Goal: Information Seeking & Learning: Learn about a topic

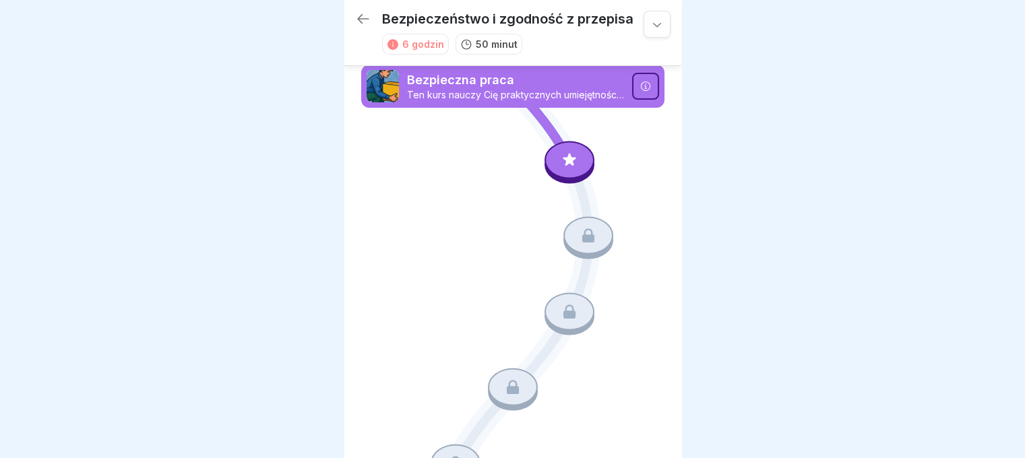
click at [572, 159] on div at bounding box center [569, 160] width 50 height 38
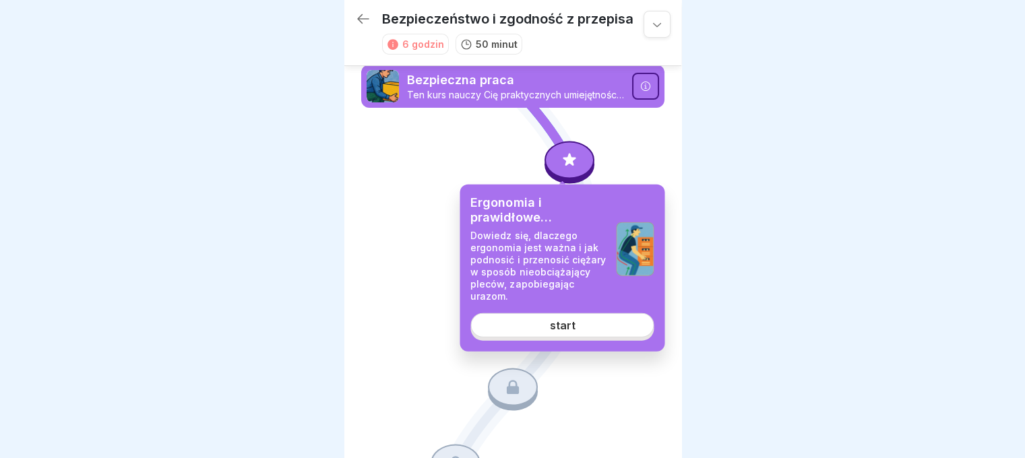
click at [593, 319] on link "start" at bounding box center [561, 325] width 183 height 24
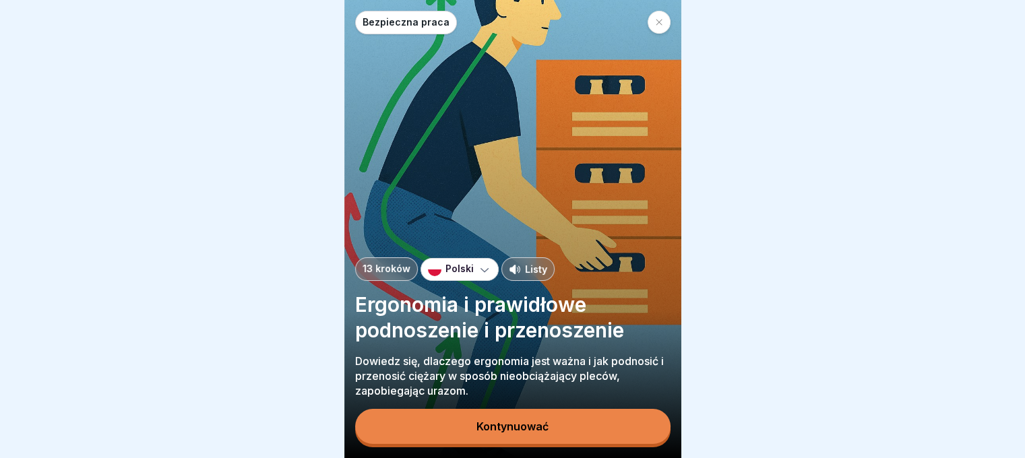
click at [511, 431] on button "Kontynuować" at bounding box center [512, 426] width 315 height 35
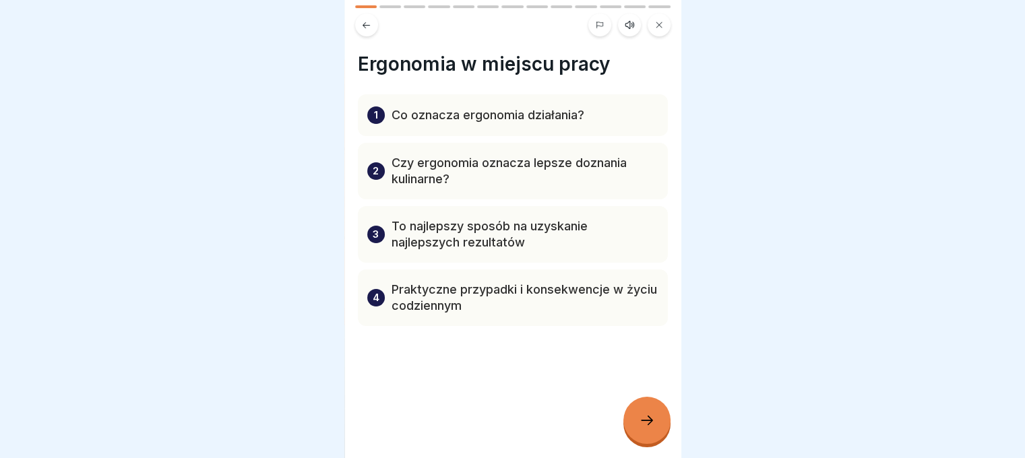
click at [649, 428] on icon at bounding box center [647, 420] width 16 height 16
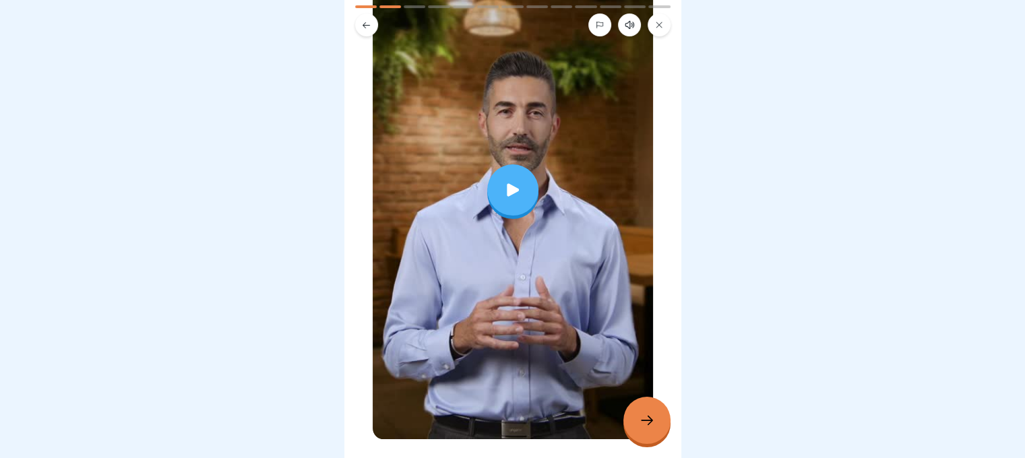
scroll to position [245, 0]
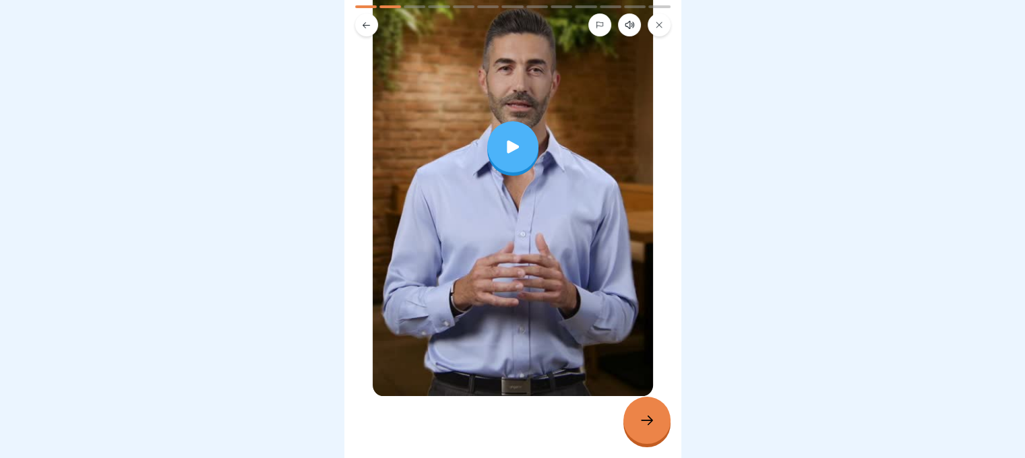
click at [508, 137] on icon at bounding box center [512, 146] width 19 height 19
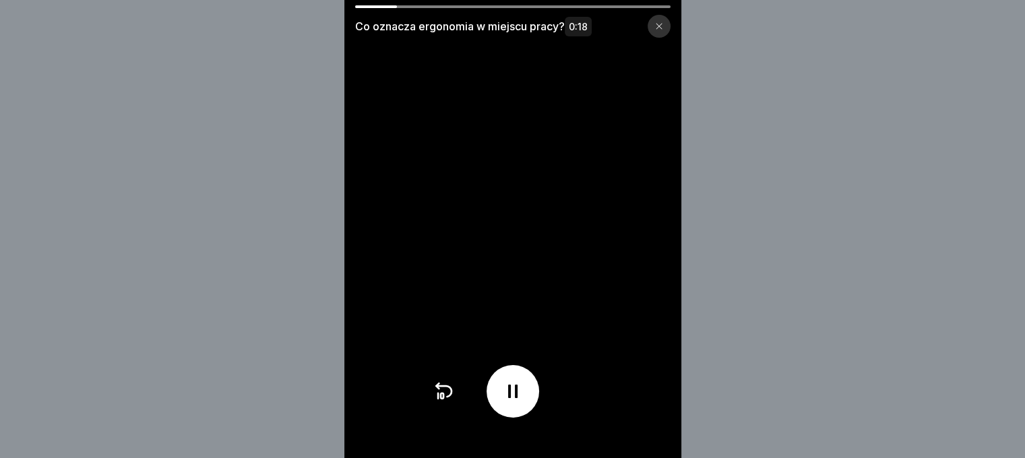
scroll to position [10, 0]
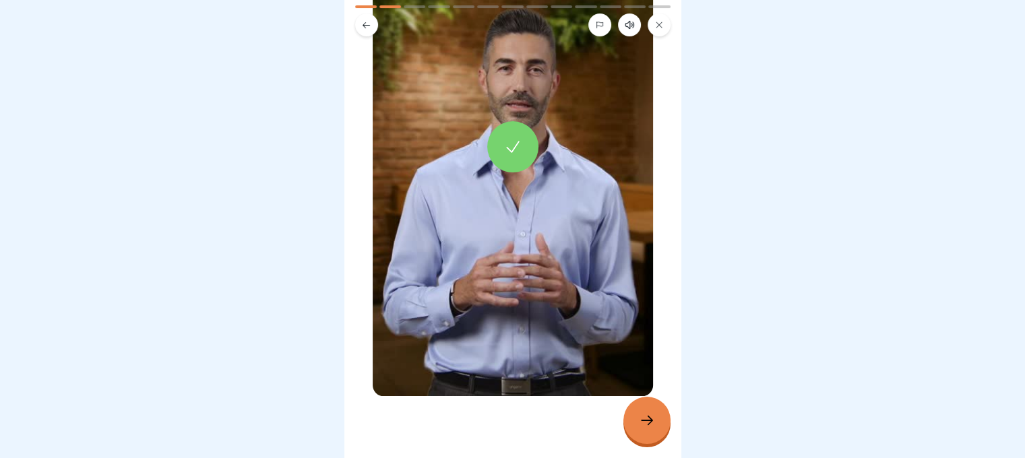
click at [649, 416] on icon at bounding box center [647, 420] width 16 height 16
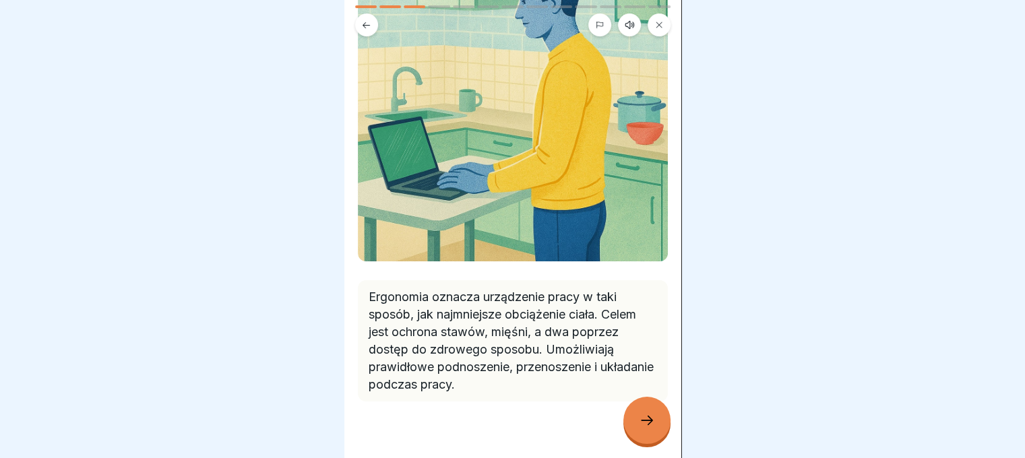
scroll to position [180, 0]
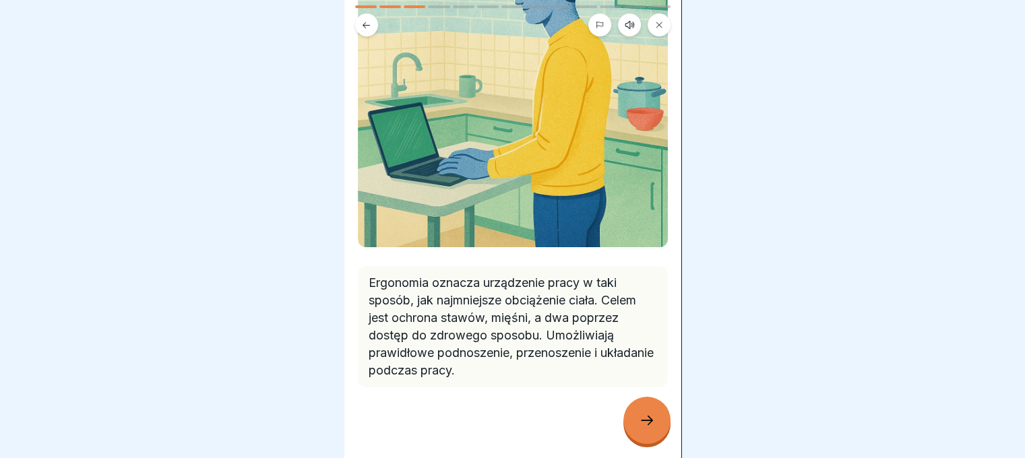
click at [647, 418] on icon at bounding box center [647, 420] width 16 height 16
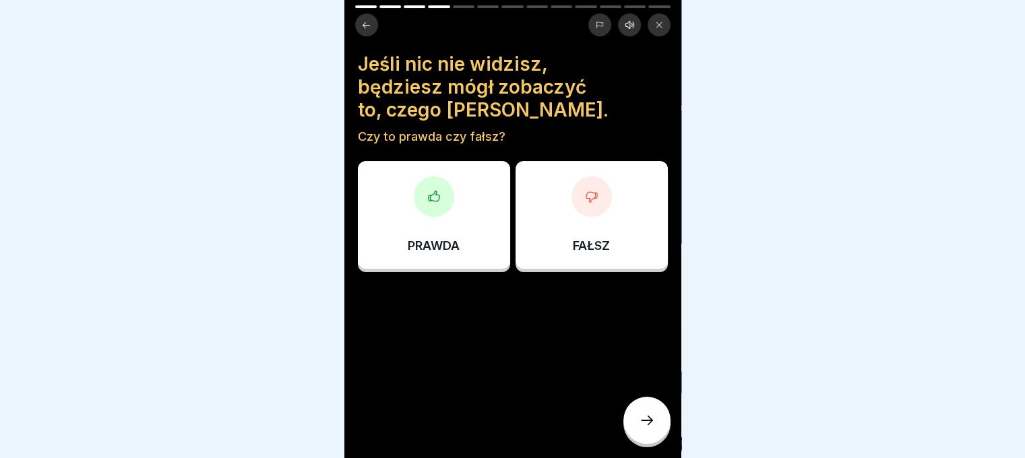
click at [431, 196] on div at bounding box center [434, 197] width 40 height 40
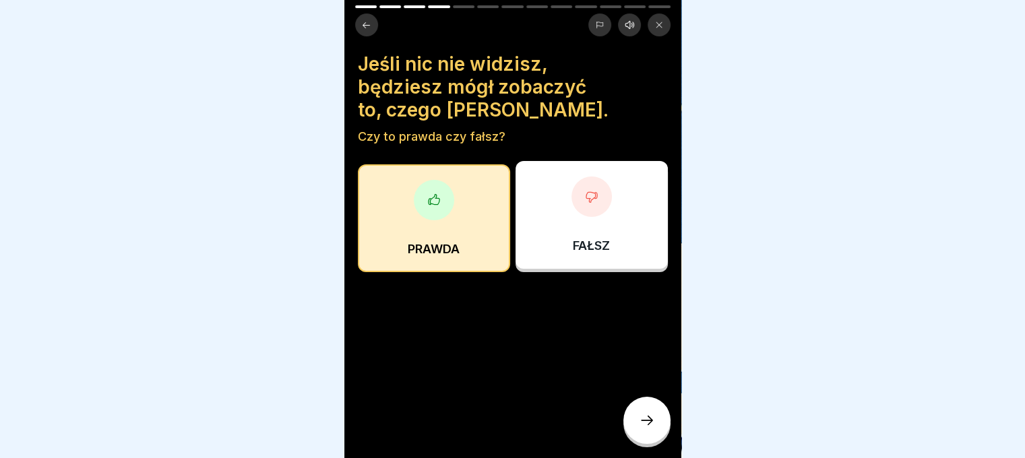
click at [640, 424] on icon at bounding box center [647, 420] width 16 height 16
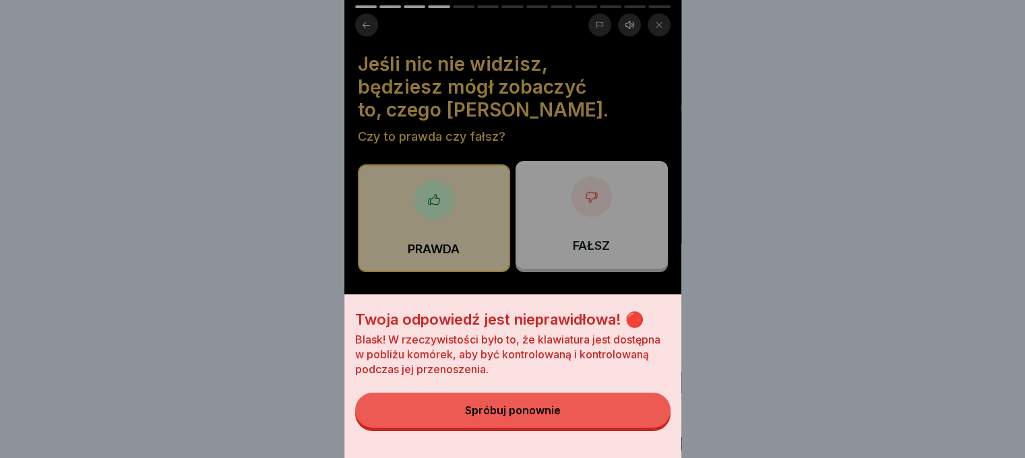
click at [551, 417] on font "Spróbuj ponownie" at bounding box center [513, 410] width 96 height 13
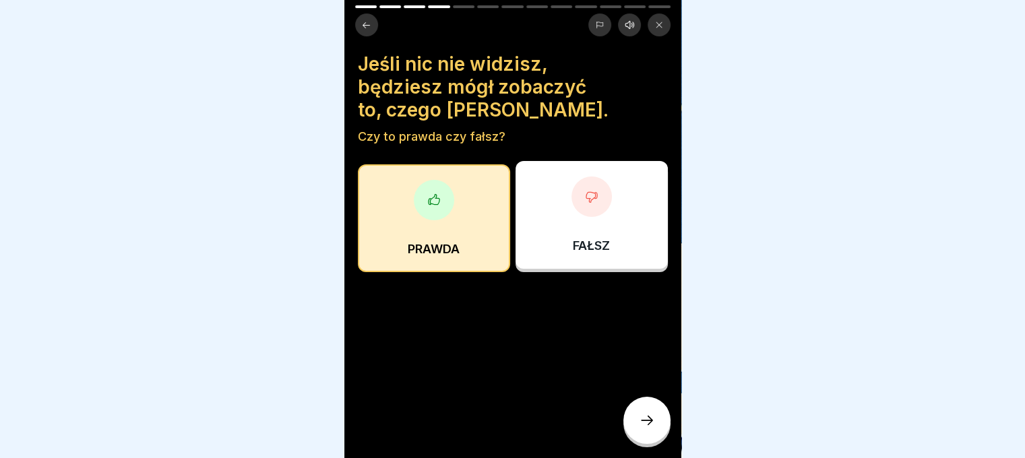
click at [592, 197] on div at bounding box center [591, 197] width 40 height 40
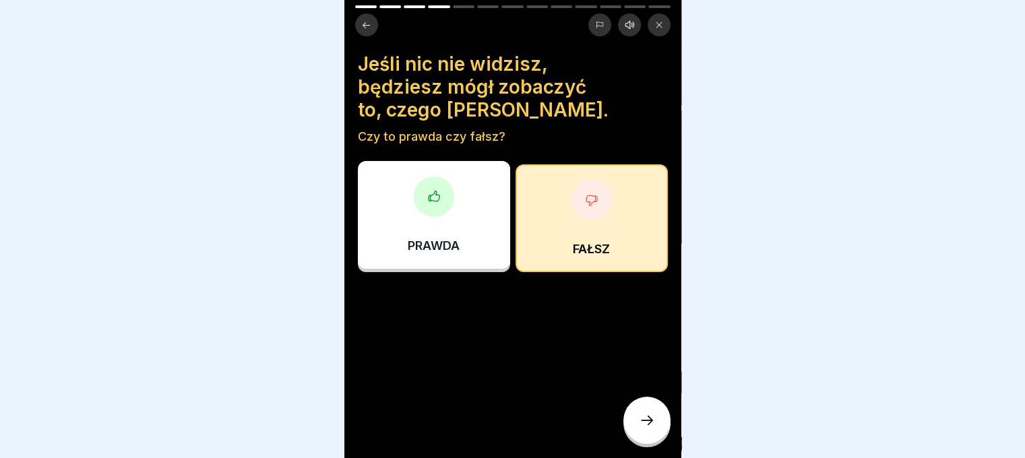
click at [658, 425] on div at bounding box center [646, 420] width 47 height 47
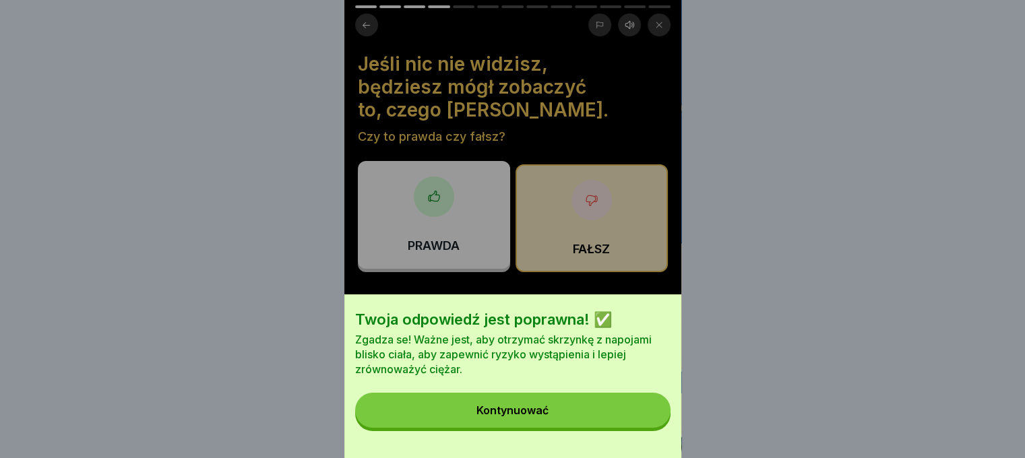
click at [658, 425] on button "Kontynuować" at bounding box center [512, 410] width 315 height 35
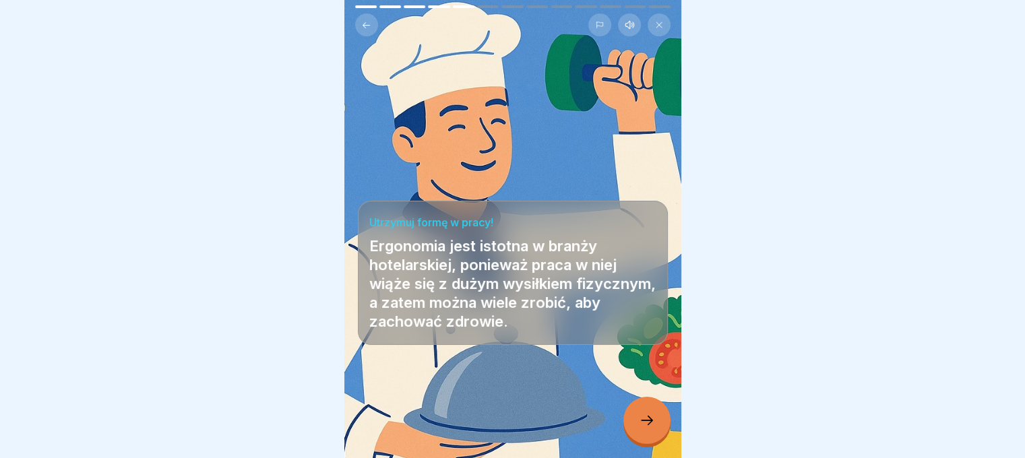
click at [654, 427] on icon at bounding box center [647, 420] width 16 height 16
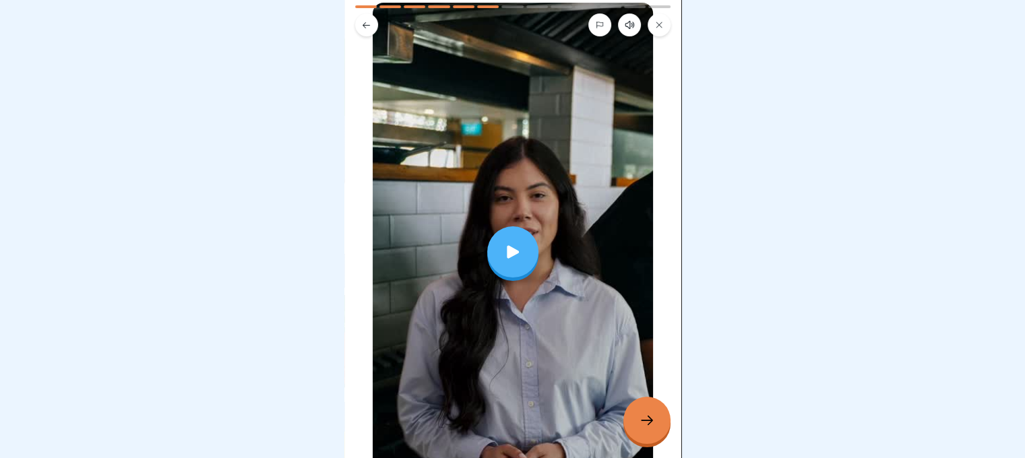
scroll to position [202, 0]
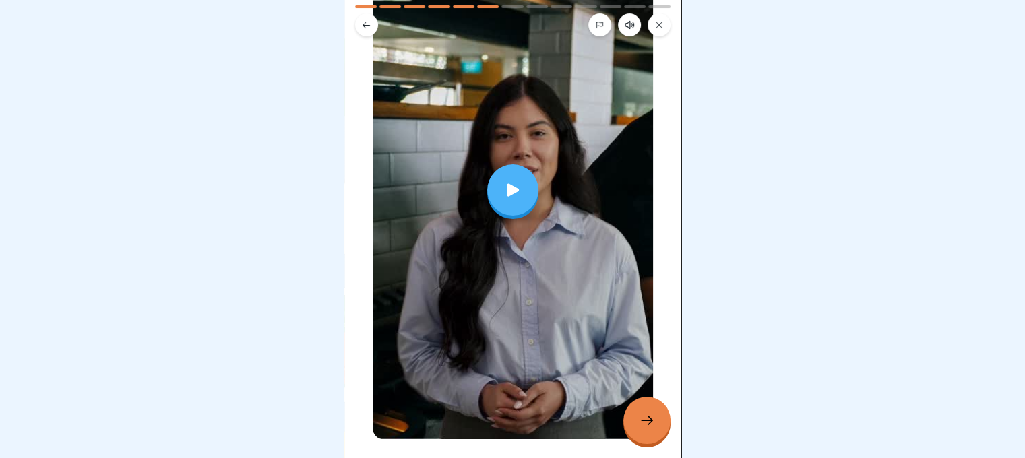
click at [507, 183] on icon at bounding box center [513, 189] width 12 height 13
click at [653, 430] on div at bounding box center [646, 420] width 47 height 47
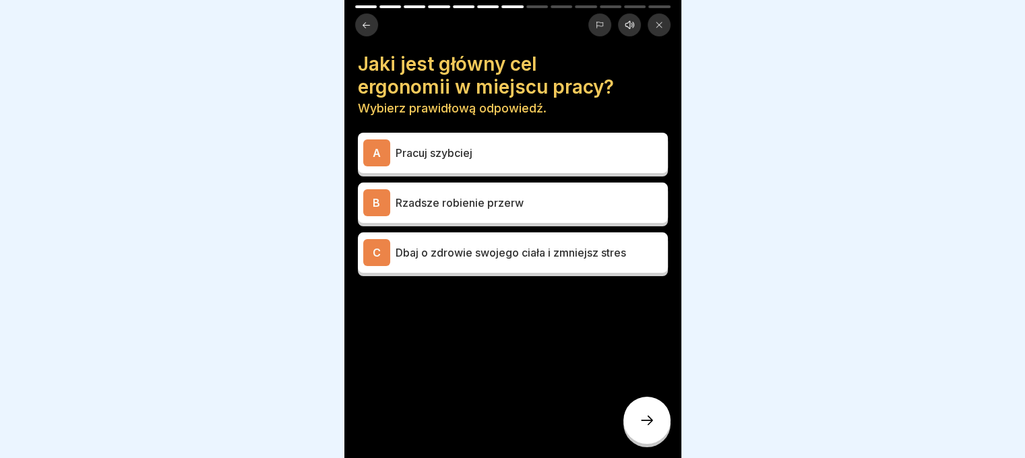
click at [447, 249] on p "Dbaj o zdrowie swojego ciała i zmniejsz stres" at bounding box center [528, 253] width 267 height 16
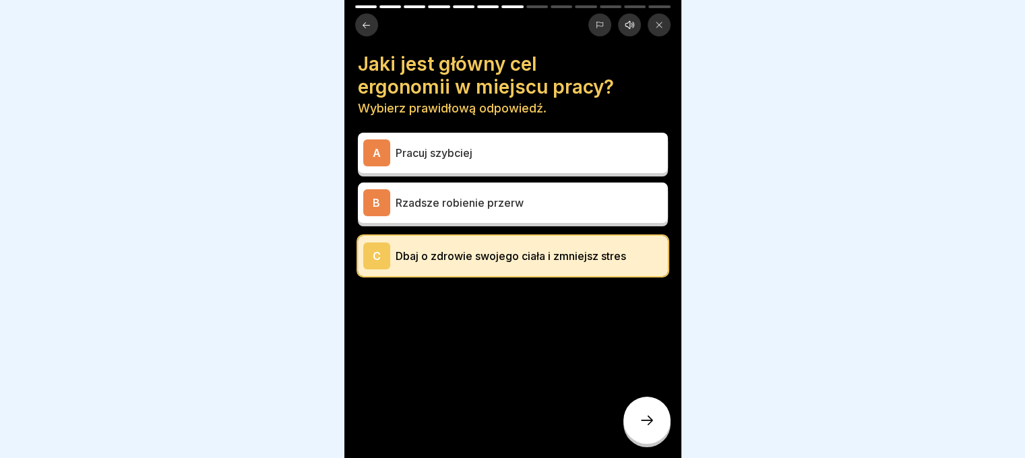
click at [637, 422] on div at bounding box center [646, 420] width 47 height 47
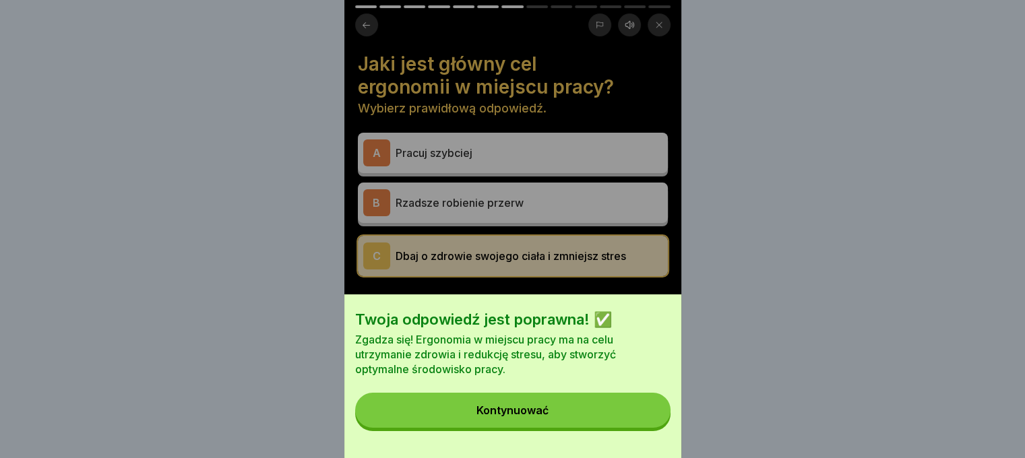
click at [528, 417] on font "Kontynuować" at bounding box center [512, 410] width 72 height 13
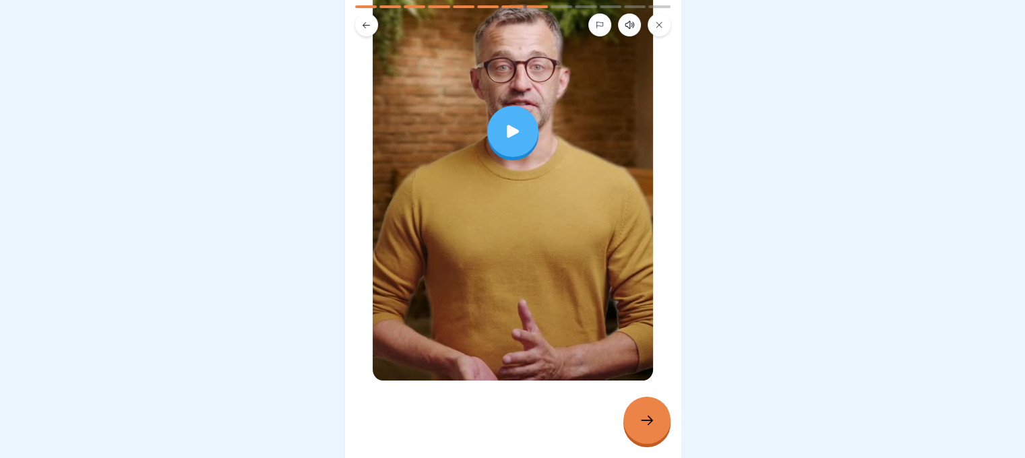
scroll to position [268, 0]
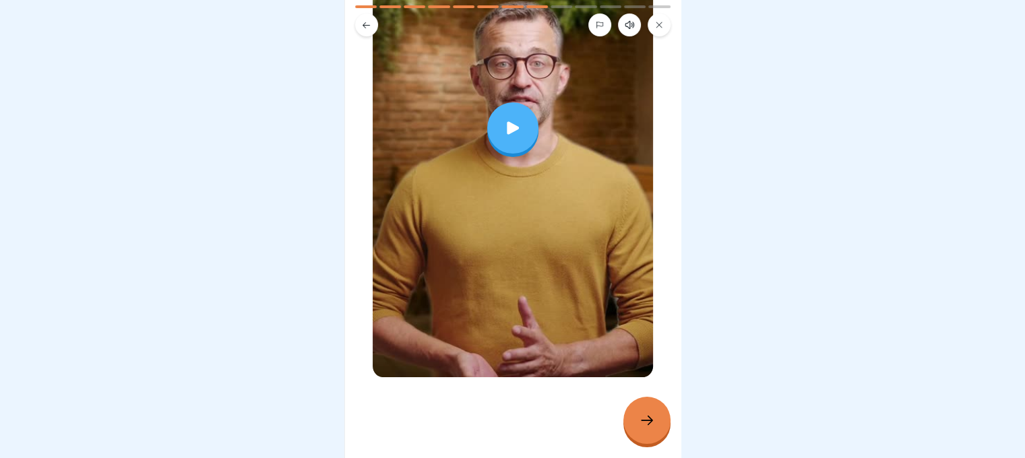
click at [649, 425] on icon at bounding box center [647, 420] width 16 height 16
click at [663, 429] on div at bounding box center [646, 420] width 47 height 47
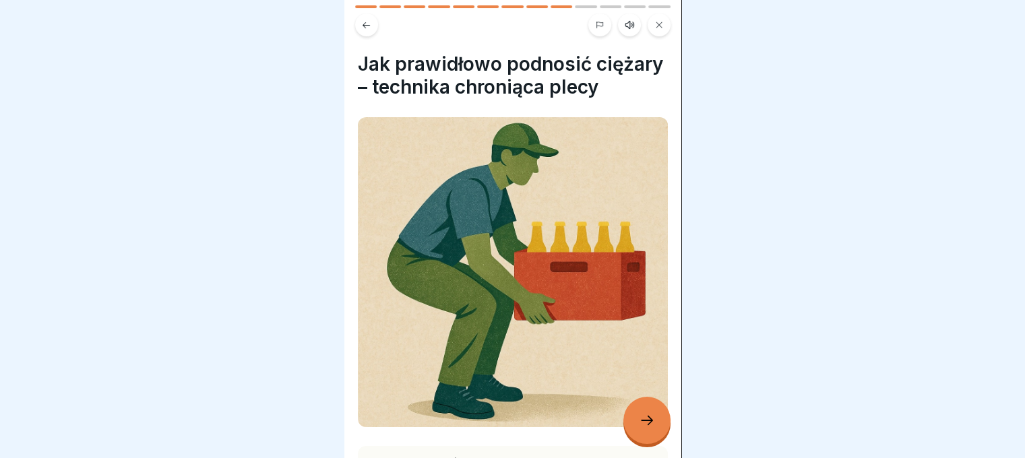
click at [644, 420] on icon at bounding box center [647, 420] width 16 height 16
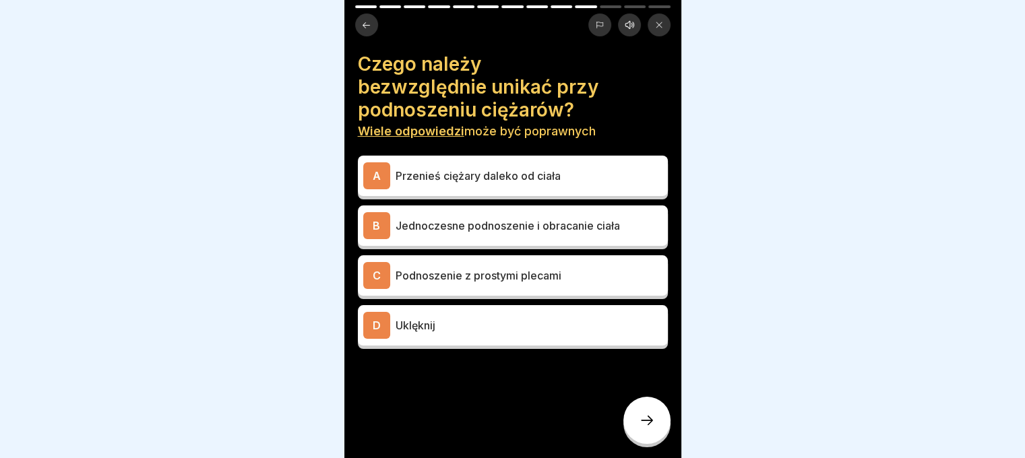
click at [582, 267] on p "Podnoszenie z prostymi plecami" at bounding box center [528, 275] width 267 height 16
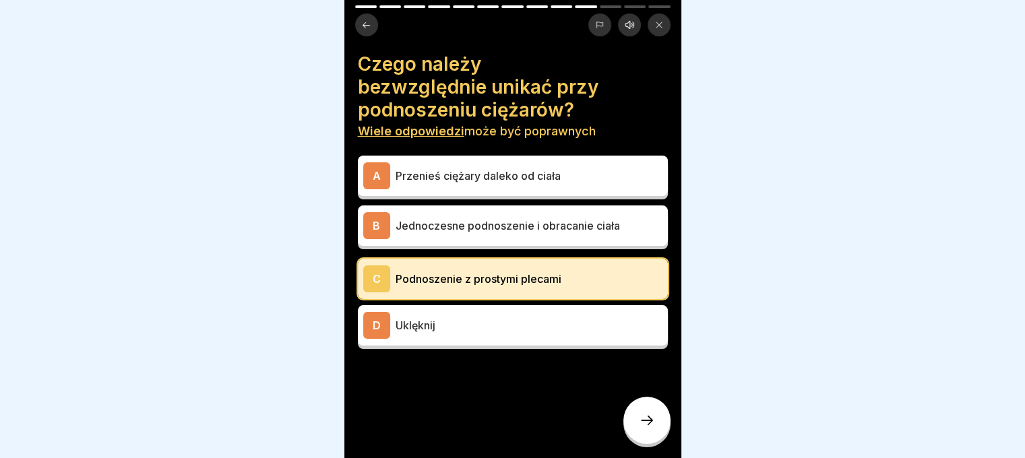
click at [654, 423] on icon at bounding box center [647, 420] width 16 height 16
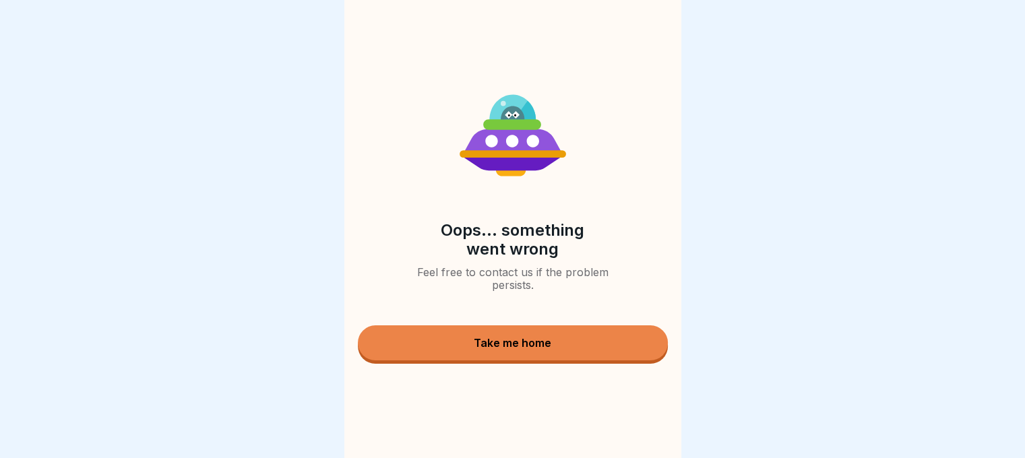
click at [636, 344] on button "Take me home" at bounding box center [513, 342] width 310 height 35
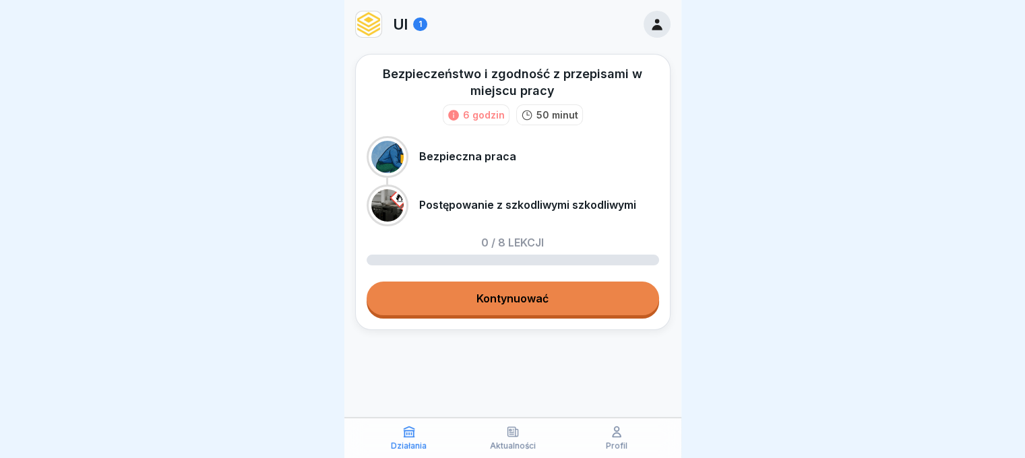
click at [593, 303] on link "Kontynuować" at bounding box center [513, 299] width 292 height 34
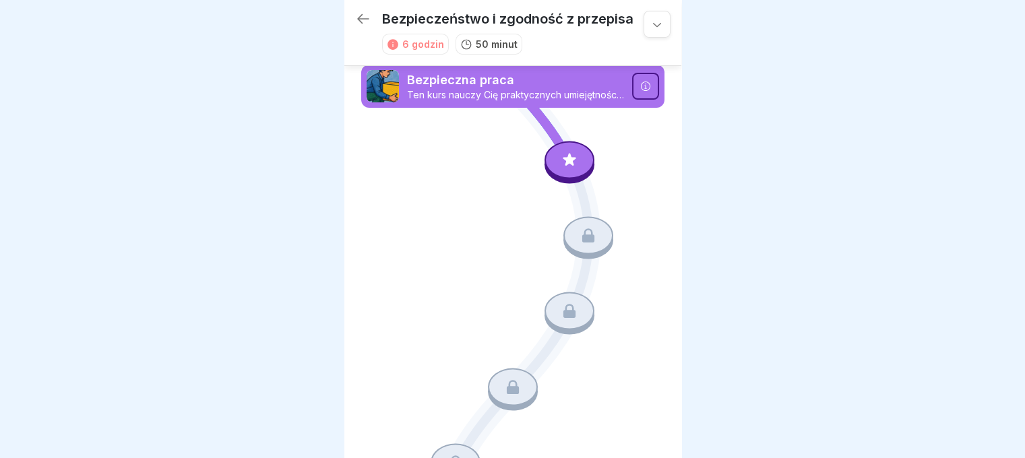
click at [579, 226] on icon at bounding box center [588, 235] width 18 height 18
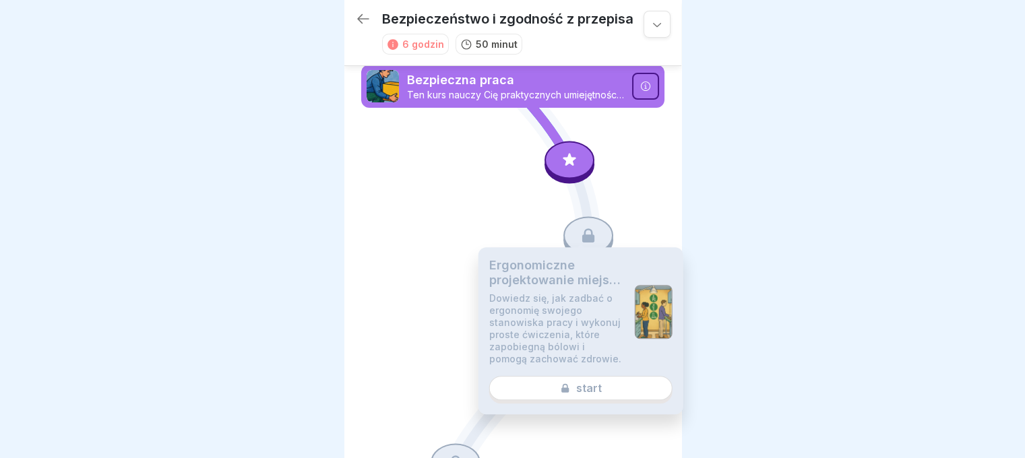
click at [604, 387] on div "Ergonomiczne projektowanie miejsca pracy i zapobieganie problemom mięśni i staw…" at bounding box center [580, 330] width 205 height 167
click at [560, 141] on div at bounding box center [569, 160] width 50 height 38
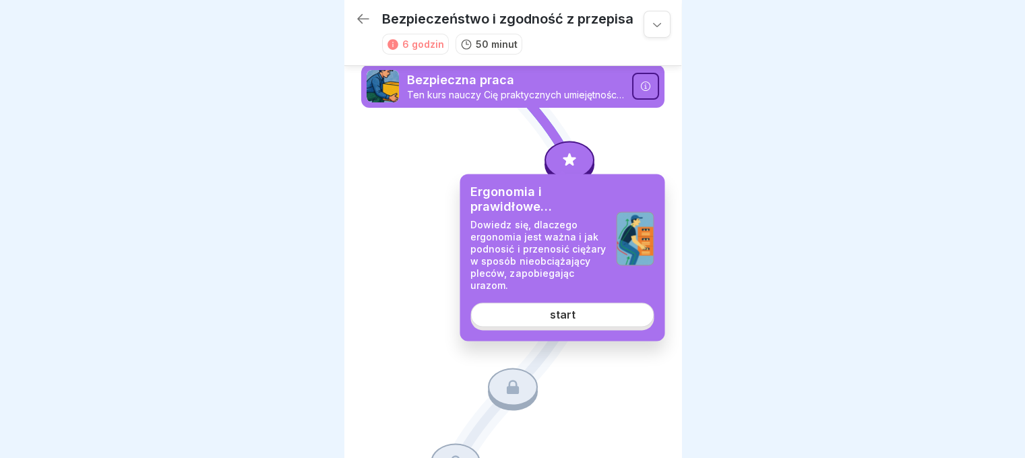
click at [560, 141] on div at bounding box center [569, 160] width 50 height 38
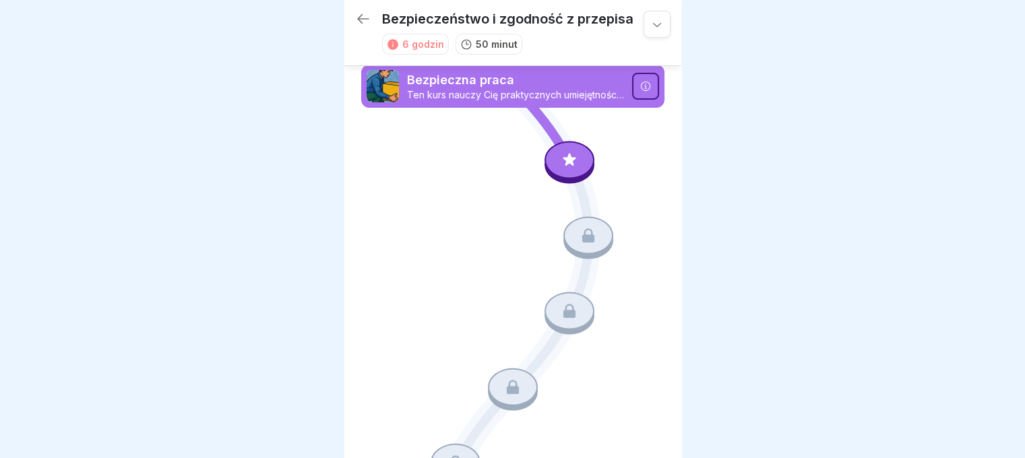
click at [561, 151] on icon at bounding box center [570, 160] width 18 height 18
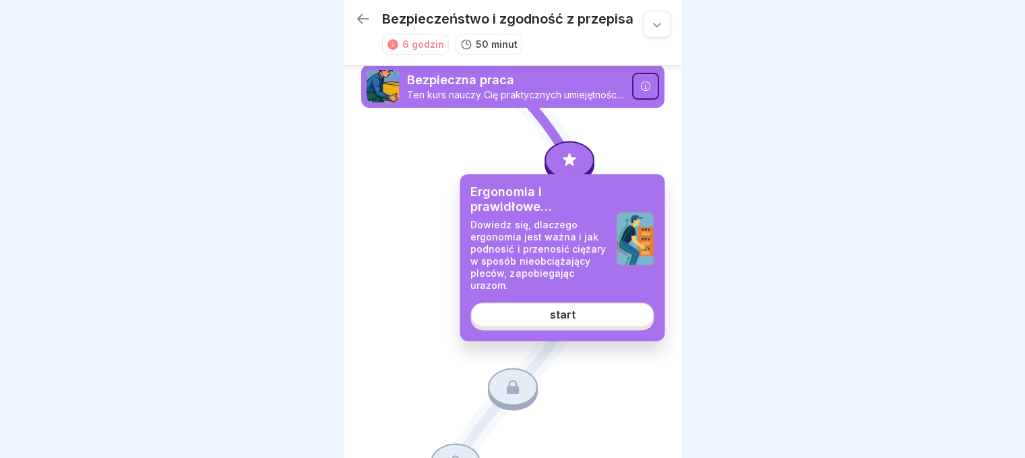
click at [561, 151] on icon at bounding box center [570, 160] width 18 height 18
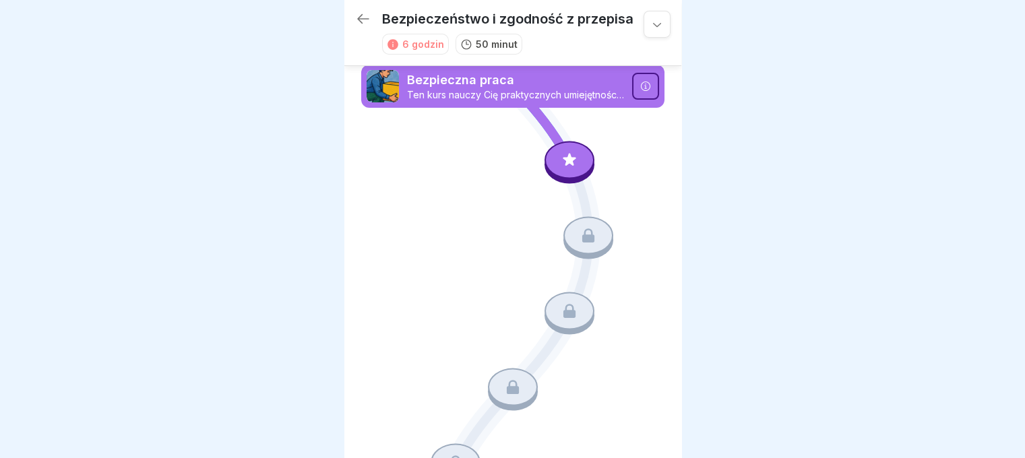
click at [560, 142] on div at bounding box center [569, 160] width 50 height 38
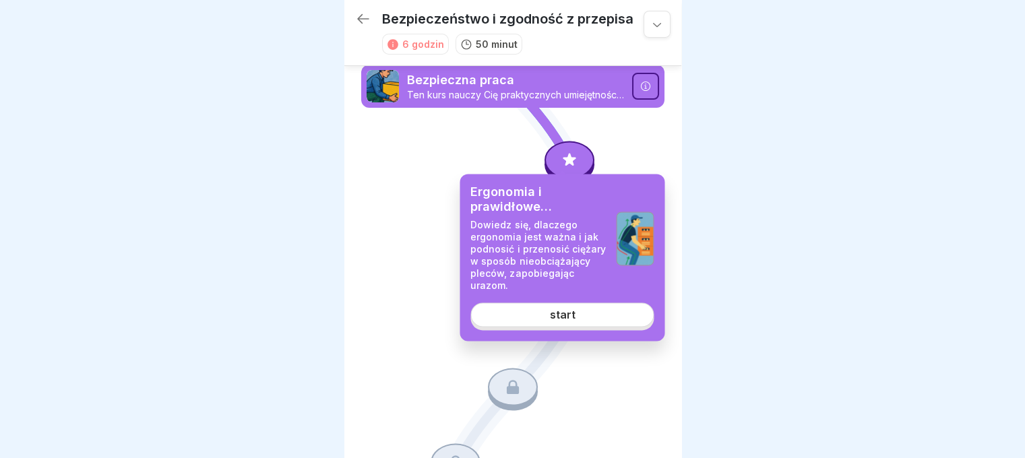
click at [574, 309] on link "start" at bounding box center [561, 315] width 183 height 24
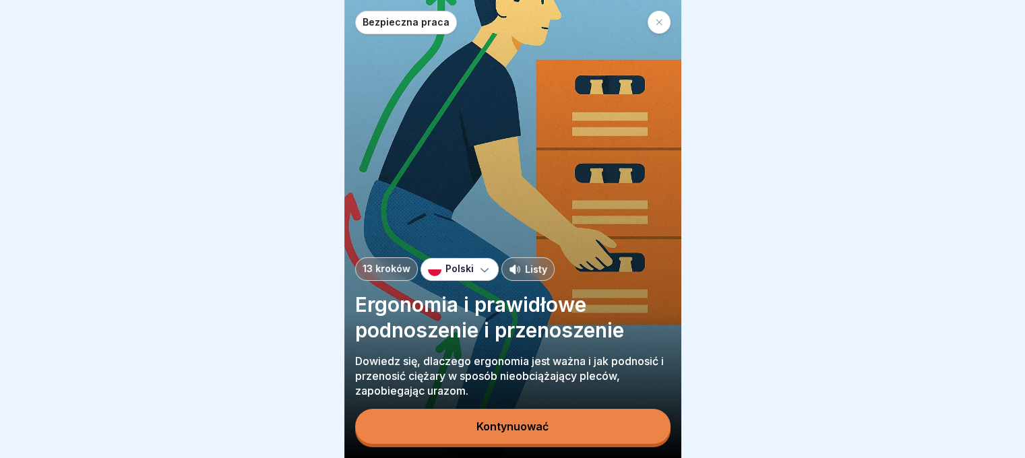
click at [515, 420] on button "Kontynuować" at bounding box center [512, 426] width 315 height 35
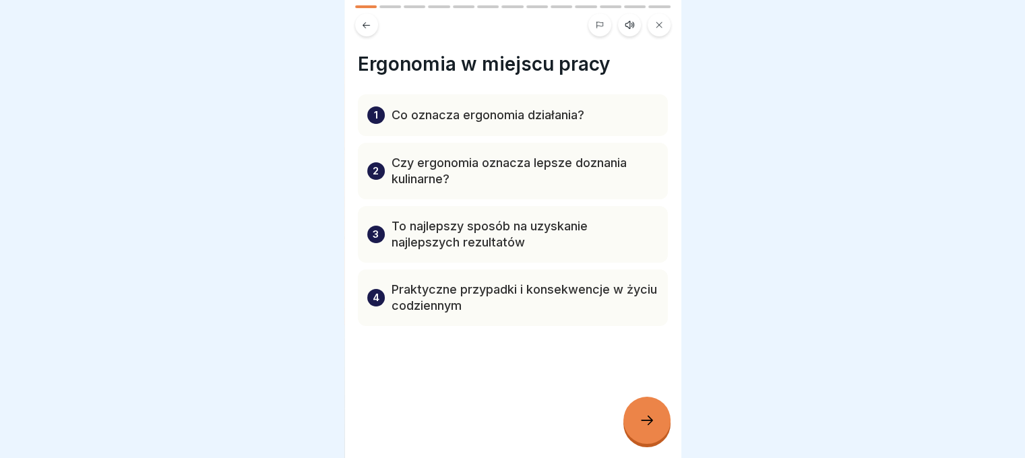
click at [637, 420] on div at bounding box center [646, 420] width 47 height 47
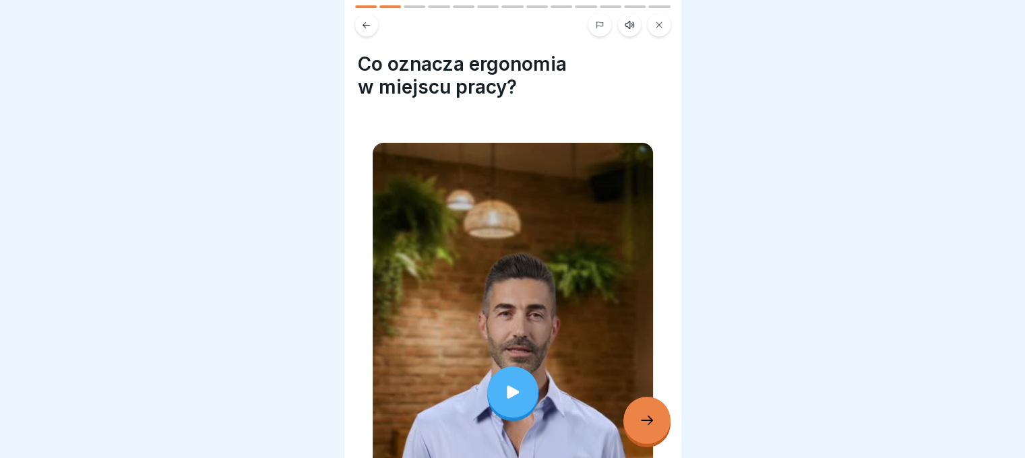
click at [637, 420] on div at bounding box center [646, 420] width 47 height 47
click at [641, 423] on icon at bounding box center [647, 420] width 16 height 16
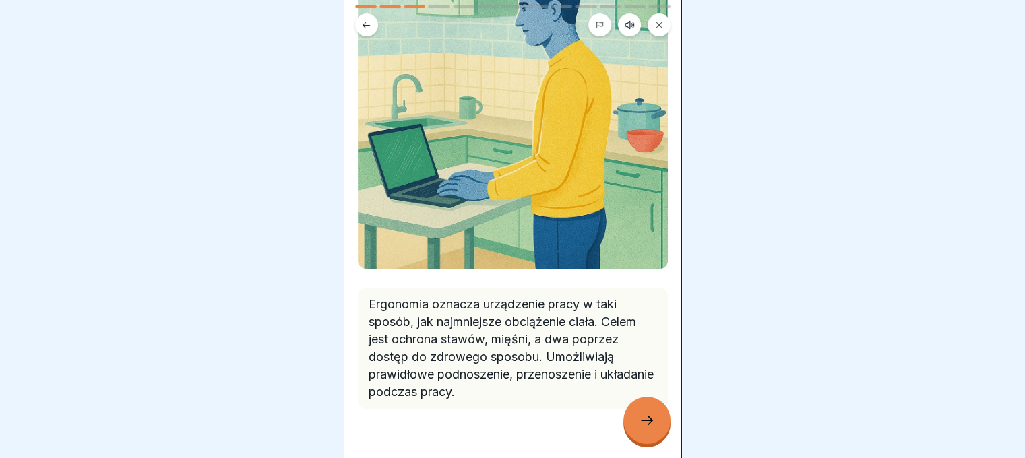
scroll to position [180, 0]
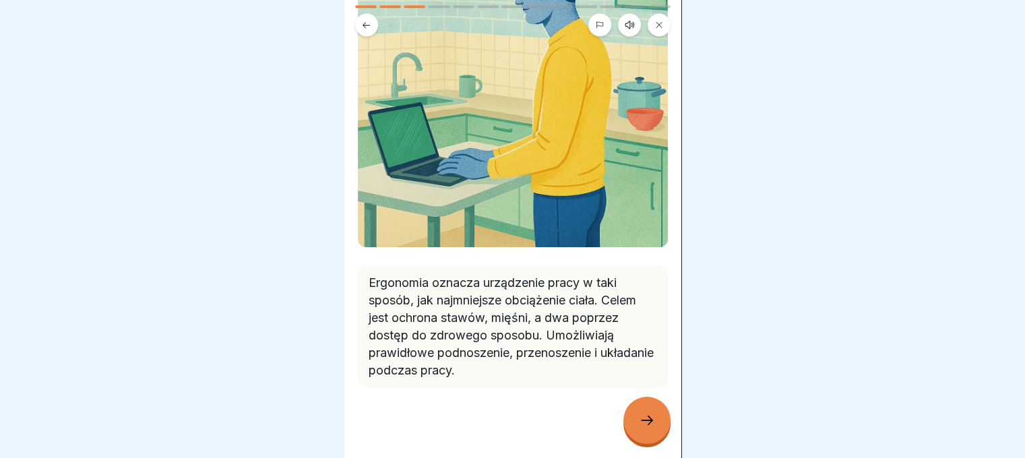
click at [649, 420] on icon at bounding box center [647, 420] width 16 height 16
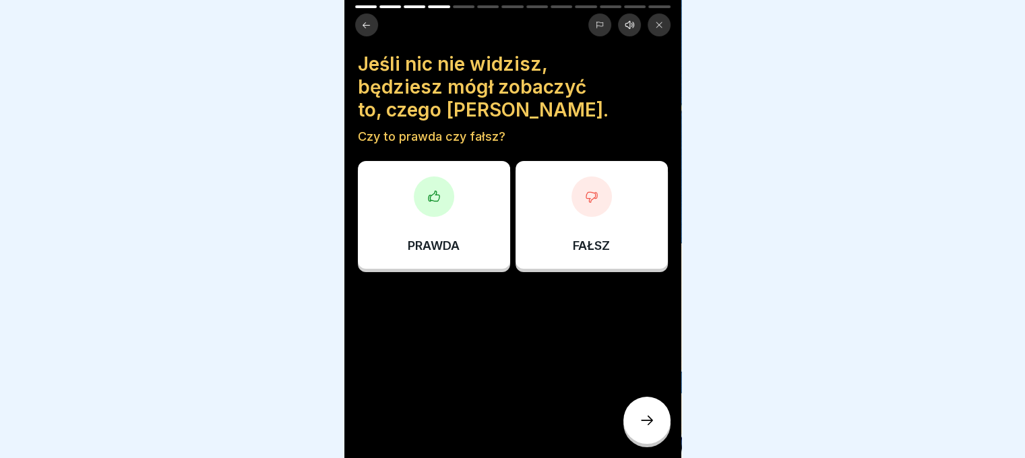
click at [587, 218] on div "FAŁSZ" at bounding box center [591, 215] width 152 height 108
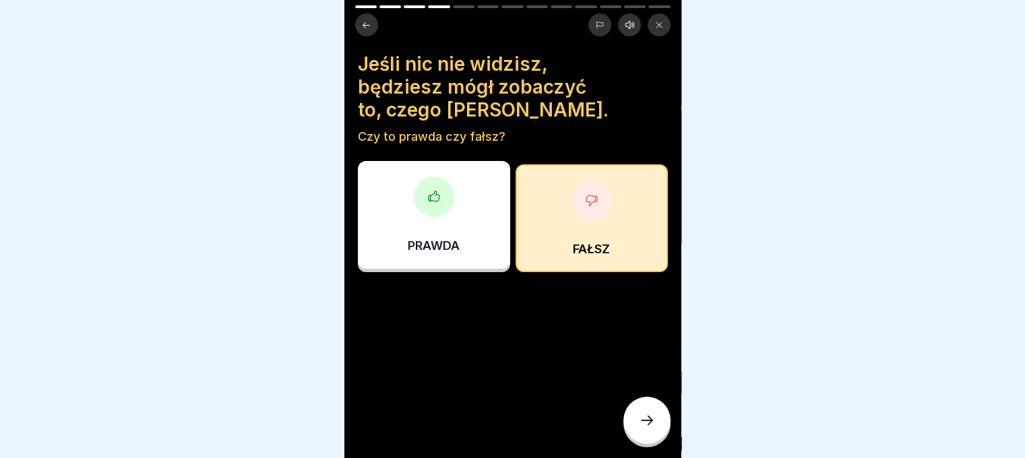
click at [645, 424] on icon at bounding box center [647, 420] width 16 height 16
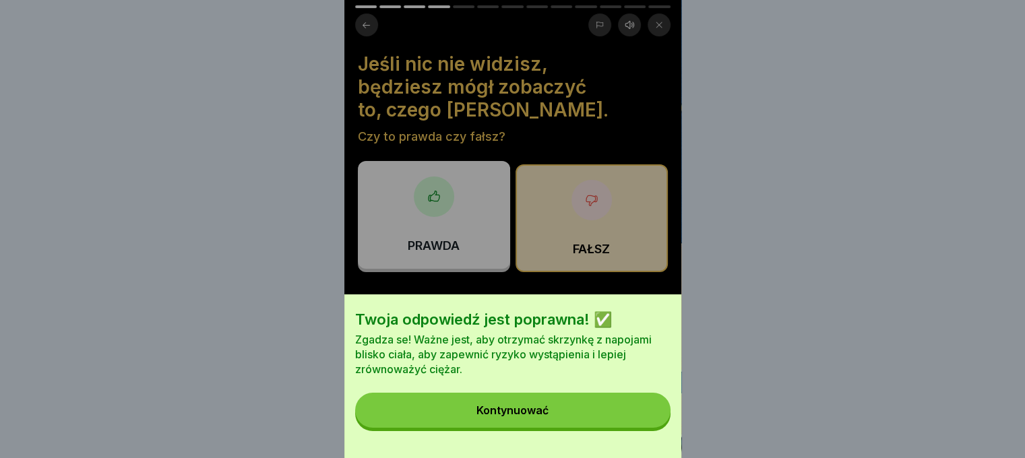
click at [643, 422] on button "Kontynuować" at bounding box center [512, 410] width 315 height 35
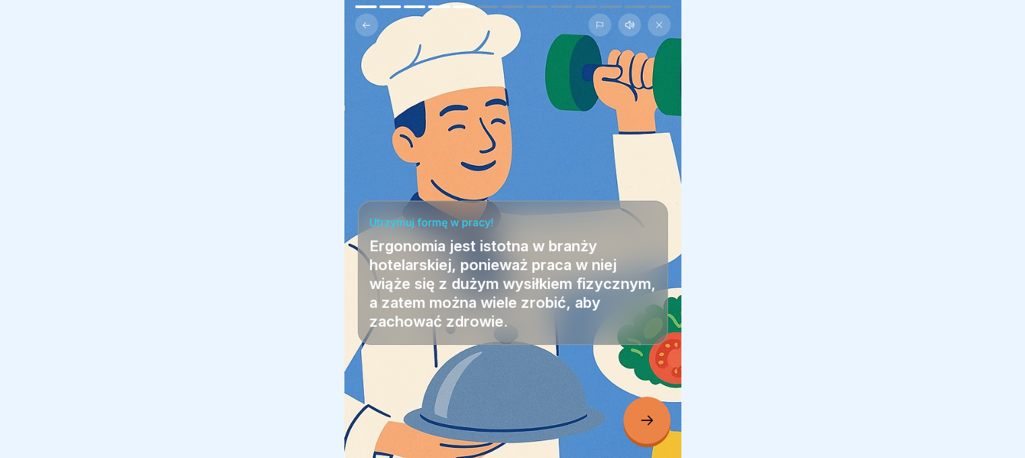
click at [648, 416] on icon at bounding box center [647, 420] width 16 height 16
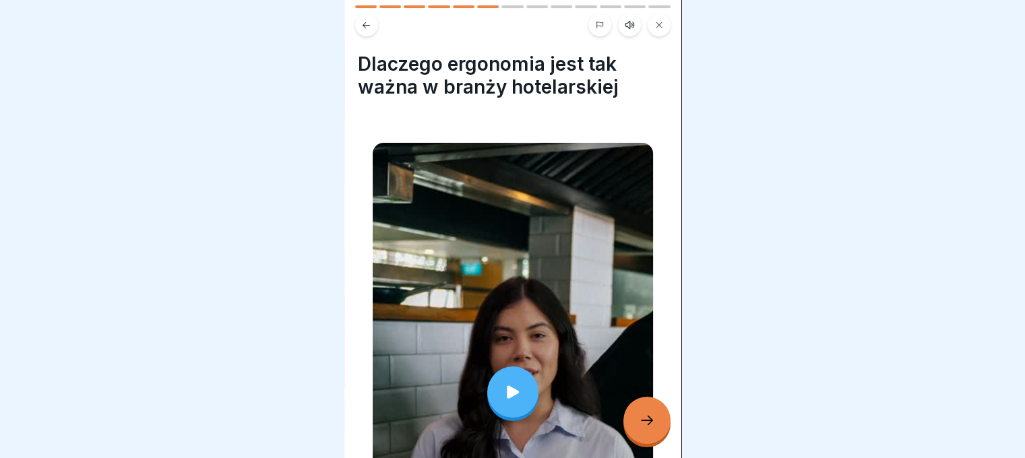
click at [513, 367] on div at bounding box center [512, 392] width 51 height 51
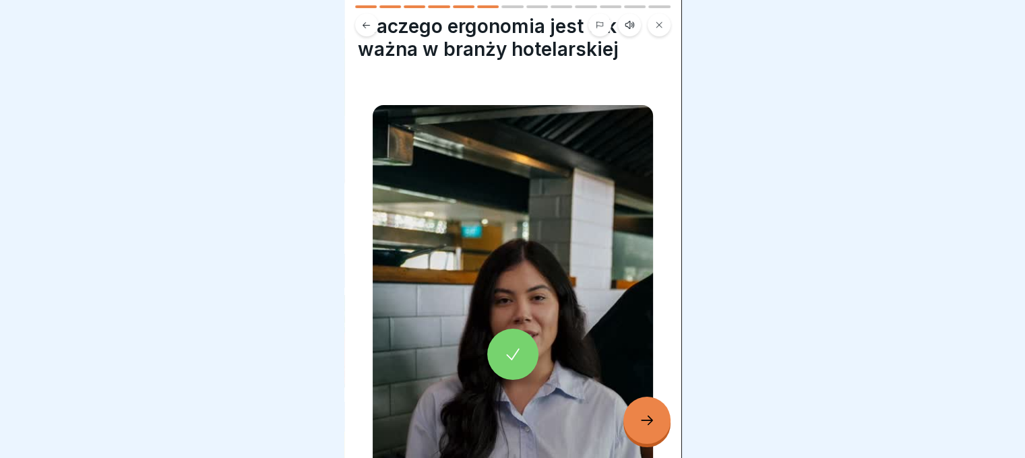
scroll to position [67, 0]
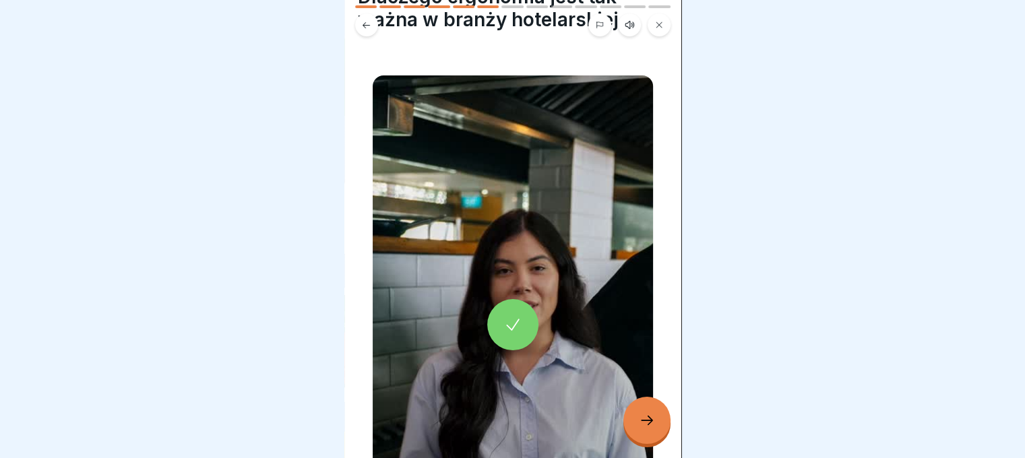
click at [647, 419] on icon at bounding box center [647, 420] width 16 height 16
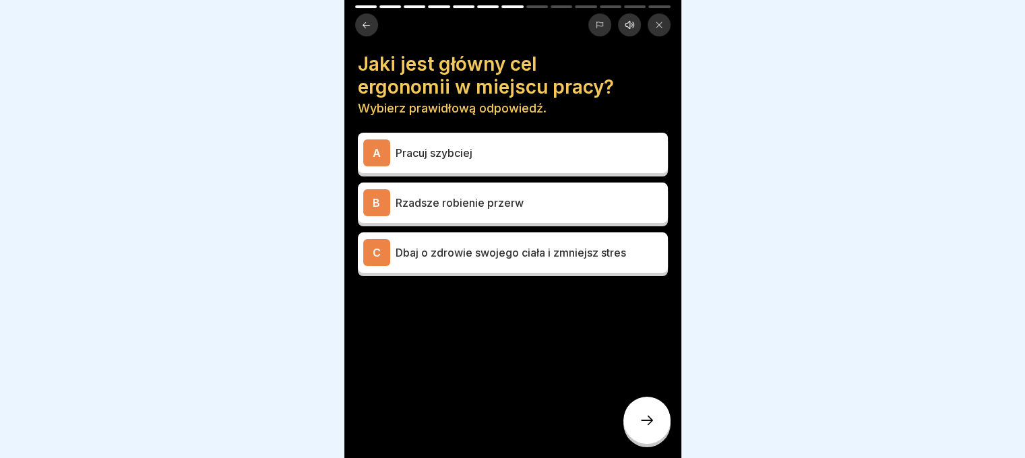
click at [580, 246] on font "Dbaj o zdrowie swojego ciała i zmniejsz stres" at bounding box center [510, 252] width 230 height 13
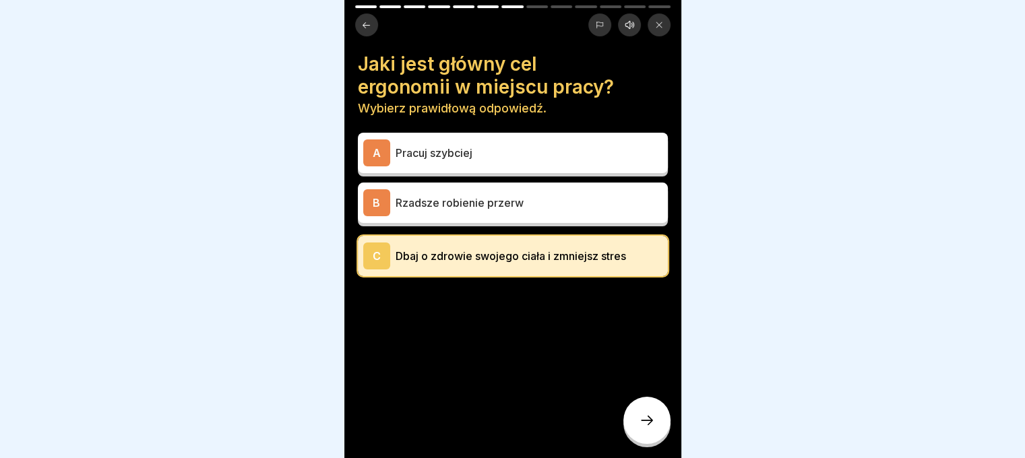
click at [644, 422] on icon at bounding box center [647, 420] width 16 height 16
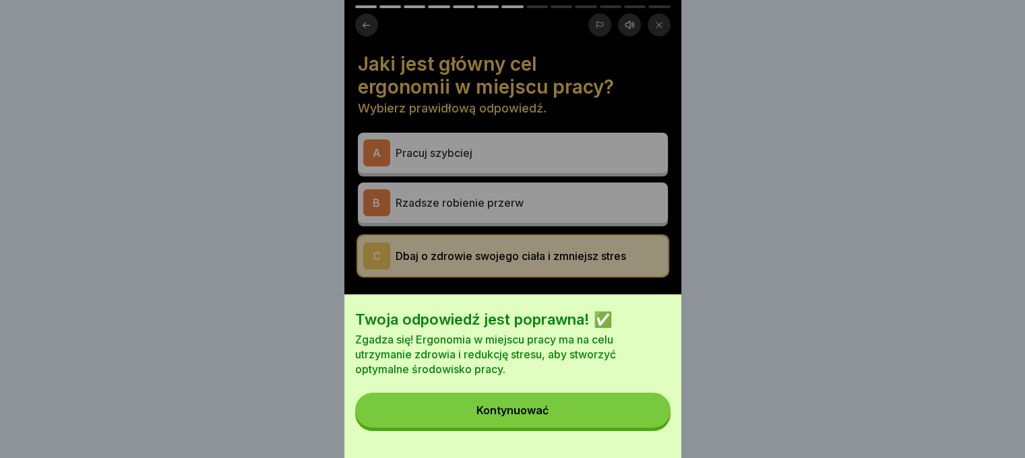
click at [596, 416] on button "Kontynuować" at bounding box center [512, 410] width 315 height 35
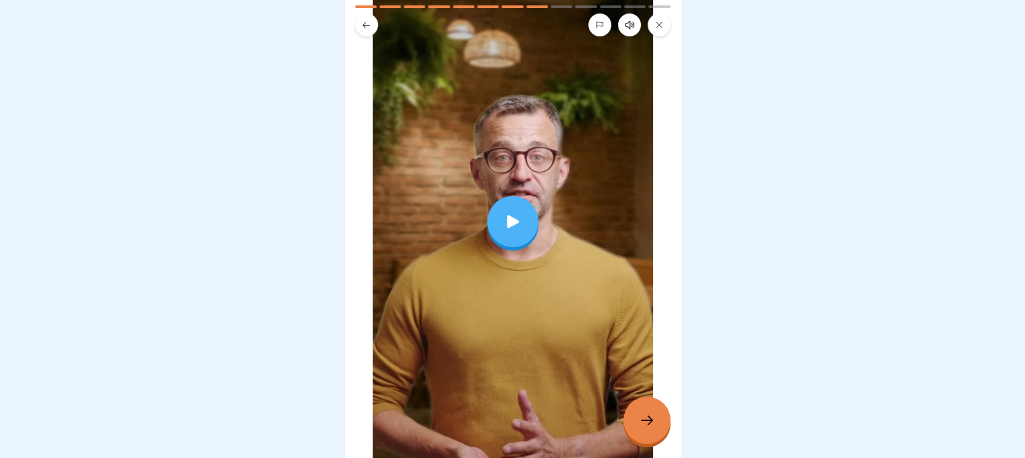
scroll to position [202, 0]
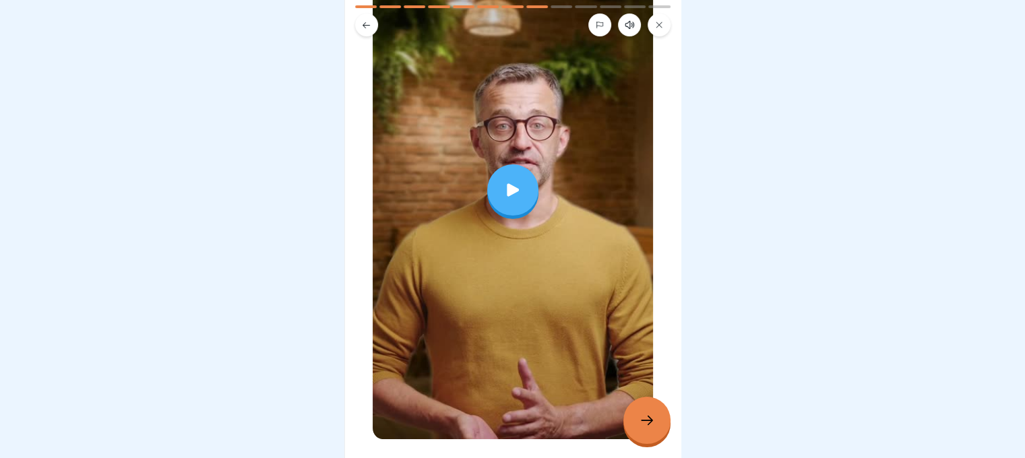
click at [647, 415] on icon at bounding box center [647, 420] width 16 height 16
click at [635, 428] on div at bounding box center [646, 420] width 47 height 47
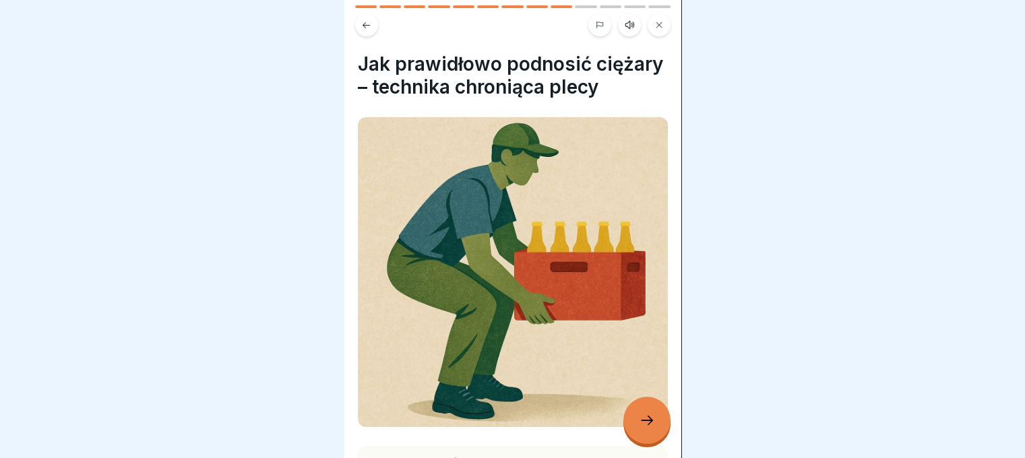
click at [639, 428] on div at bounding box center [646, 420] width 47 height 47
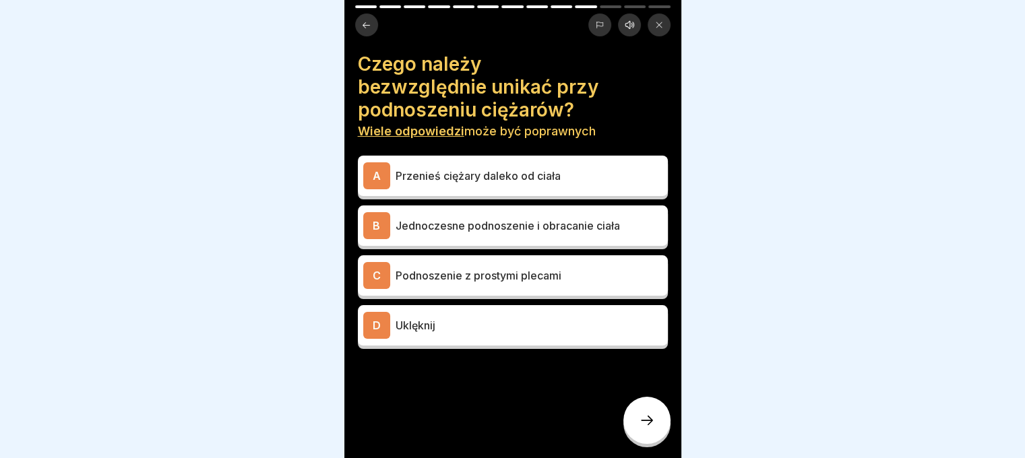
click at [504, 219] on font "Jednoczesne podnoszenie i obracanie ciała" at bounding box center [507, 225] width 224 height 13
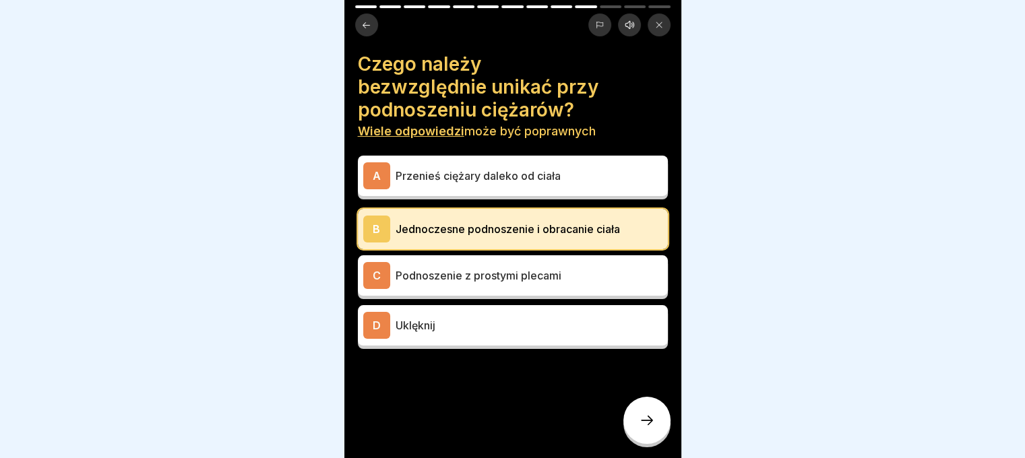
drag, startPoint x: 642, startPoint y: 433, endPoint x: 698, endPoint y: 422, distance: 56.9
click at [645, 431] on div at bounding box center [646, 420] width 47 height 47
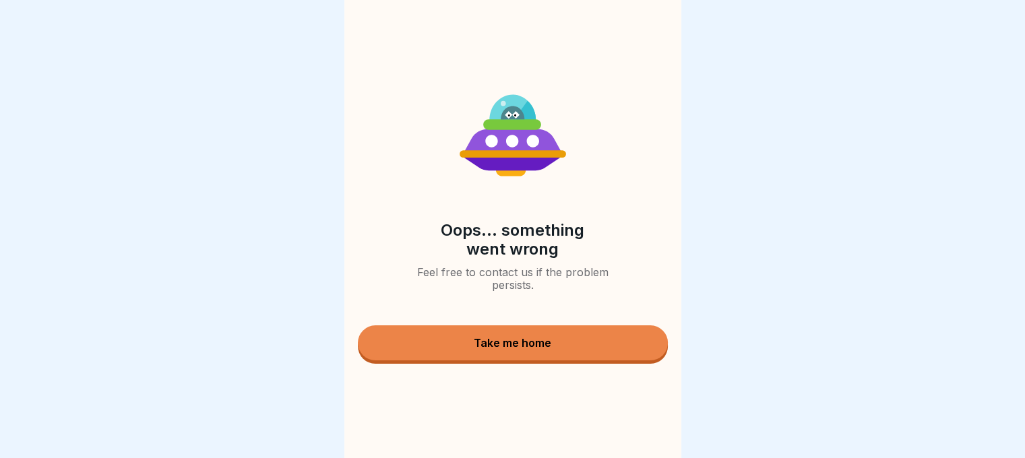
click at [628, 328] on button "Take me home" at bounding box center [513, 342] width 310 height 35
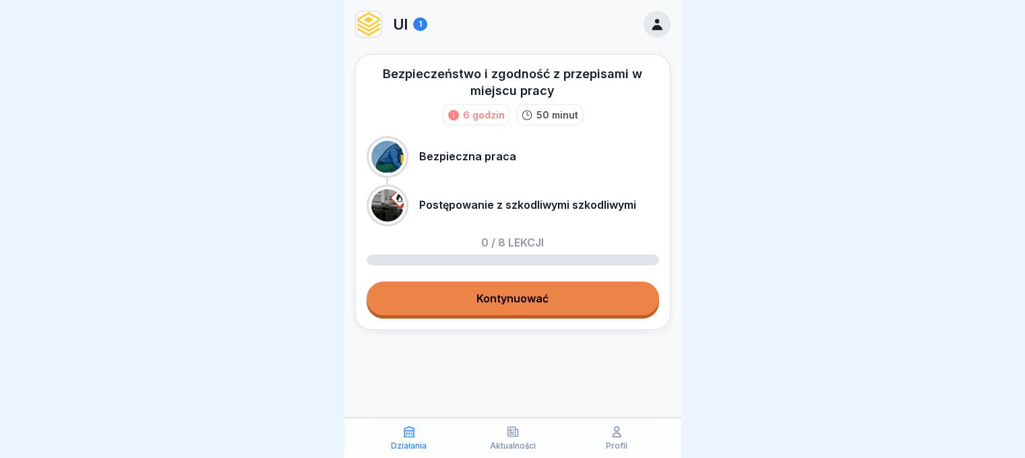
scroll to position [10, 0]
click at [633, 293] on link "Kontynuować" at bounding box center [513, 299] width 292 height 34
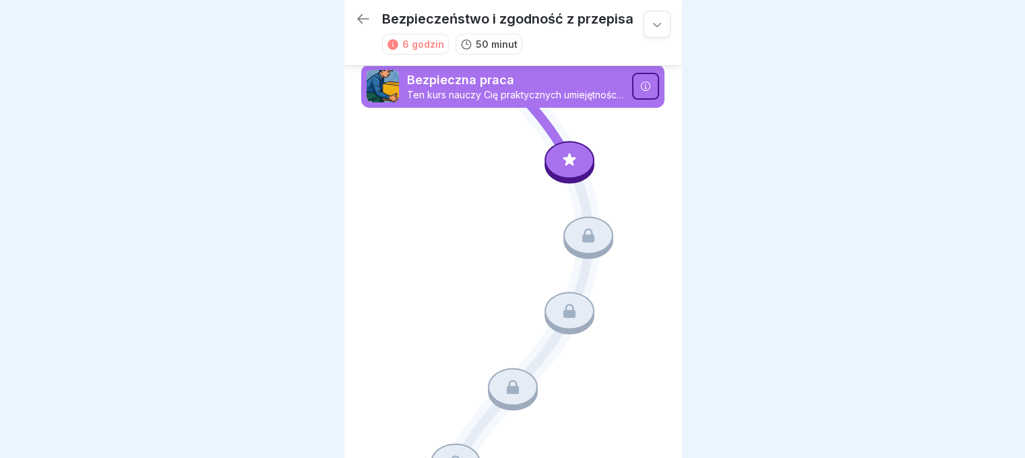
click at [561, 161] on icon at bounding box center [570, 160] width 18 height 18
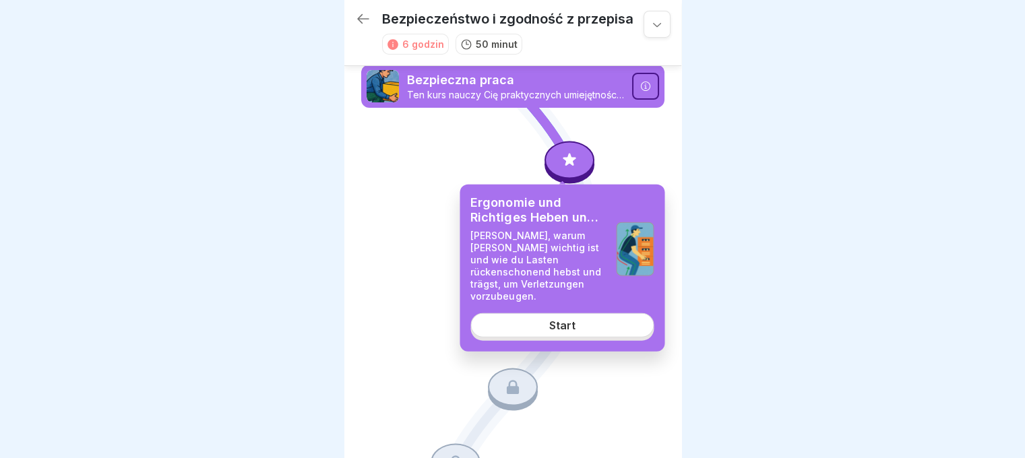
click at [561, 161] on icon at bounding box center [570, 160] width 18 height 18
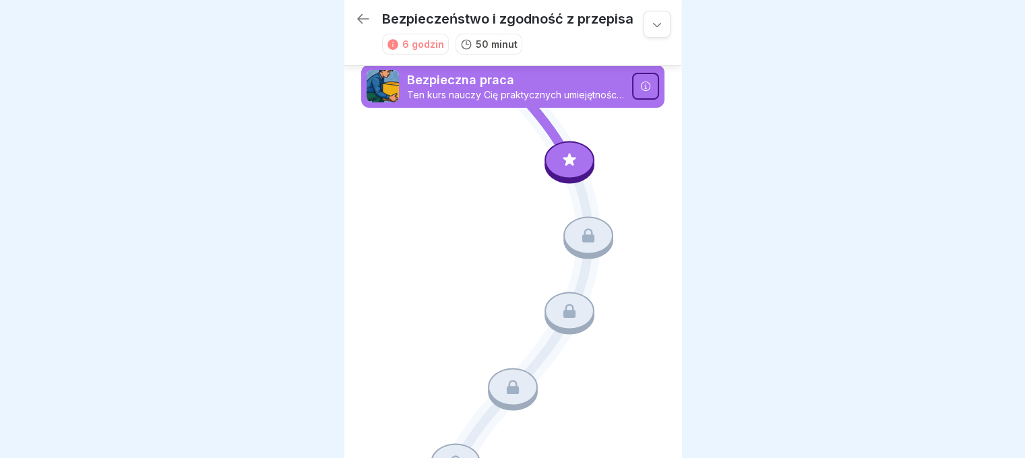
click at [555, 170] on div at bounding box center [569, 160] width 50 height 38
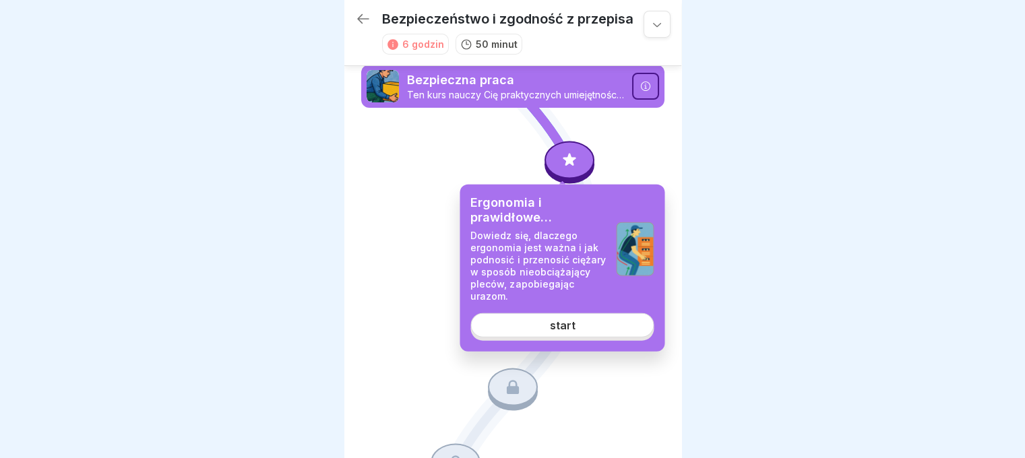
click at [585, 330] on link "start" at bounding box center [561, 325] width 183 height 24
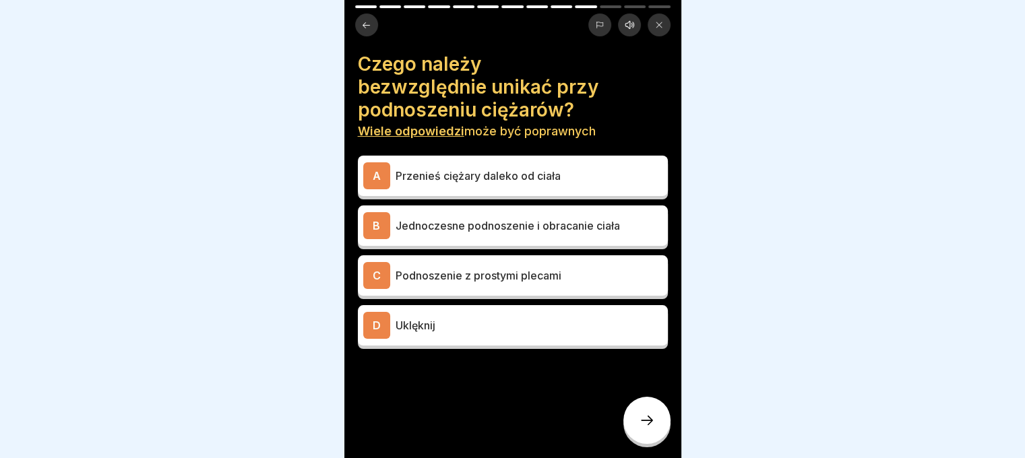
click at [519, 174] on font "Przenieś ciężary daleko od ciała" at bounding box center [477, 175] width 165 height 13
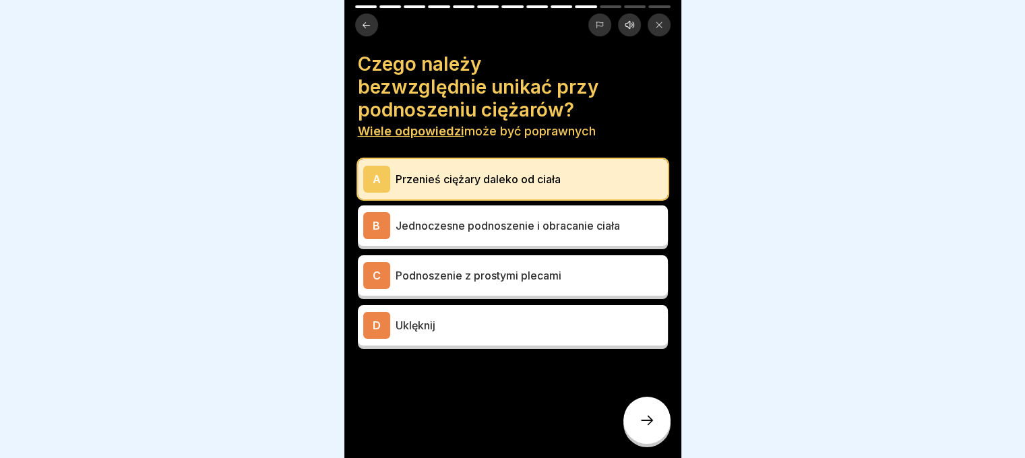
click at [635, 428] on div at bounding box center [646, 420] width 47 height 47
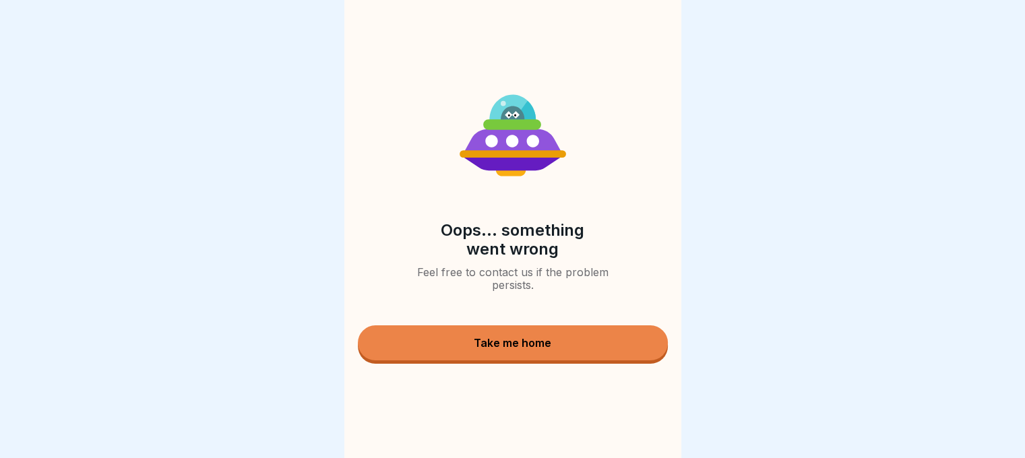
click at [559, 342] on button "Take me home" at bounding box center [513, 342] width 310 height 35
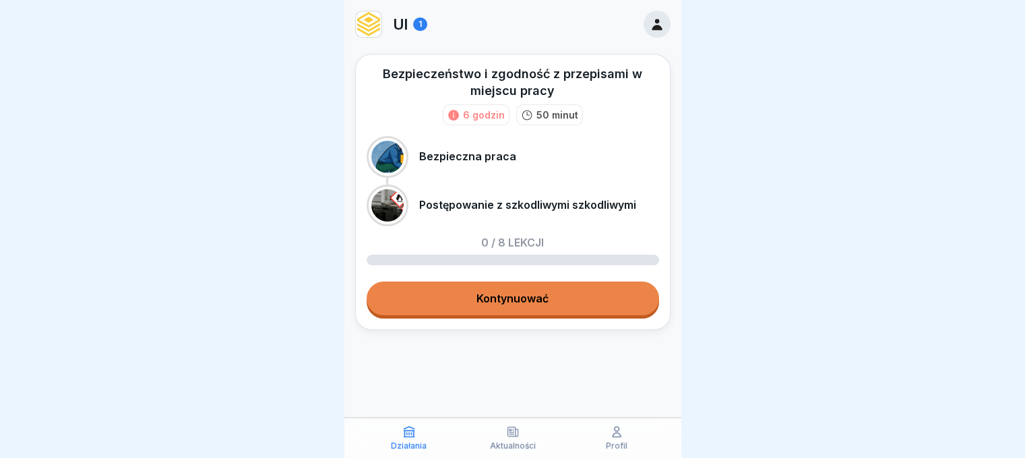
click at [582, 290] on link "Kontynuować" at bounding box center [513, 299] width 292 height 34
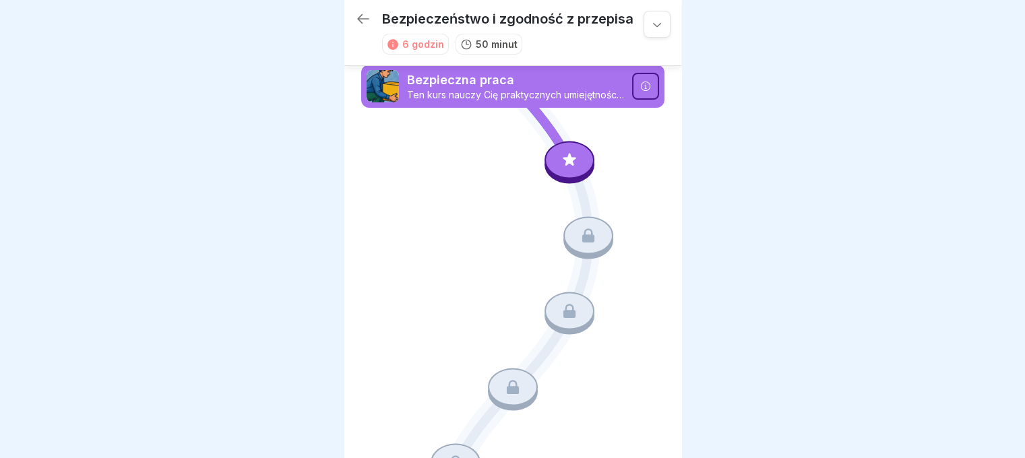
click at [563, 155] on icon at bounding box center [570, 160] width 18 height 18
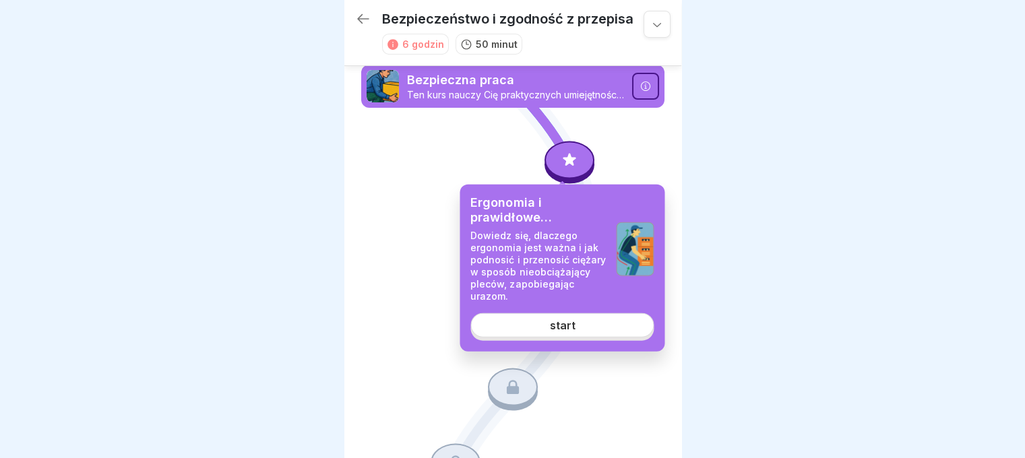
click at [549, 320] on link "start" at bounding box center [561, 325] width 183 height 24
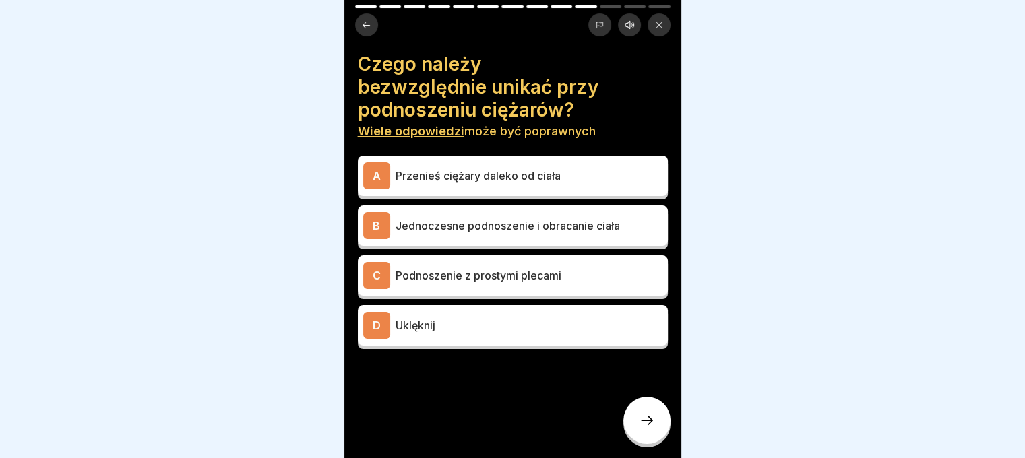
click at [462, 323] on p "Uklęknij" at bounding box center [528, 325] width 267 height 16
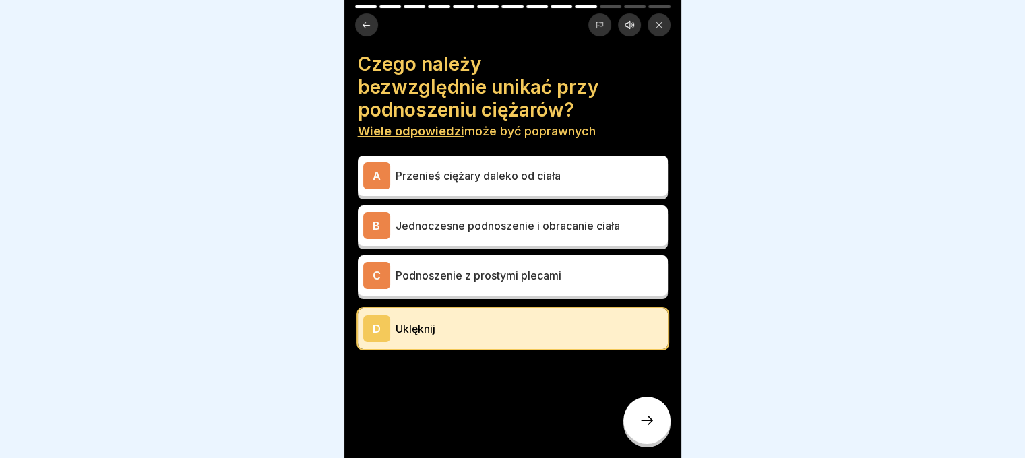
click at [655, 439] on div at bounding box center [646, 420] width 47 height 47
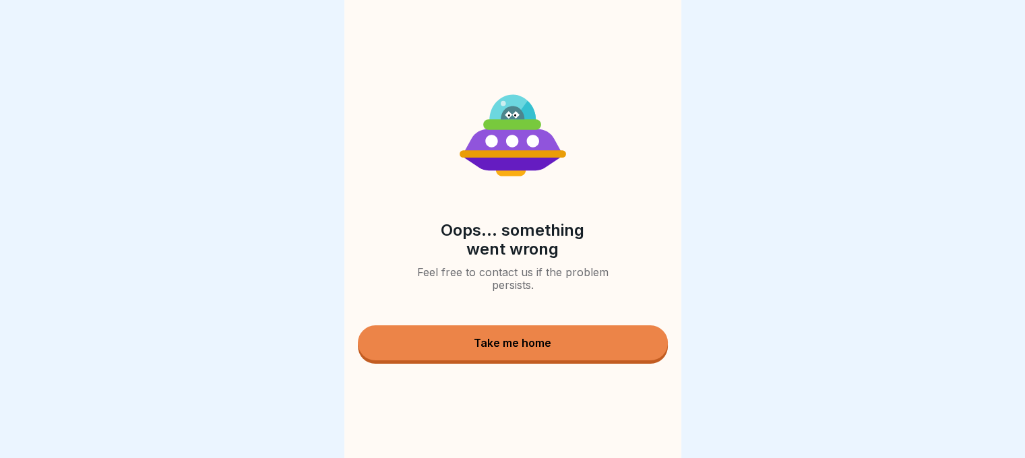
click at [532, 347] on div "Take me home" at bounding box center [512, 343] width 77 height 12
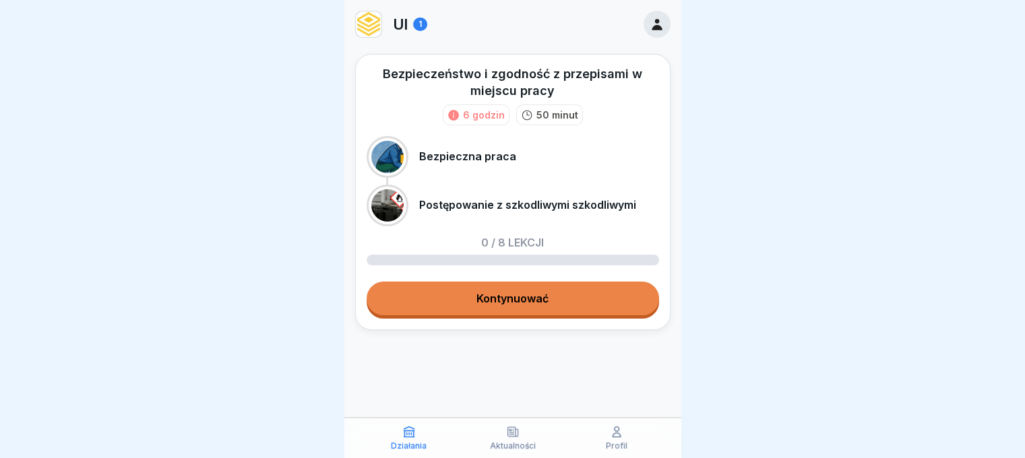
click at [490, 288] on link "Kontynuować" at bounding box center [513, 299] width 292 height 34
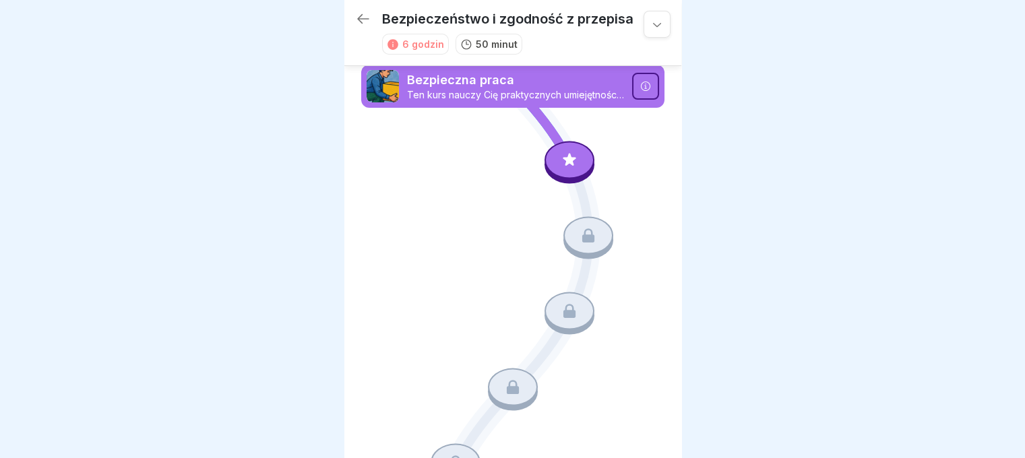
click at [563, 159] on icon at bounding box center [569, 159] width 13 height 13
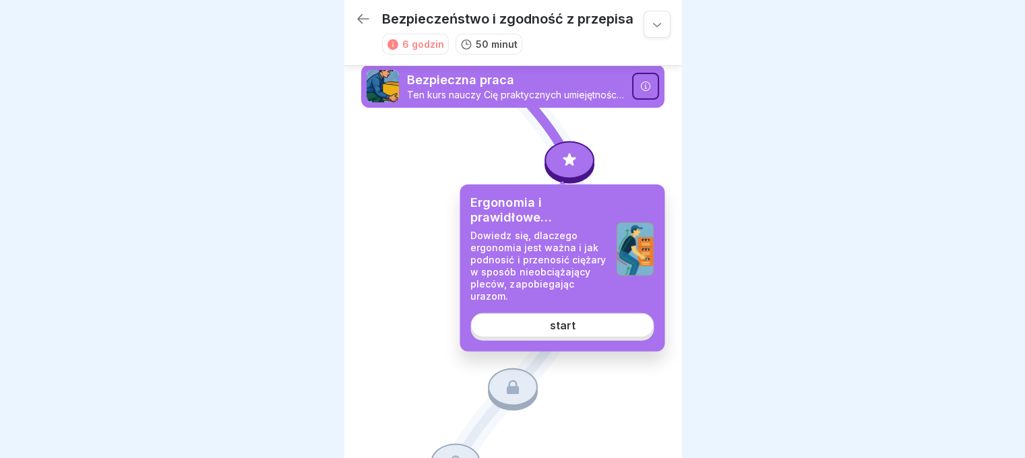
click at [521, 330] on link "start" at bounding box center [561, 325] width 183 height 24
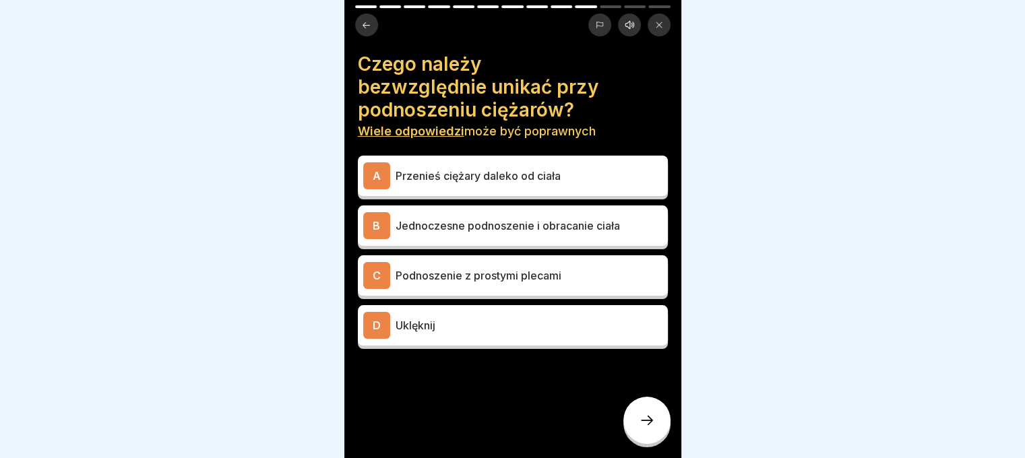
scroll to position [10, 0]
click at [652, 413] on div at bounding box center [646, 420] width 47 height 47
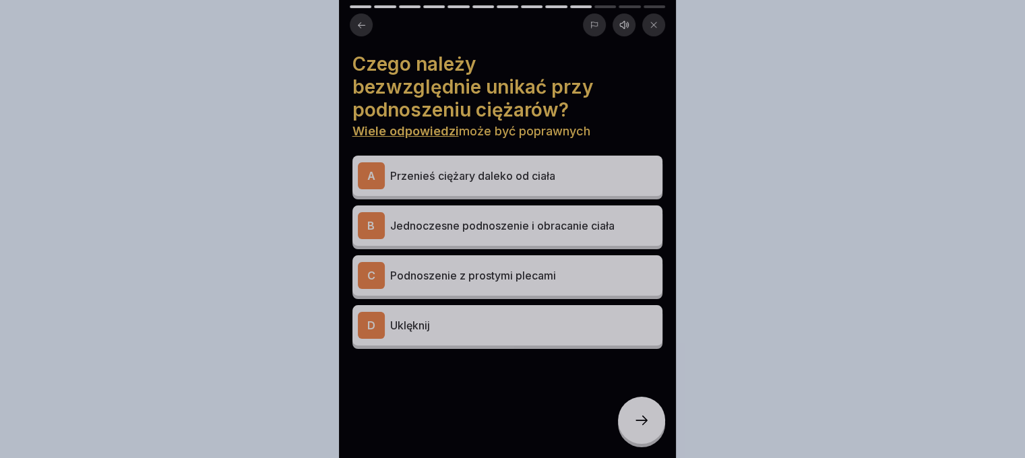
scroll to position [0, 0]
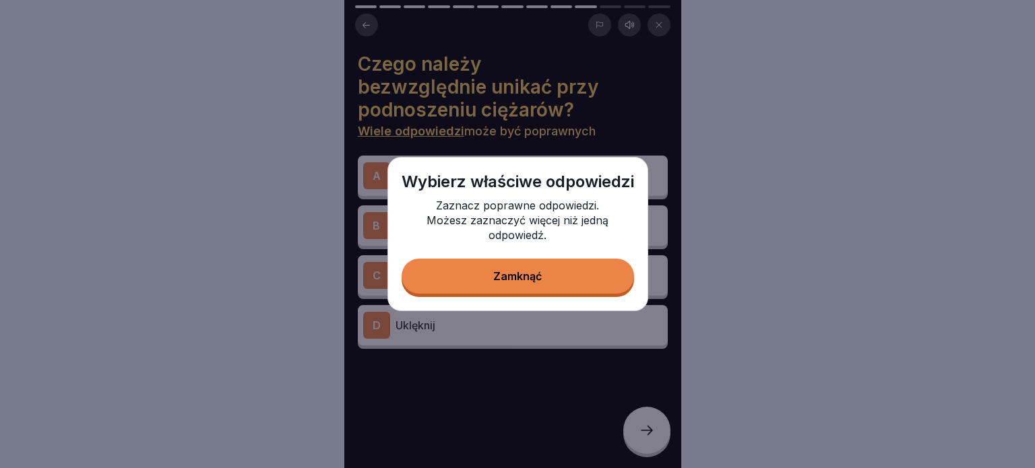
click at [582, 285] on button "Zamknąć" at bounding box center [518, 276] width 232 height 35
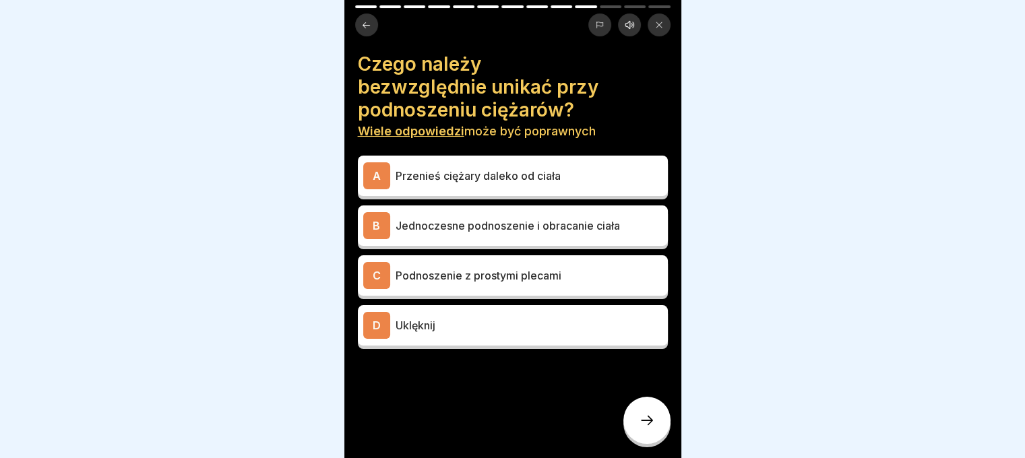
click at [375, 314] on div "D" at bounding box center [376, 325] width 27 height 27
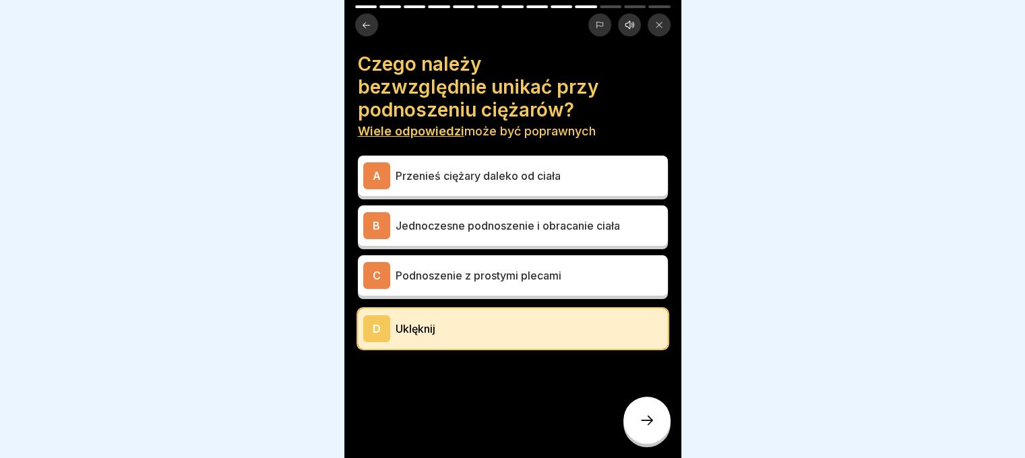
click at [381, 269] on div "C" at bounding box center [376, 275] width 27 height 27
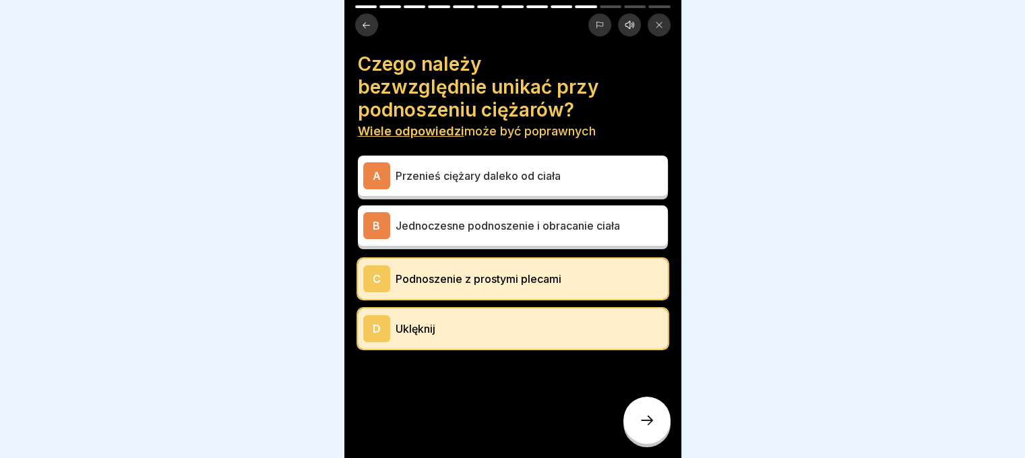
click at [380, 222] on div "B" at bounding box center [376, 225] width 27 height 27
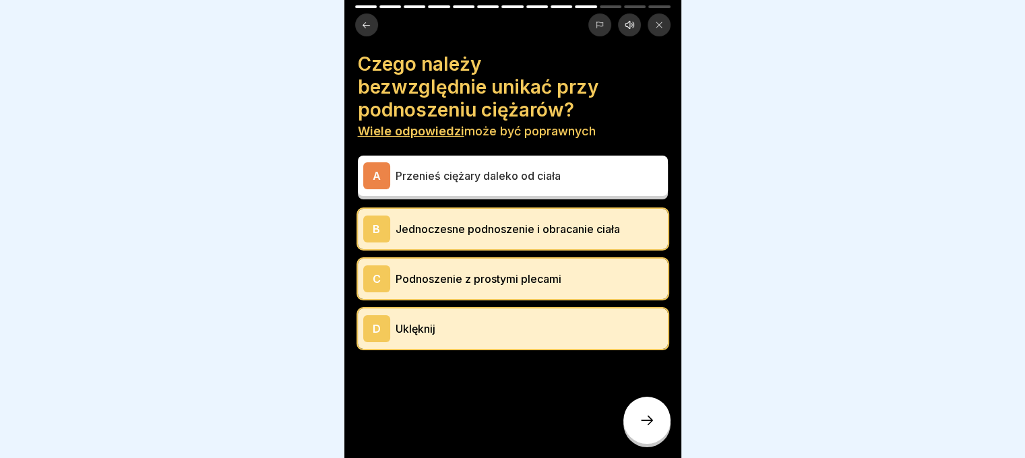
click at [371, 165] on div "A" at bounding box center [376, 175] width 27 height 27
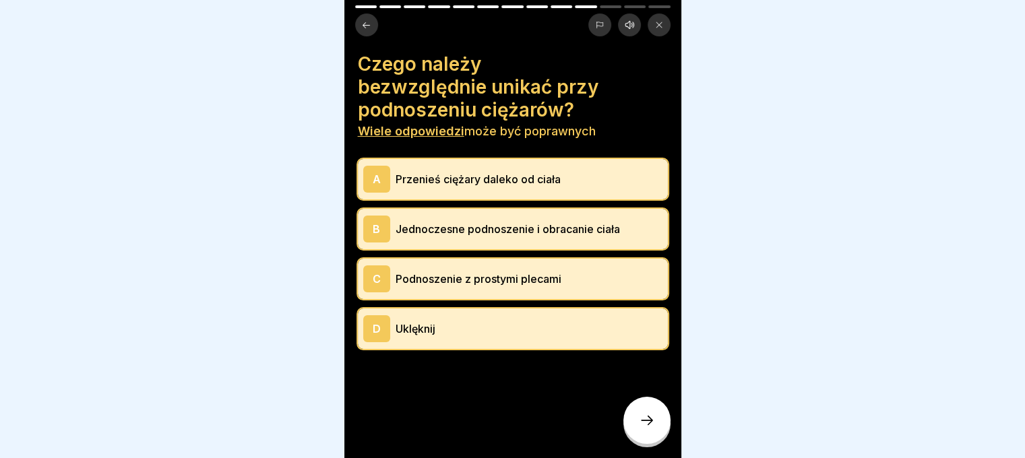
click at [647, 417] on div at bounding box center [646, 420] width 47 height 47
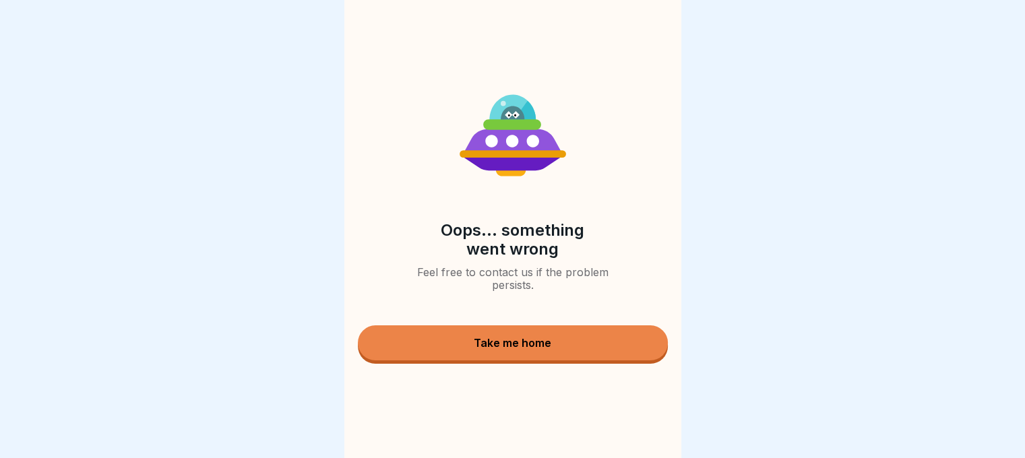
click at [561, 342] on button "Take me home" at bounding box center [513, 342] width 310 height 35
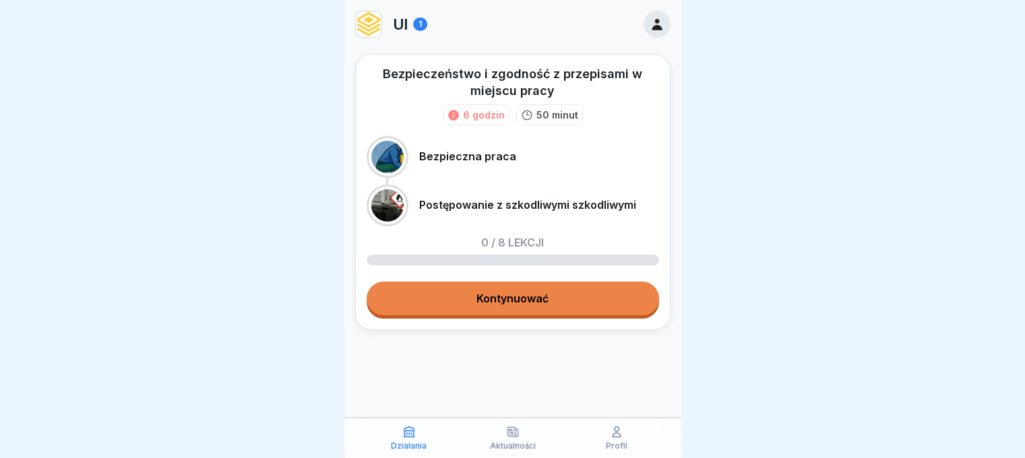
click at [572, 297] on link "Kontynuować" at bounding box center [513, 299] width 292 height 34
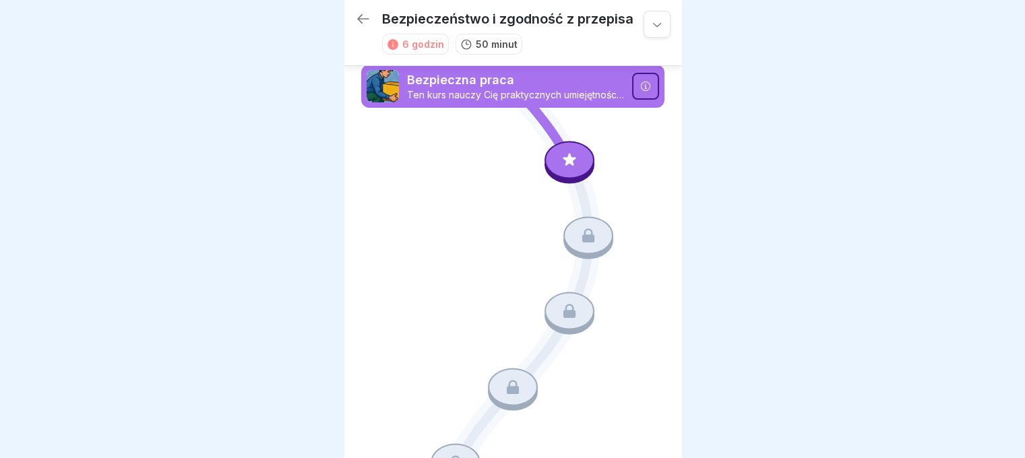
click at [562, 151] on div at bounding box center [569, 160] width 50 height 38
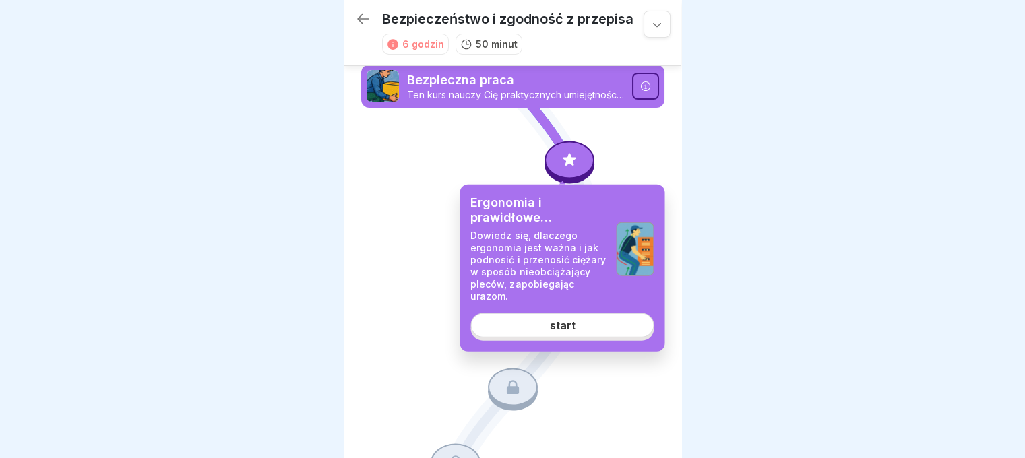
click at [544, 320] on link "start" at bounding box center [561, 325] width 183 height 24
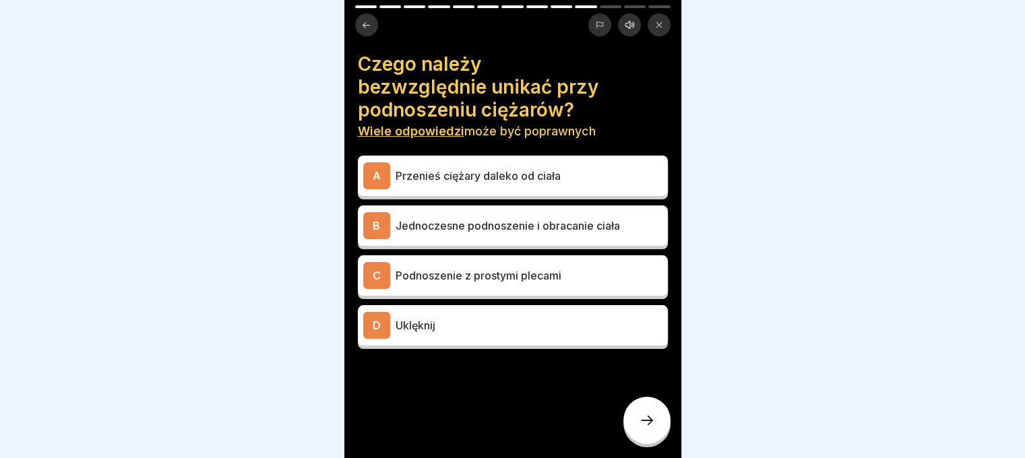
click at [477, 181] on font "Przenieś ciężary daleko od ciała" at bounding box center [477, 175] width 165 height 13
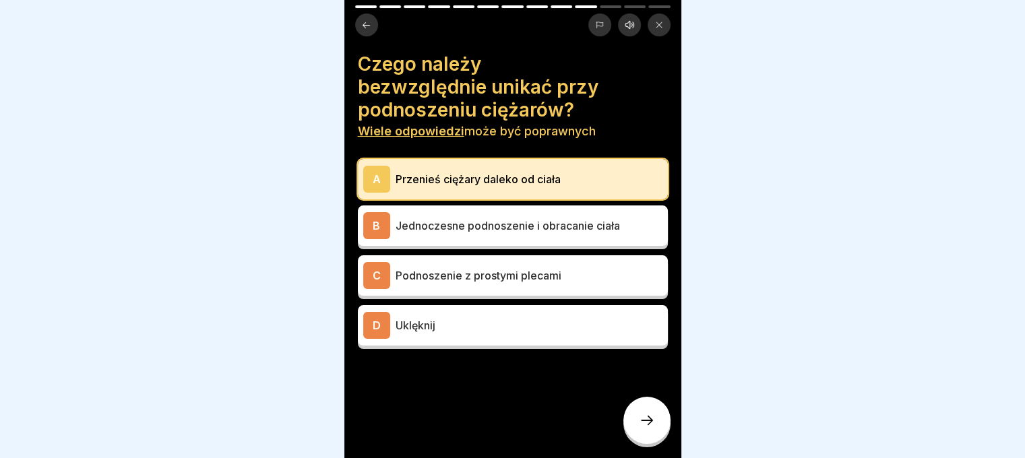
click at [499, 224] on font "Jednoczesne podnoszenie i obracanie ciała" at bounding box center [507, 225] width 224 height 13
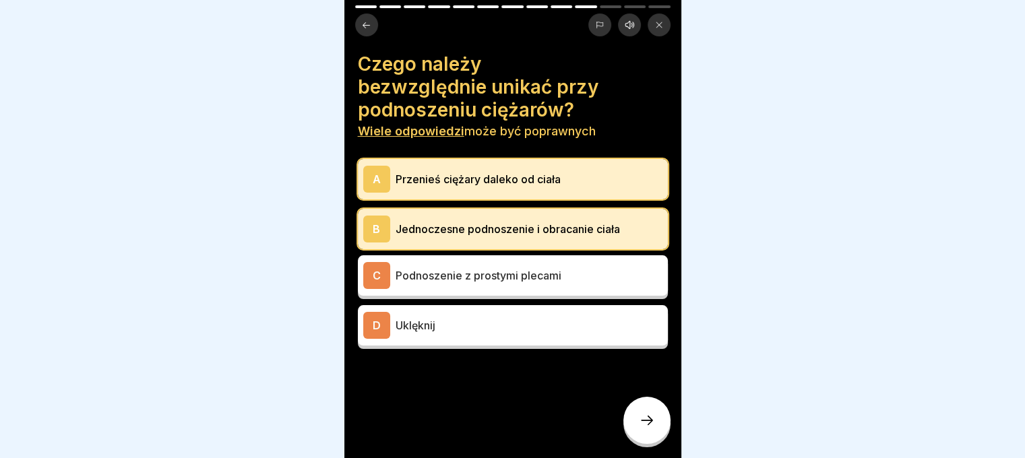
click at [512, 269] on font "Podnoszenie z prostymi plecami" at bounding box center [478, 275] width 166 height 13
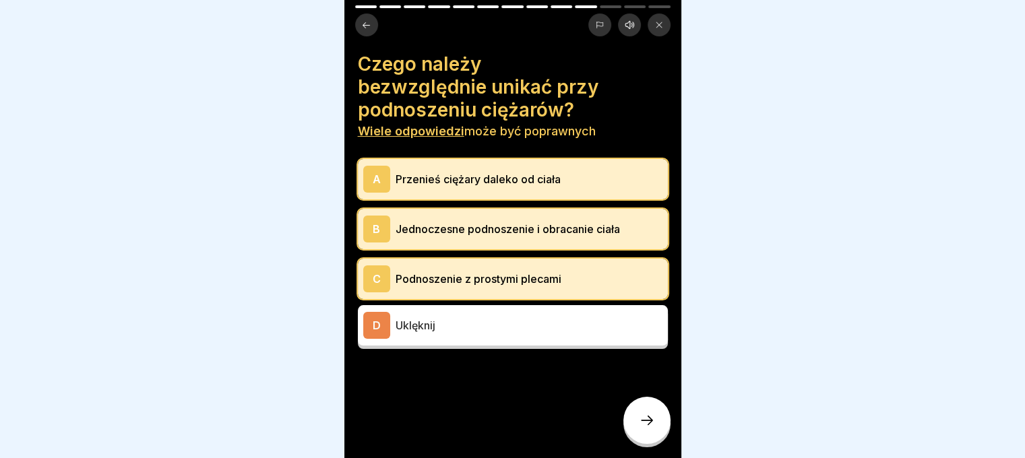
click at [654, 426] on icon at bounding box center [647, 420] width 16 height 16
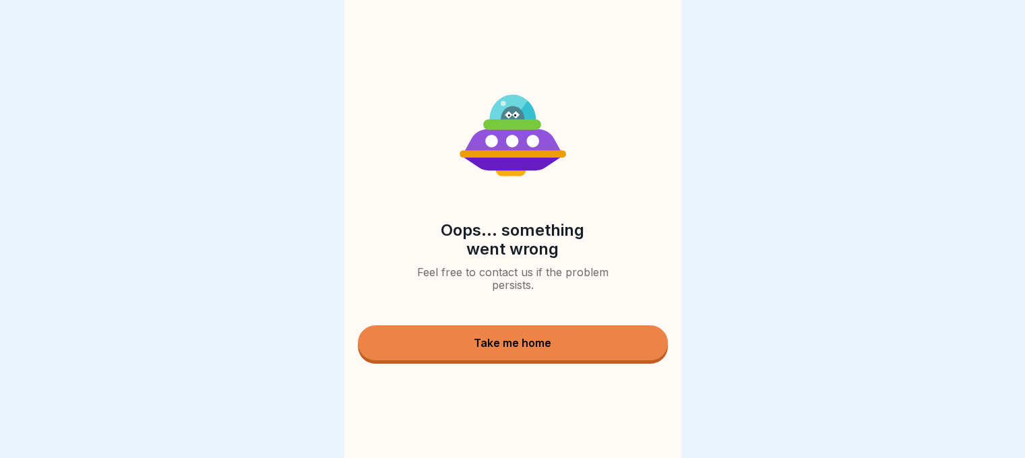
click at [558, 336] on button "Take me home" at bounding box center [513, 342] width 310 height 35
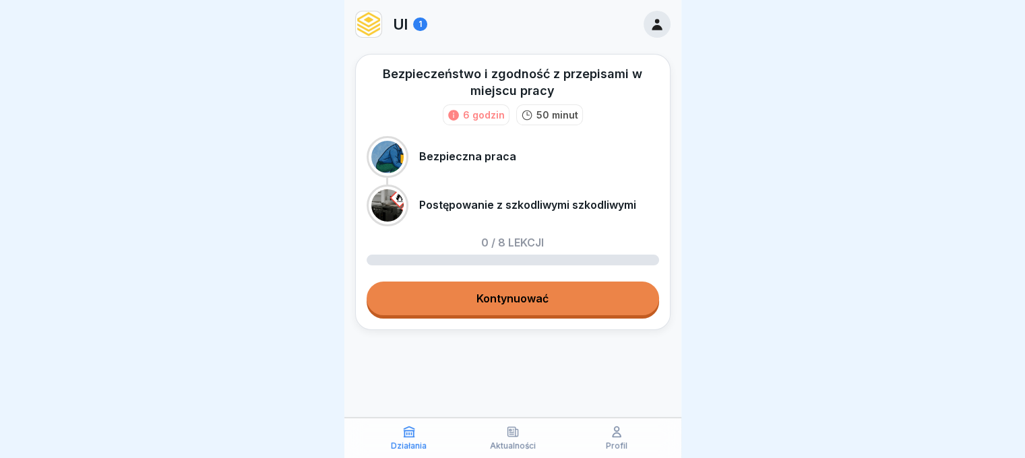
click at [523, 300] on font "Kontynuować" at bounding box center [512, 298] width 72 height 13
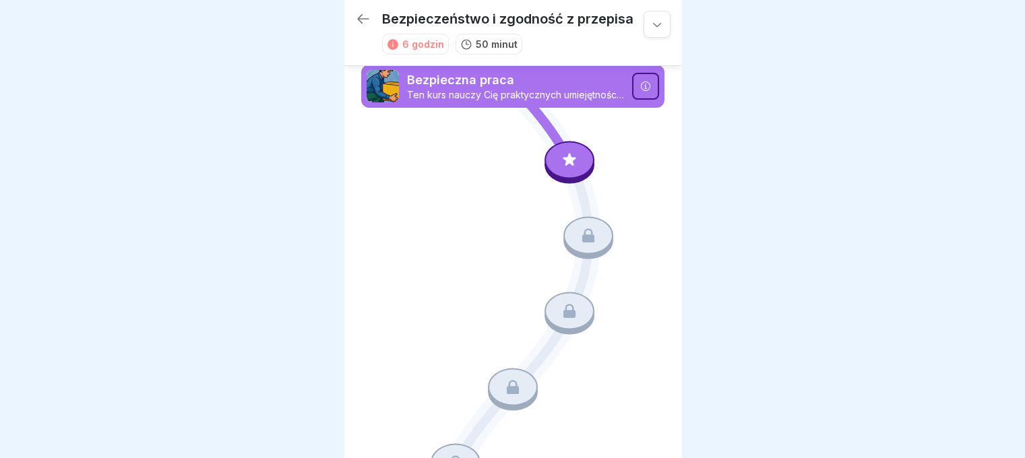
click at [549, 160] on div at bounding box center [569, 160] width 50 height 38
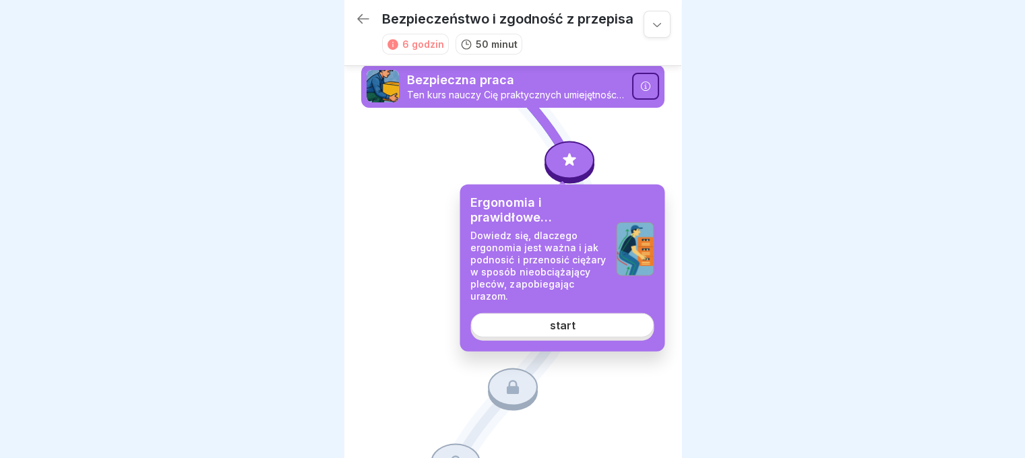
click at [539, 331] on link "start" at bounding box center [561, 325] width 183 height 24
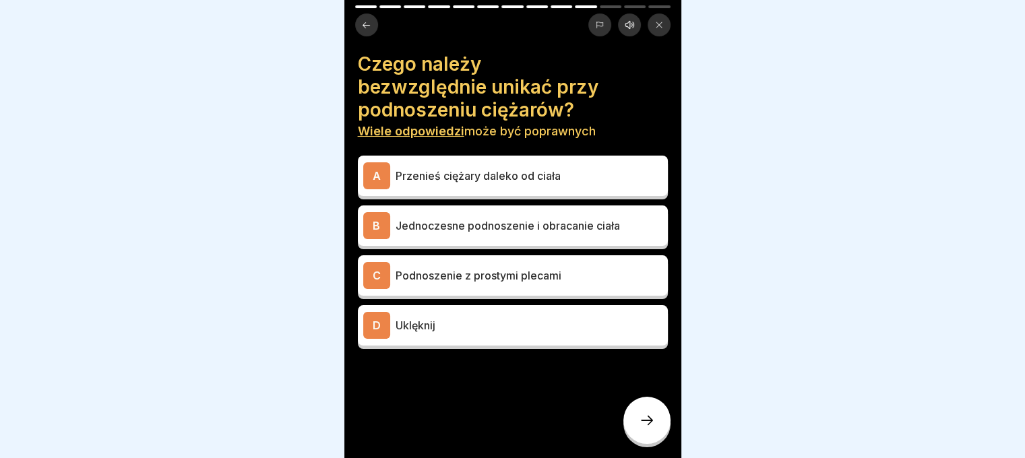
click at [415, 317] on p "Uklęknij" at bounding box center [528, 325] width 267 height 16
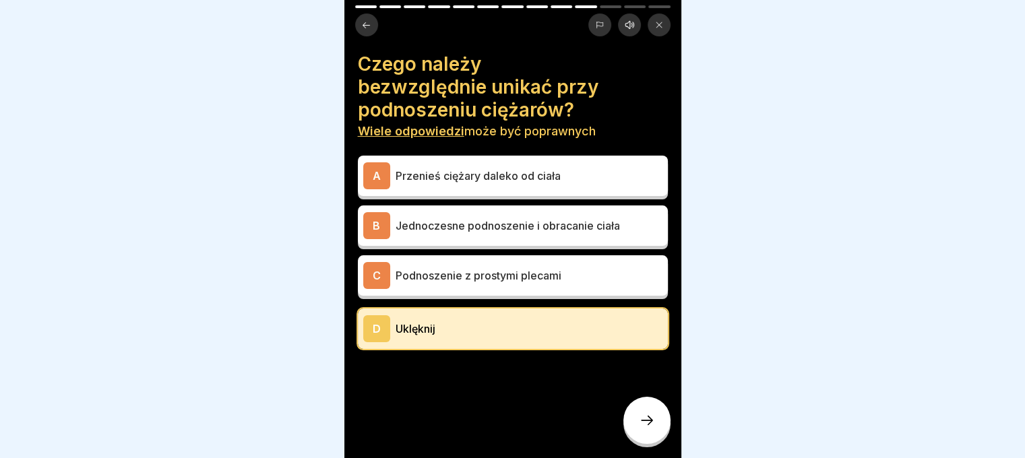
click at [445, 274] on font "Podnoszenie z prostymi plecami" at bounding box center [478, 275] width 166 height 13
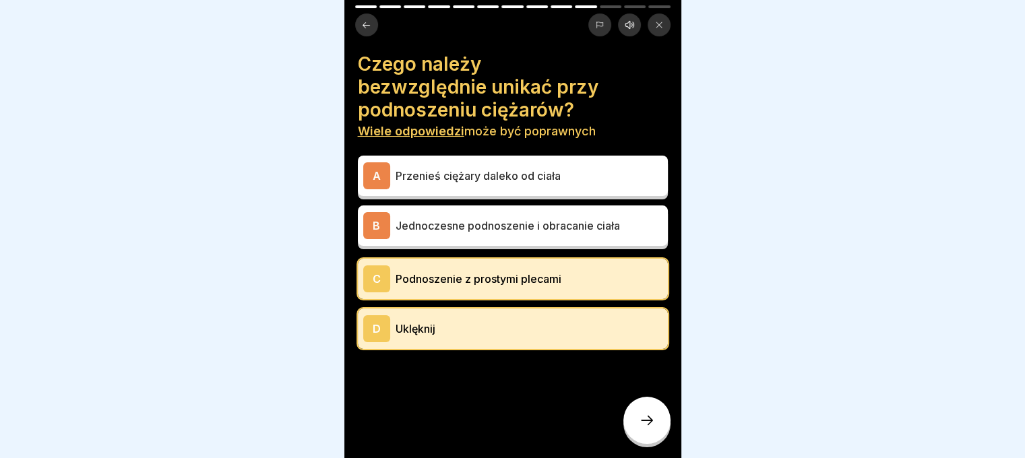
click at [523, 214] on div "B Jednoczesne podnoszenie i obracanie ciała" at bounding box center [512, 225] width 299 height 27
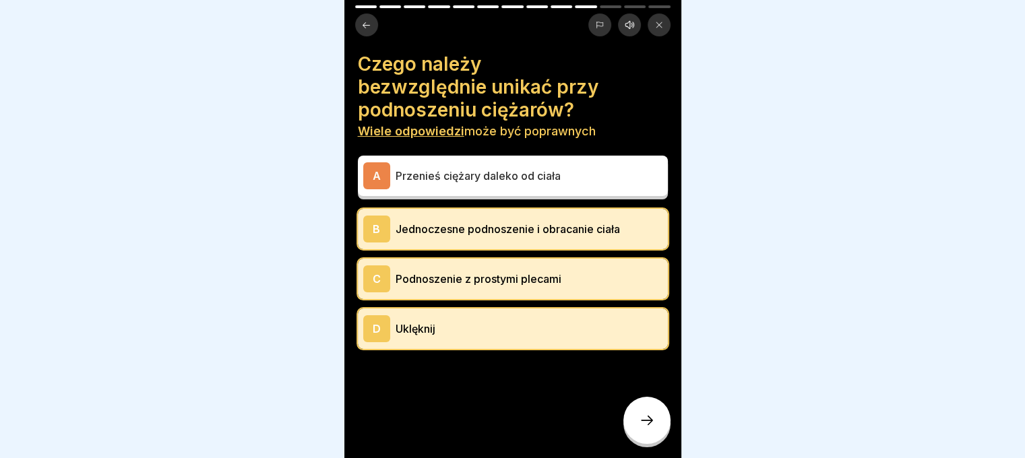
click at [638, 417] on div at bounding box center [646, 420] width 47 height 47
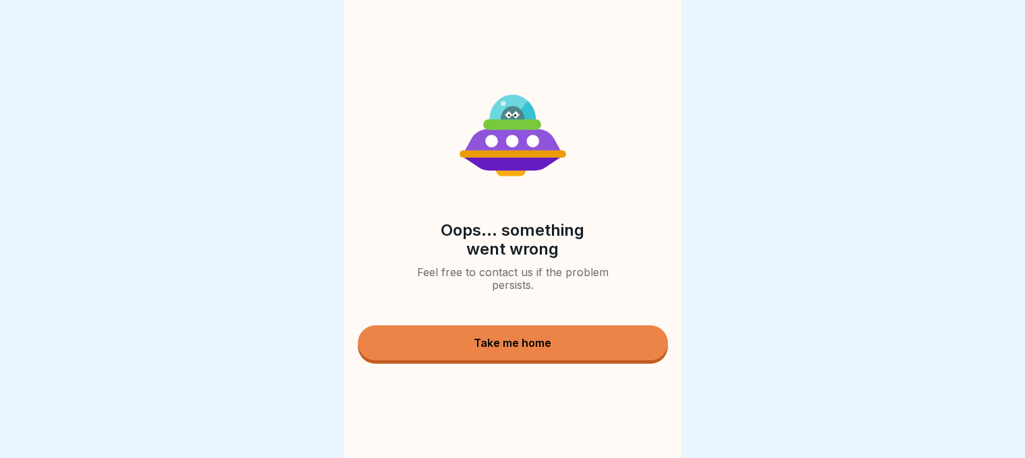
click at [474, 345] on div "Take me home" at bounding box center [512, 343] width 77 height 12
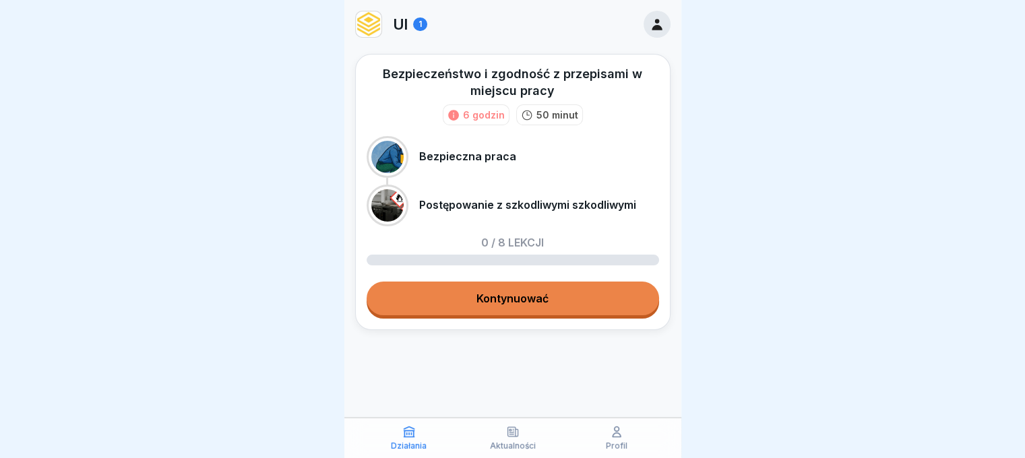
drag, startPoint x: 506, startPoint y: 279, endPoint x: 503, endPoint y: 271, distance: 8.8
click at [509, 278] on div "Bezpieczeństwo i zgodność z przepisami w miejscu pracy 6 godzin 50 minut Bezpie…" at bounding box center [512, 192] width 315 height 276
click at [508, 300] on font "Kontynuować" at bounding box center [512, 298] width 72 height 13
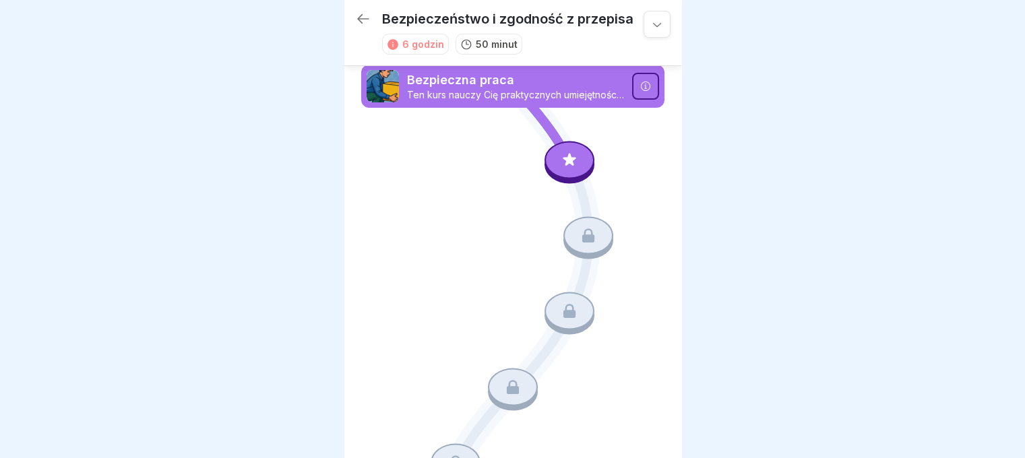
click at [571, 162] on div at bounding box center [569, 160] width 50 height 38
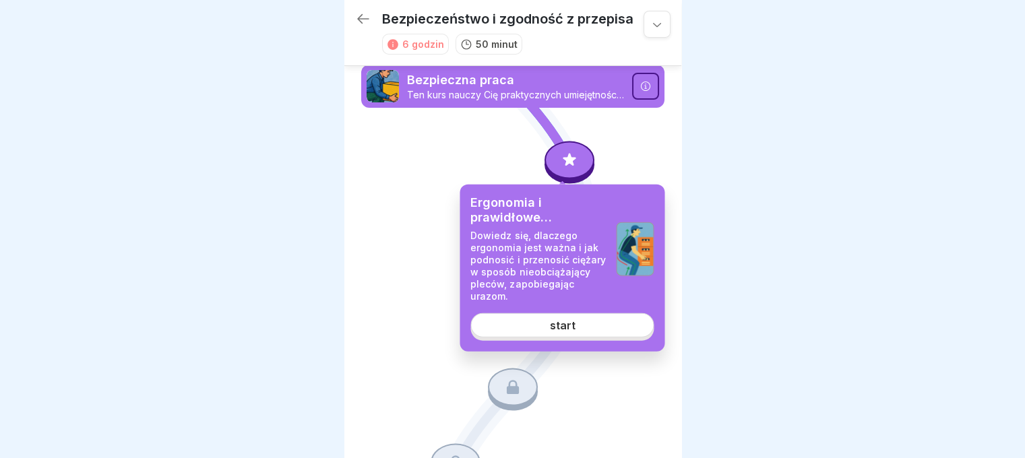
click at [542, 322] on link "start" at bounding box center [561, 325] width 183 height 24
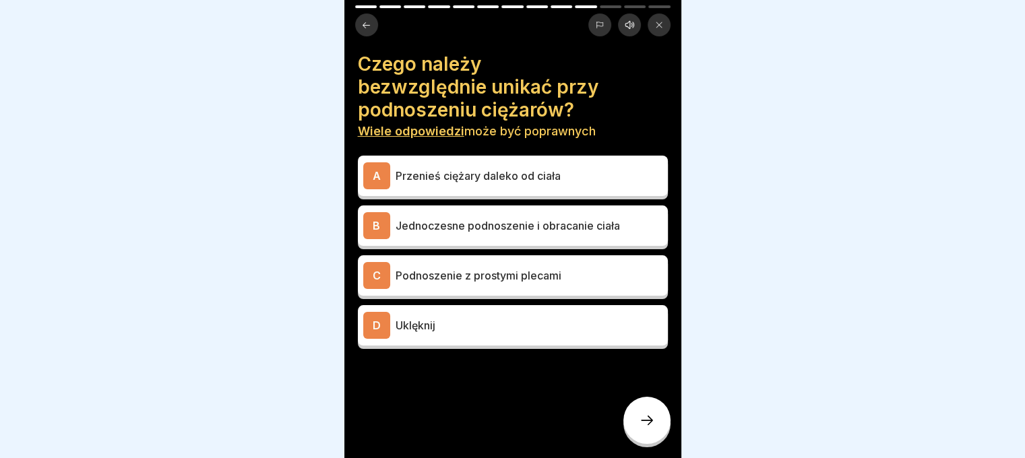
click at [447, 177] on font "Przenieś ciężary daleko od ciała" at bounding box center [477, 175] width 165 height 13
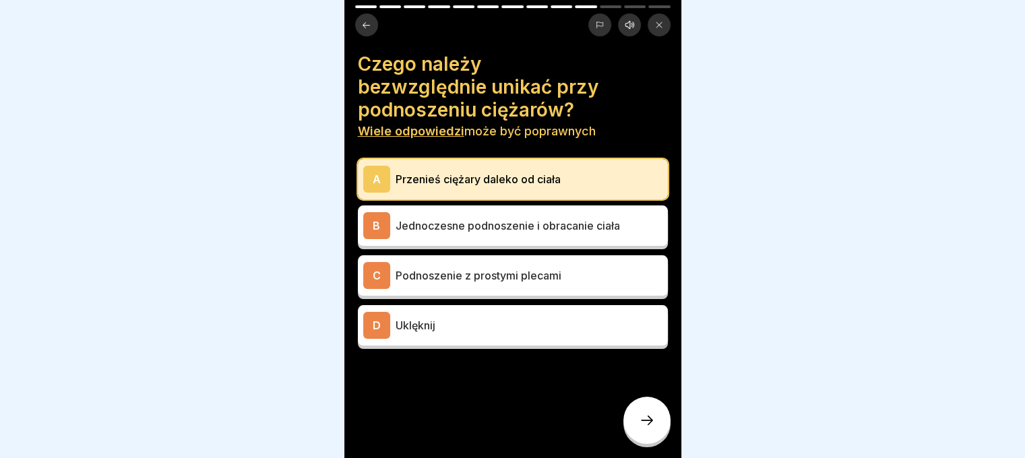
click at [536, 269] on font "Podnoszenie z prostymi plecami" at bounding box center [478, 275] width 166 height 13
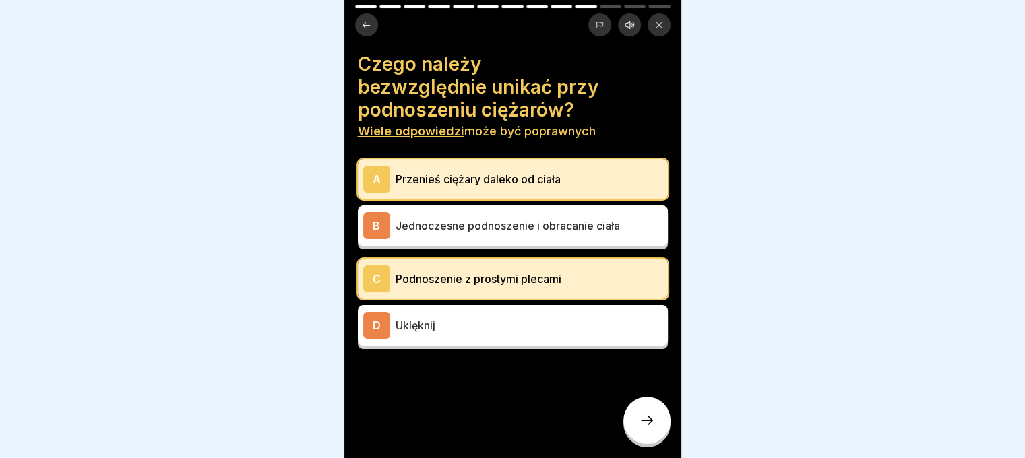
click at [633, 420] on div at bounding box center [646, 420] width 47 height 47
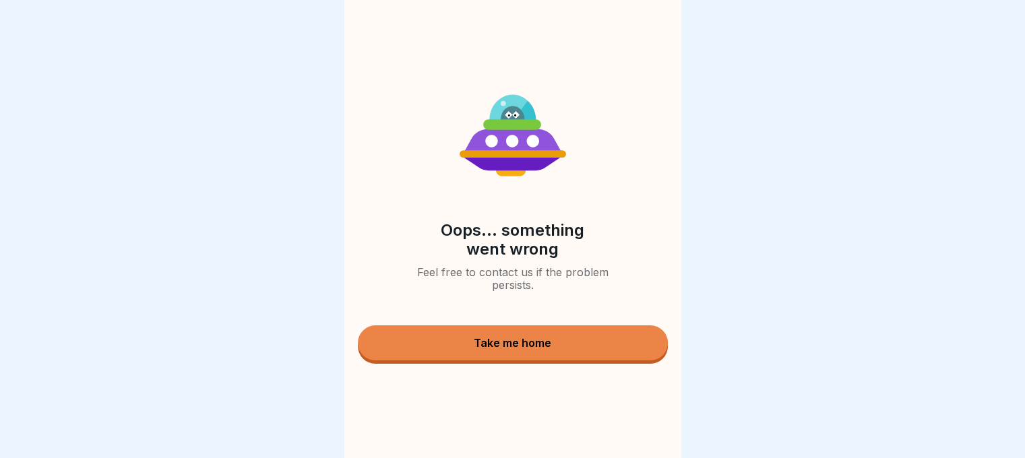
click at [513, 349] on div "Take me home" at bounding box center [512, 343] width 77 height 12
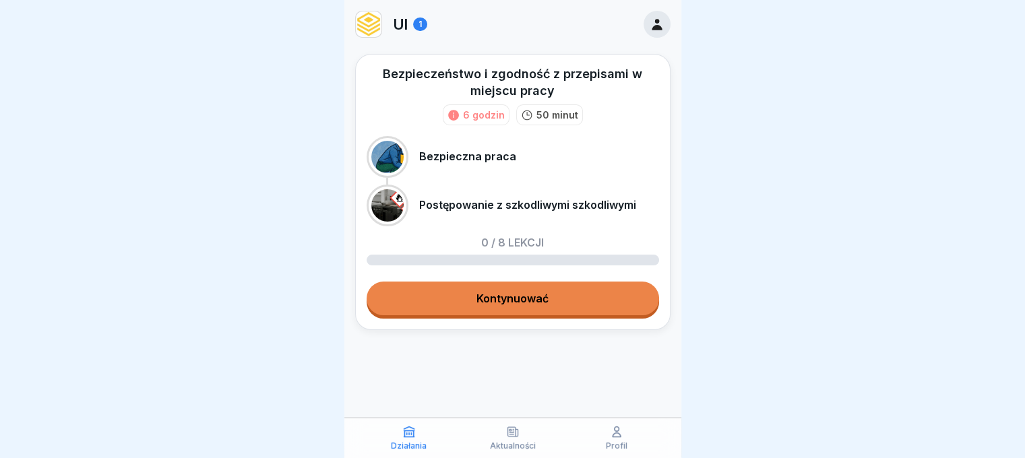
click at [561, 303] on link "Kontynuować" at bounding box center [513, 299] width 292 height 34
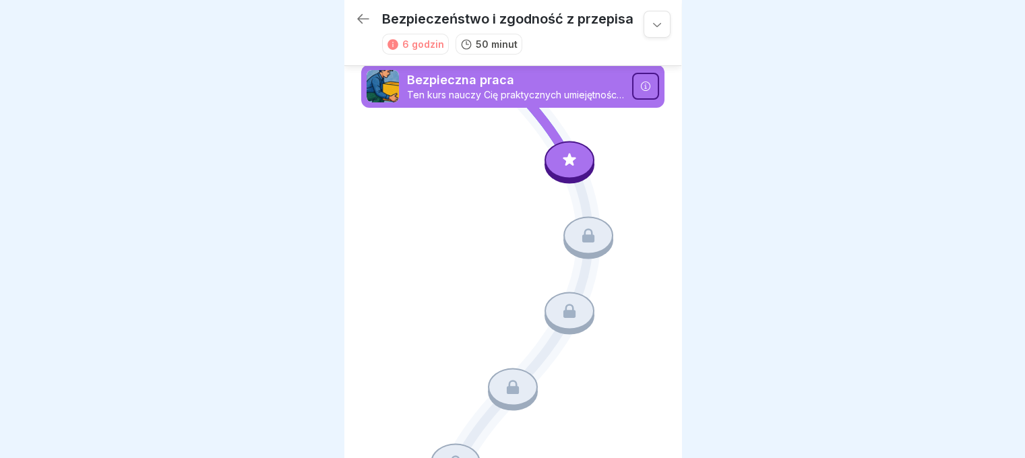
click at [561, 156] on icon at bounding box center [570, 160] width 18 height 18
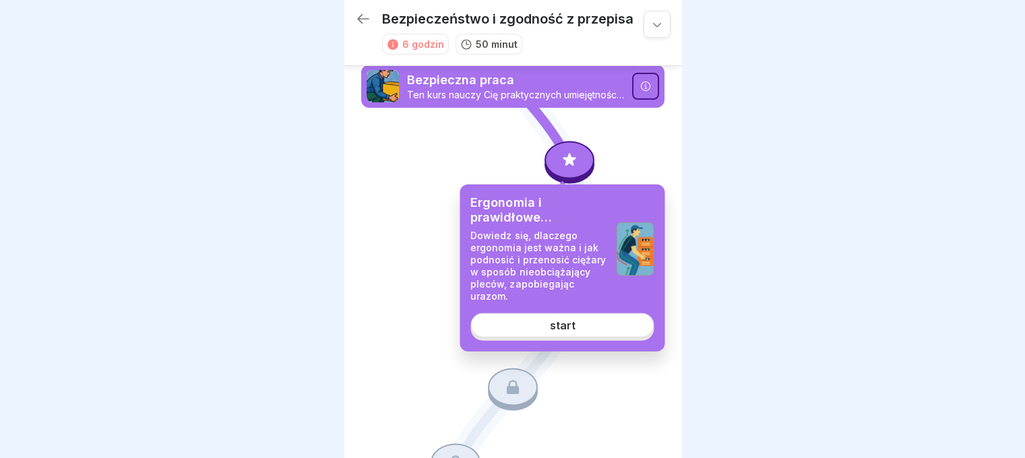
click at [563, 328] on font "start" at bounding box center [562, 325] width 26 height 13
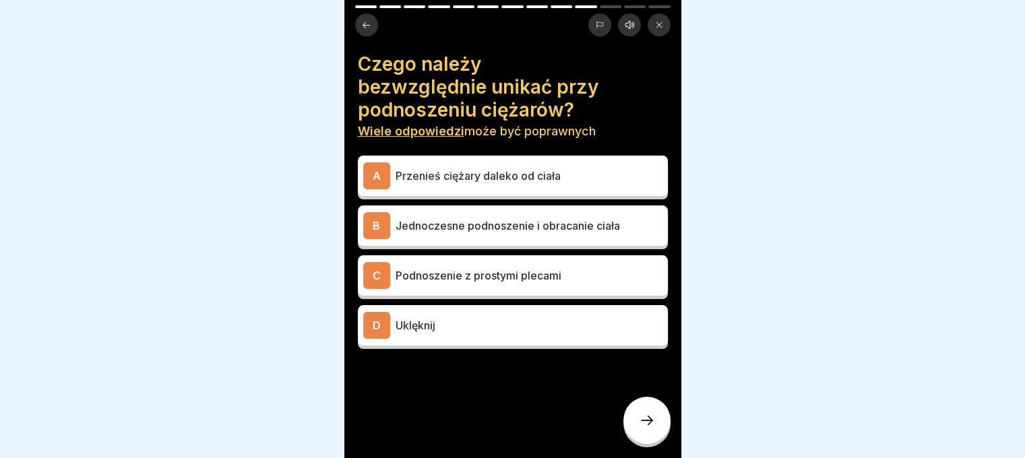
click at [534, 174] on font "Przenieś ciężary daleko od ciała" at bounding box center [477, 175] width 165 height 13
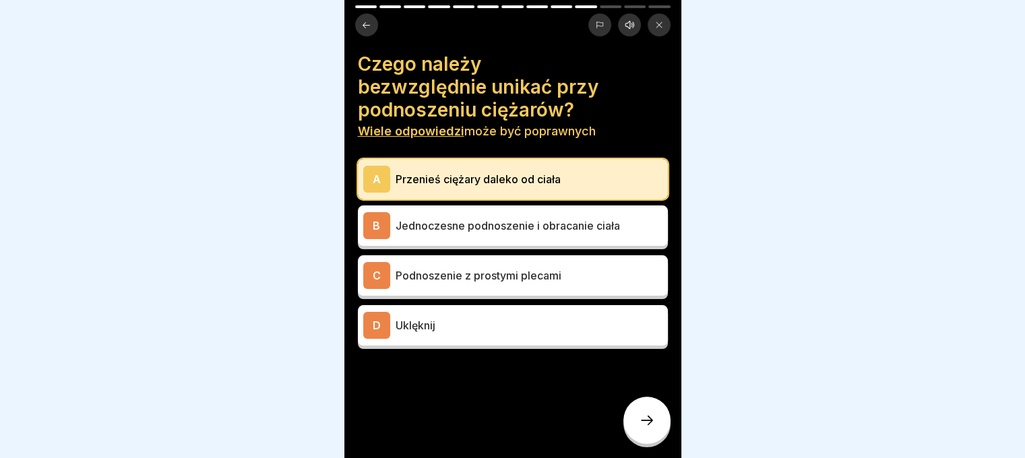
click at [554, 228] on font "Jednoczesne podnoszenie i obracanie ciała" at bounding box center [507, 225] width 224 height 13
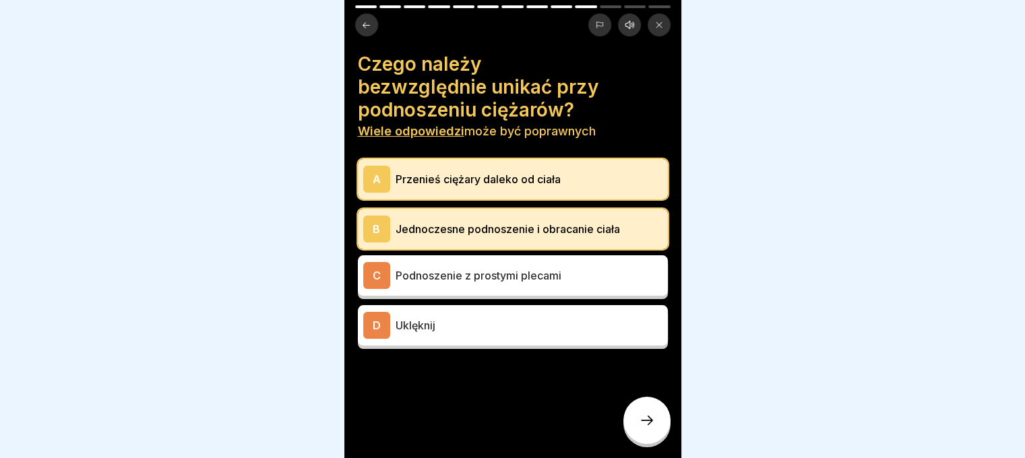
click at [482, 336] on div "D Uklęknij" at bounding box center [512, 325] width 299 height 27
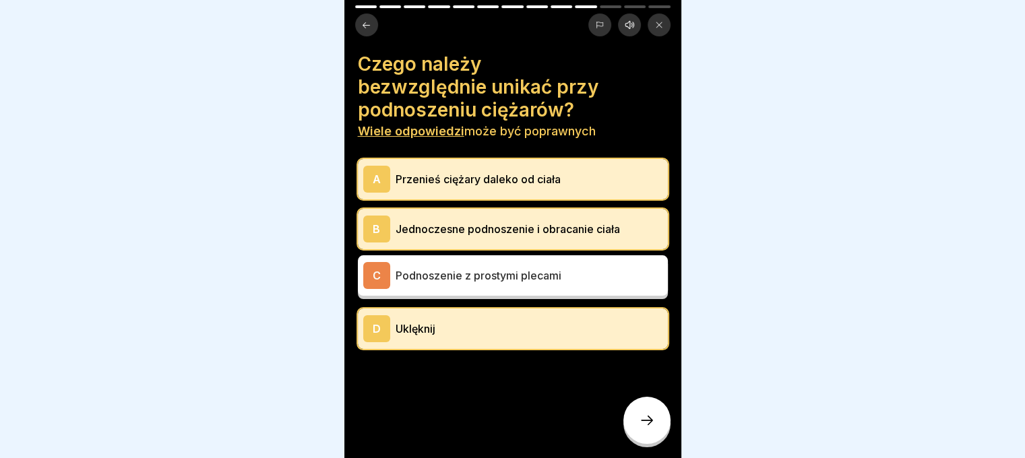
click at [641, 428] on icon at bounding box center [647, 420] width 16 height 16
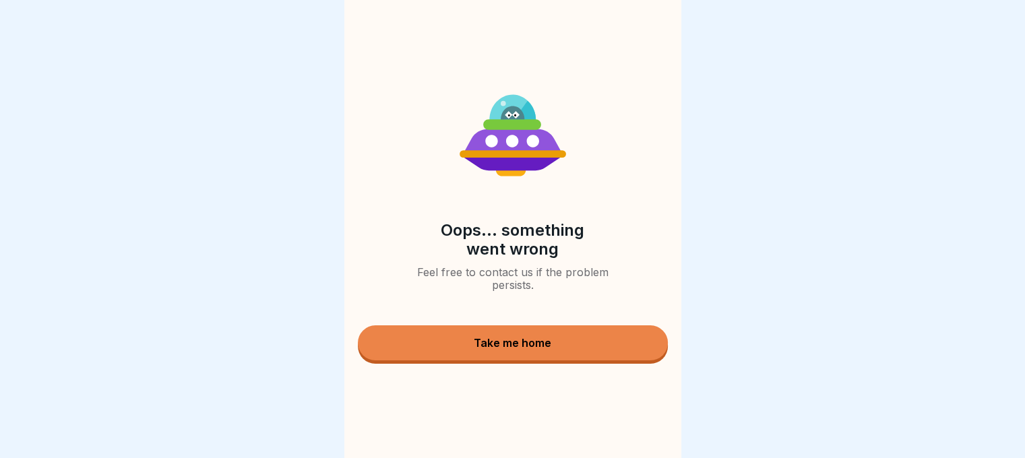
click at [589, 355] on button "Take me home" at bounding box center [513, 342] width 310 height 35
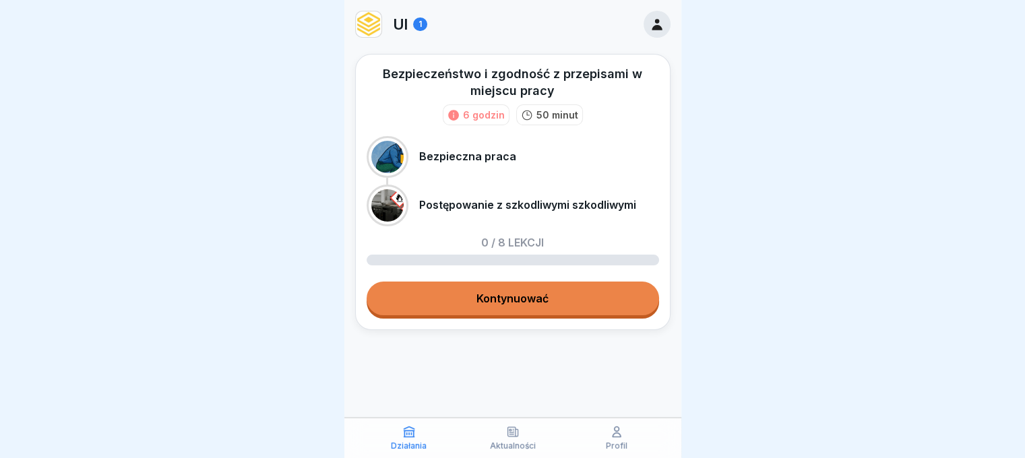
click at [544, 293] on font "Kontynuować" at bounding box center [512, 298] width 72 height 13
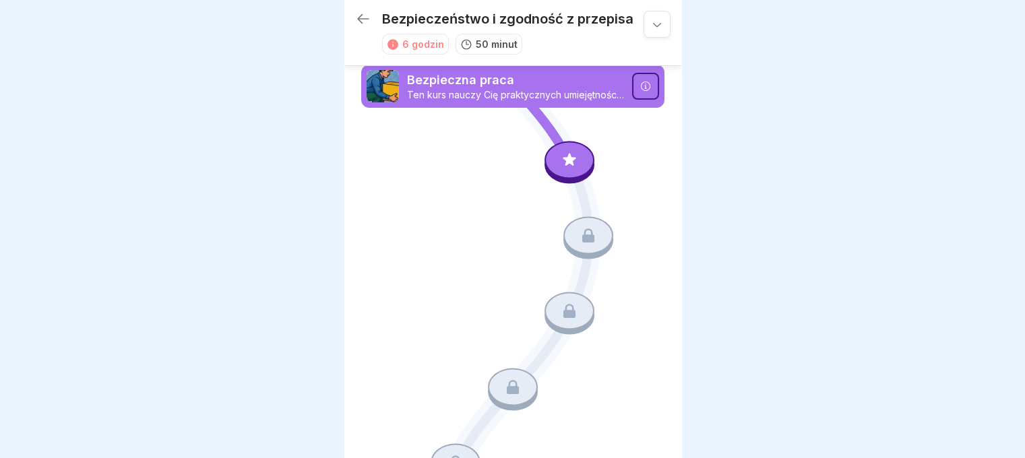
click at [557, 150] on div at bounding box center [569, 160] width 50 height 38
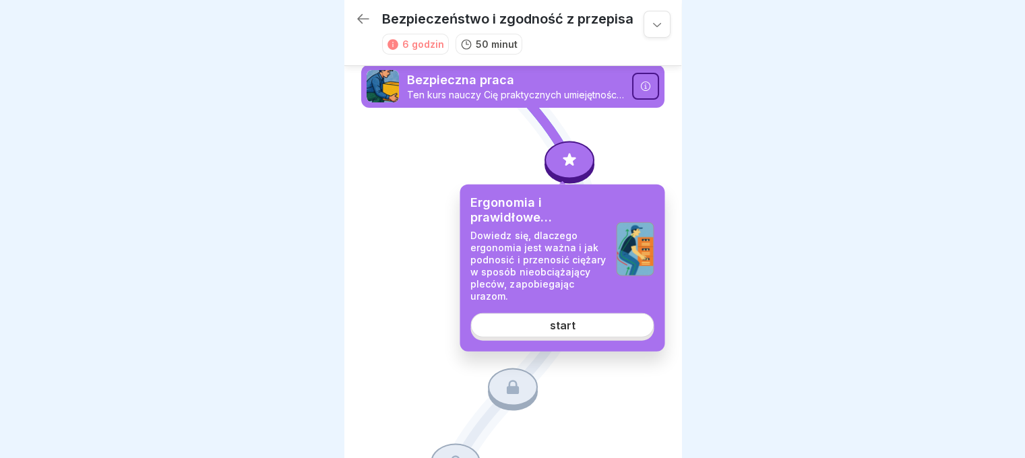
click at [552, 325] on font "start" at bounding box center [562, 325] width 26 height 13
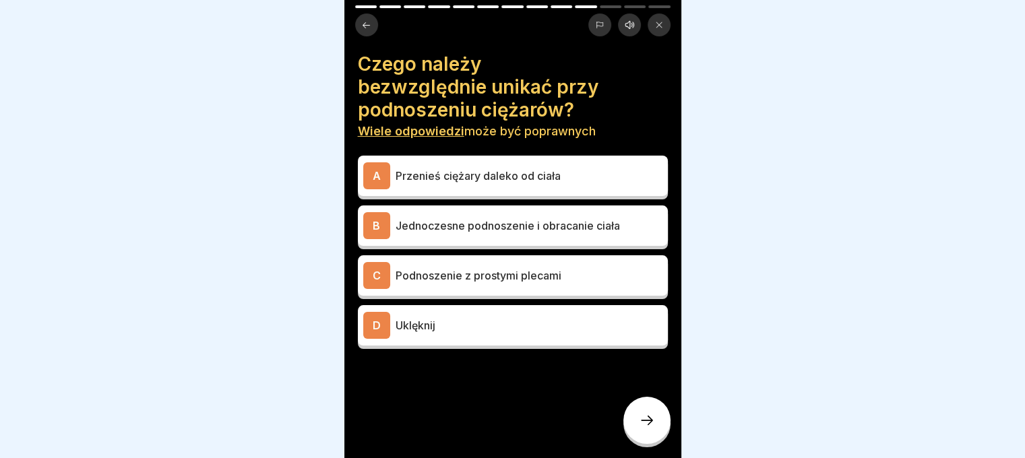
click at [488, 325] on p "Uklęknij" at bounding box center [528, 325] width 267 height 16
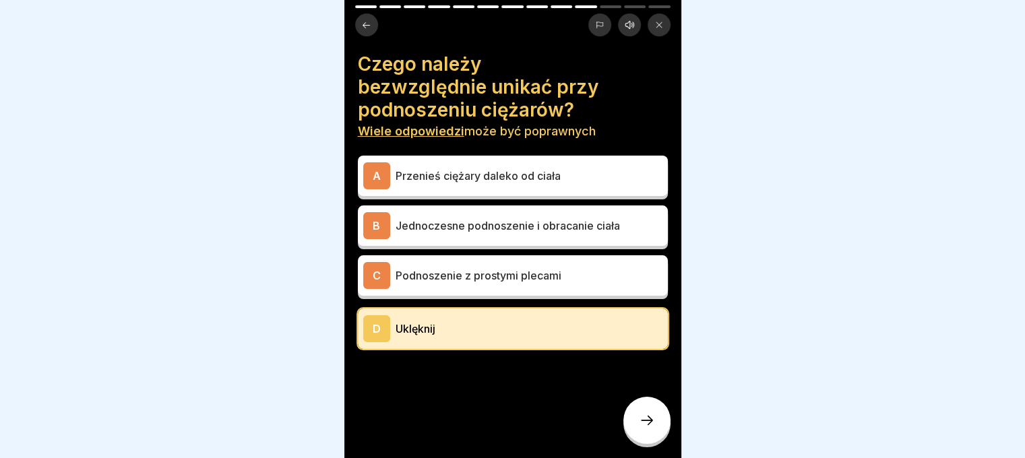
click at [579, 274] on p "Podnoszenie z prostymi plecami" at bounding box center [528, 275] width 267 height 16
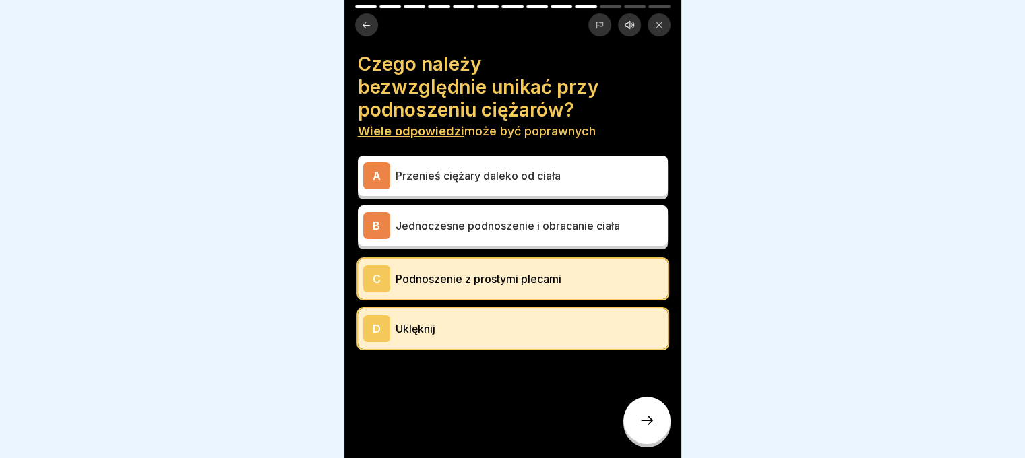
click at [612, 228] on font "Jednoczesne podnoszenie i obracanie ciała" at bounding box center [507, 225] width 224 height 13
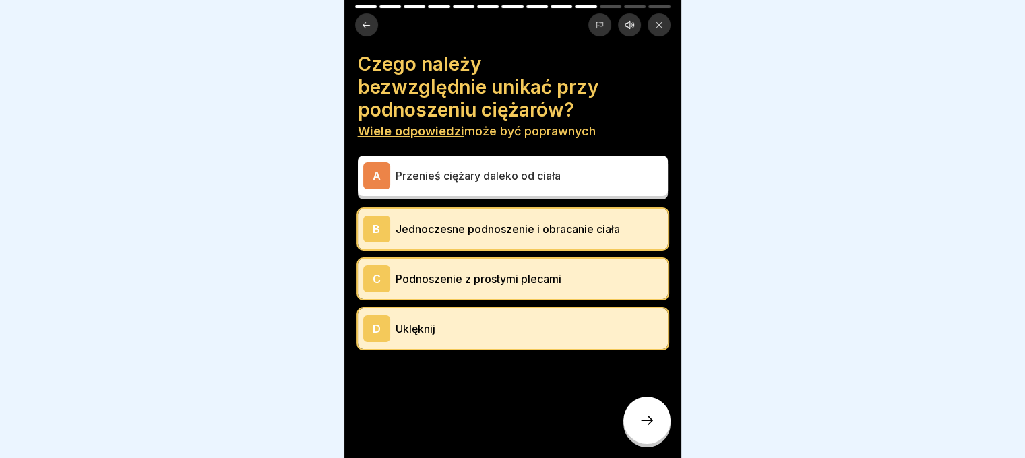
click at [652, 428] on icon at bounding box center [647, 420] width 16 height 16
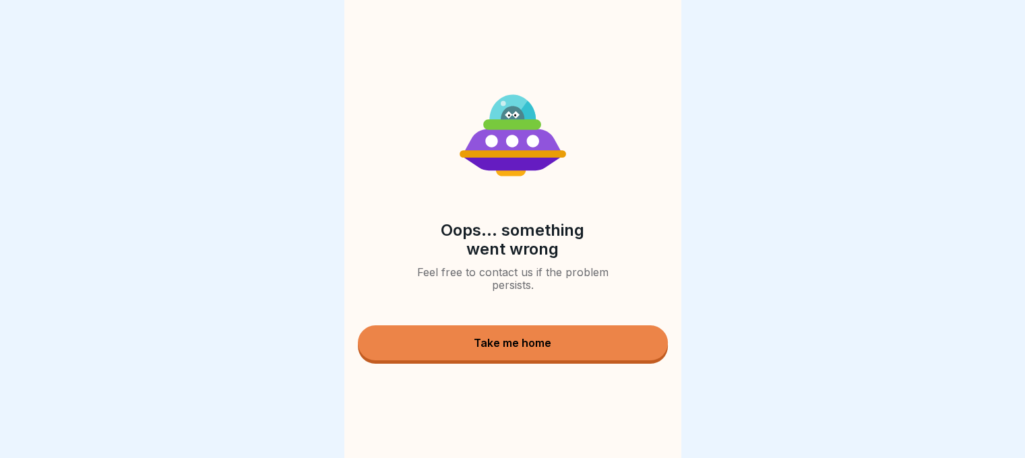
click at [504, 342] on button "Take me home" at bounding box center [513, 342] width 310 height 35
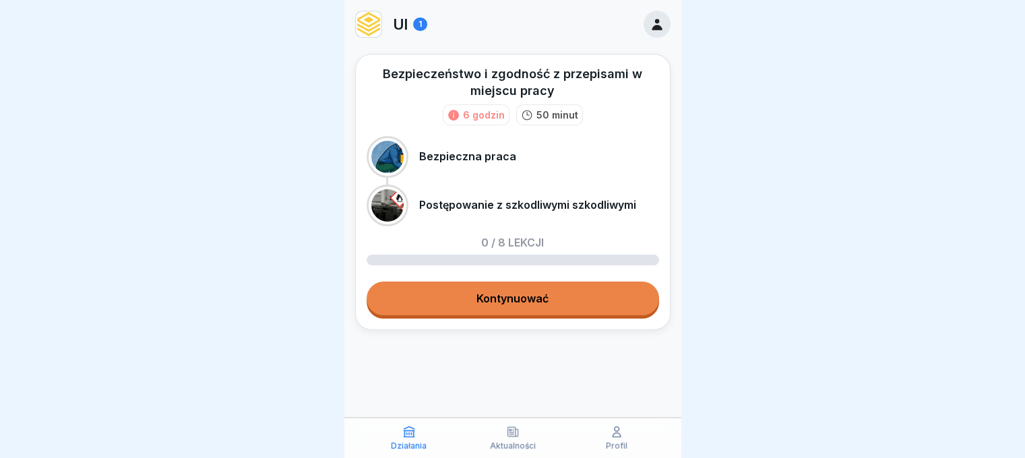
click at [549, 311] on link "Kontynuować" at bounding box center [513, 299] width 292 height 34
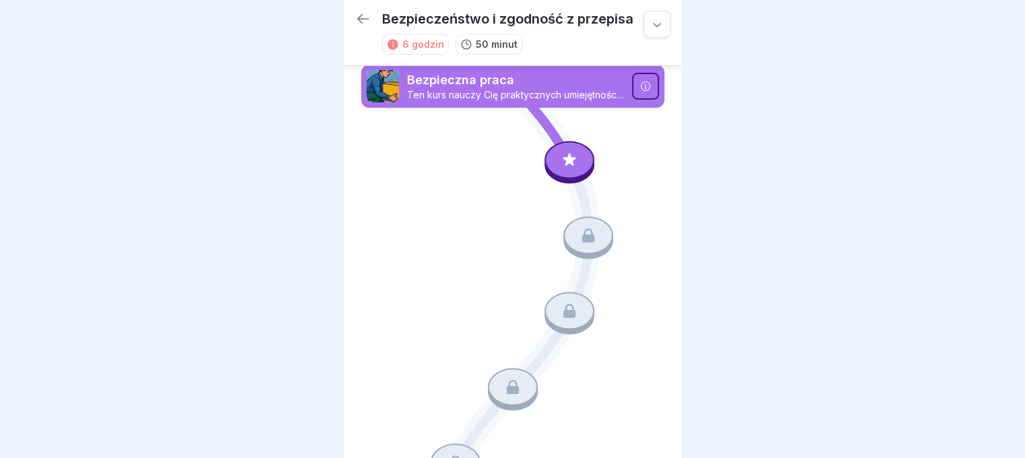
click at [570, 153] on icon at bounding box center [570, 160] width 18 height 18
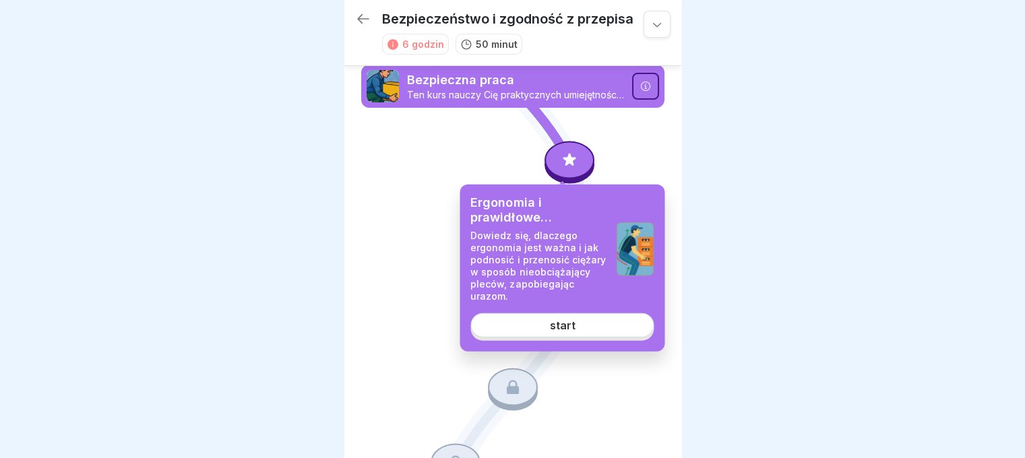
click at [592, 325] on link "start" at bounding box center [561, 325] width 183 height 24
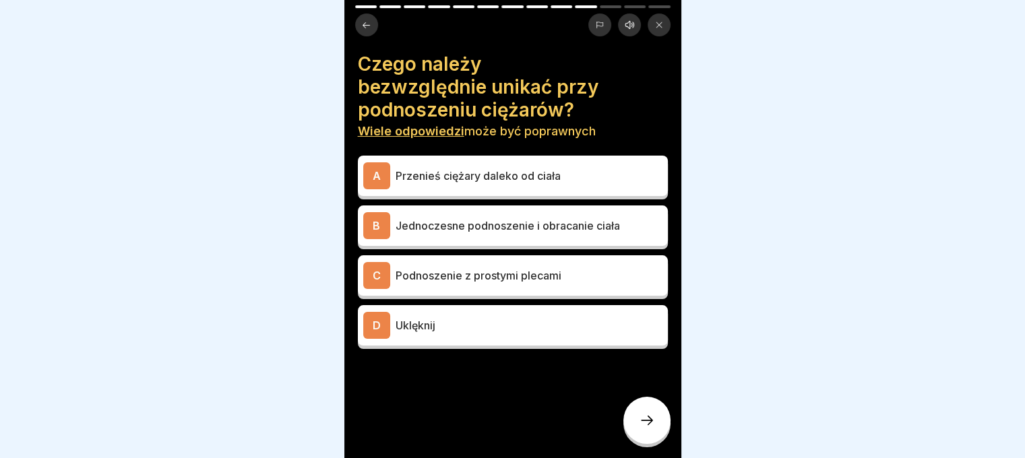
click at [556, 280] on font "Podnoszenie z prostymi plecami" at bounding box center [478, 275] width 166 height 13
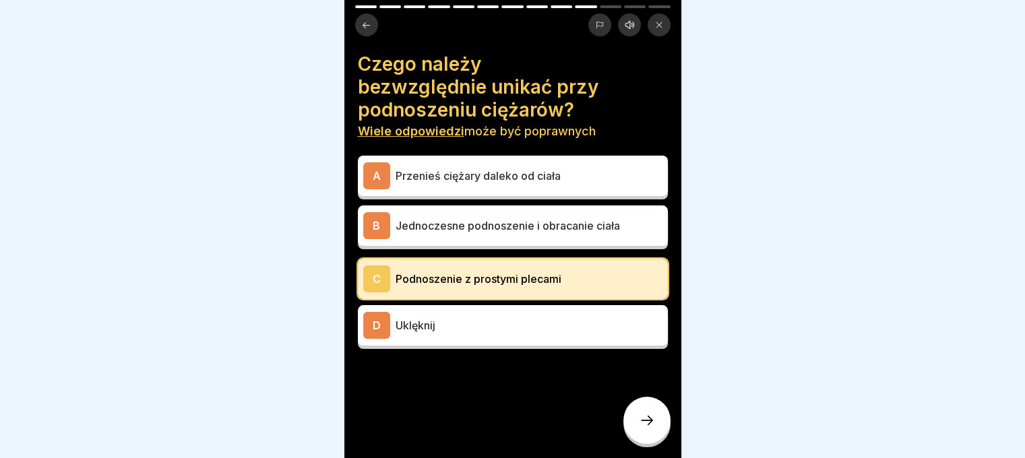
click at [590, 228] on font "Jednoczesne podnoszenie i obracanie ciała" at bounding box center [507, 225] width 224 height 13
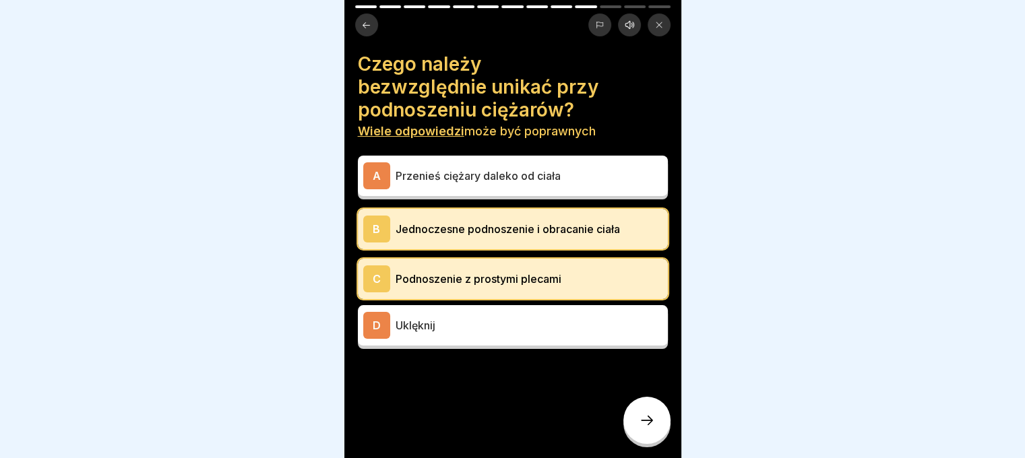
click at [682, 435] on div at bounding box center [512, 229] width 1025 height 458
click at [645, 420] on div at bounding box center [646, 420] width 47 height 47
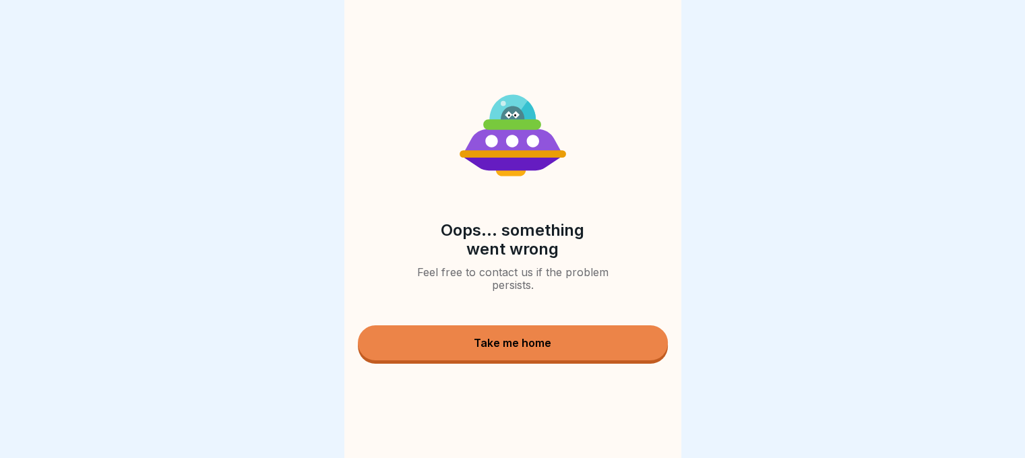
click at [577, 360] on button "Take me home" at bounding box center [513, 342] width 310 height 35
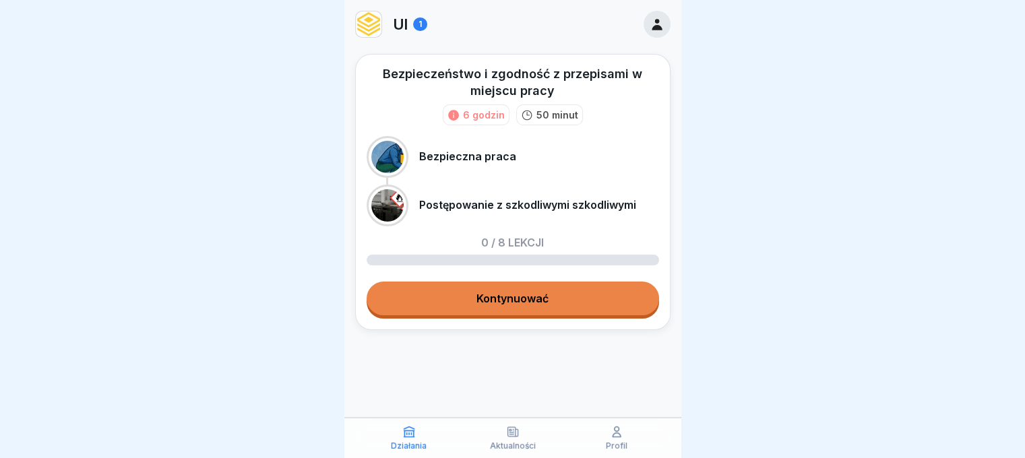
click at [542, 297] on font "Kontynuować" at bounding box center [512, 298] width 72 height 13
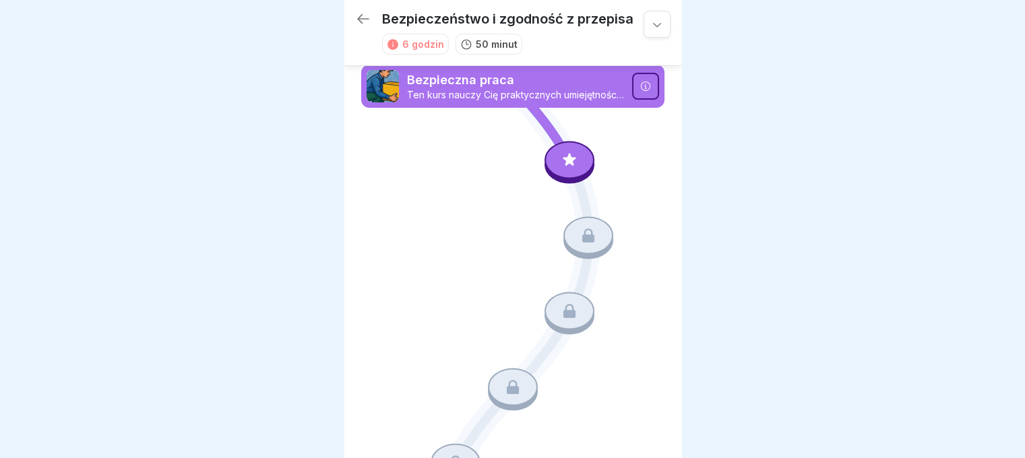
click at [563, 157] on icon at bounding box center [569, 159] width 13 height 13
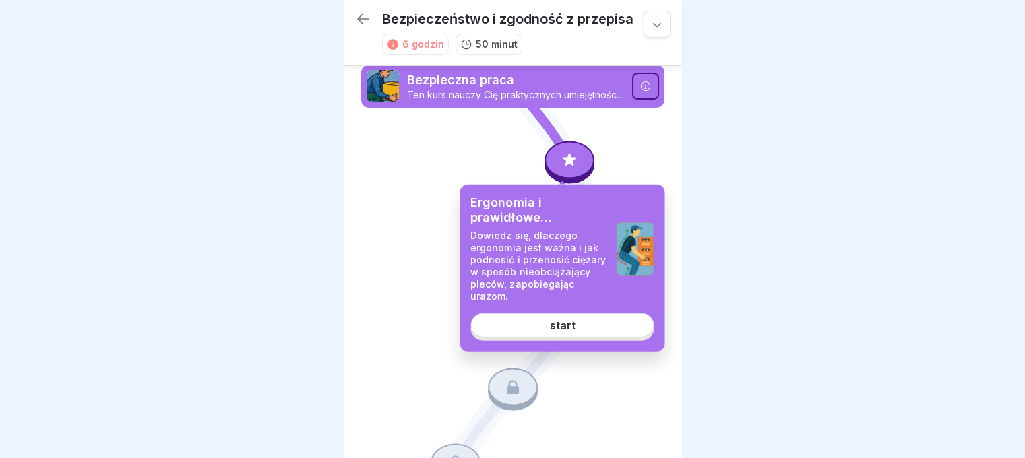
click at [613, 323] on link "start" at bounding box center [561, 325] width 183 height 24
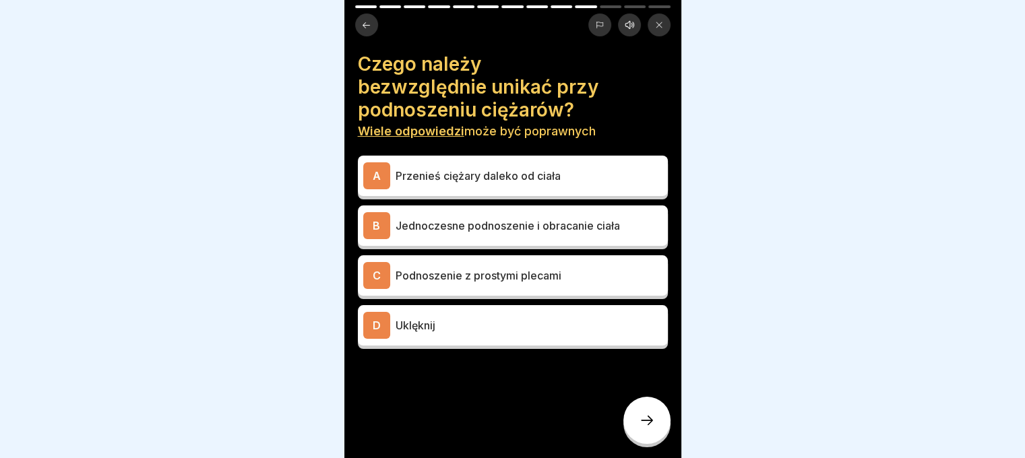
click at [523, 227] on font "Jednoczesne podnoszenie i obracanie ciała" at bounding box center [507, 225] width 224 height 13
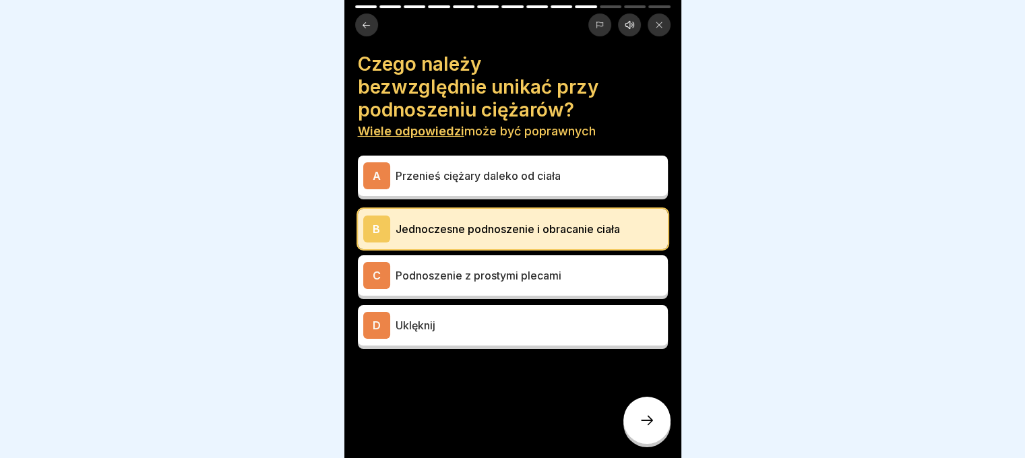
click at [486, 315] on div "D Uklęknij" at bounding box center [512, 325] width 299 height 27
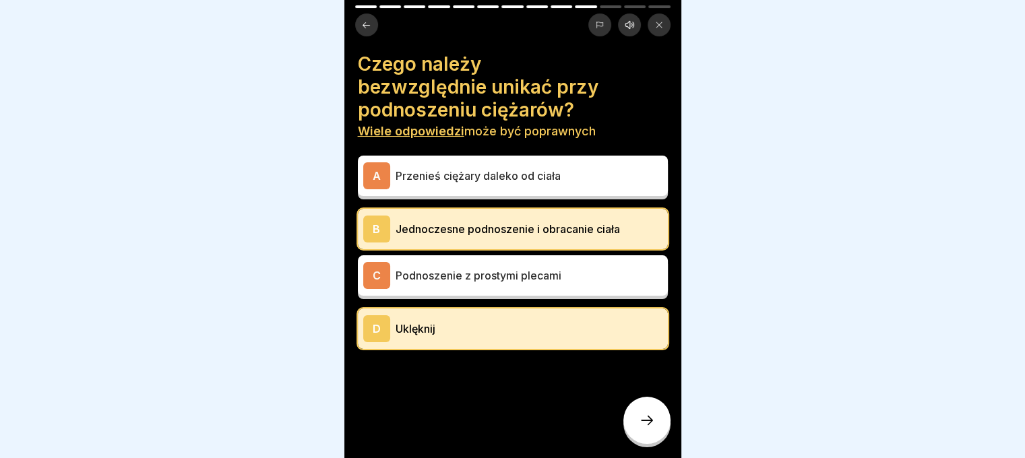
click at [647, 443] on div at bounding box center [646, 420] width 47 height 47
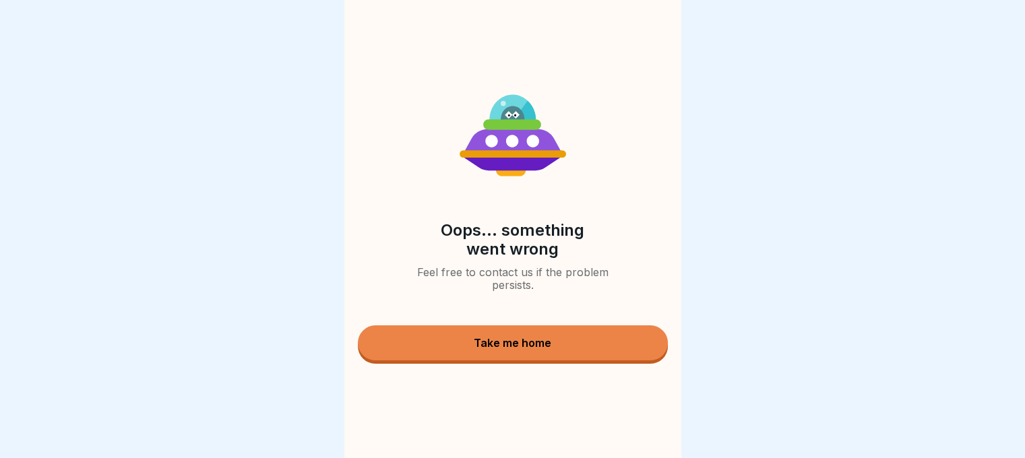
click at [542, 346] on div "Take me home" at bounding box center [512, 343] width 77 height 12
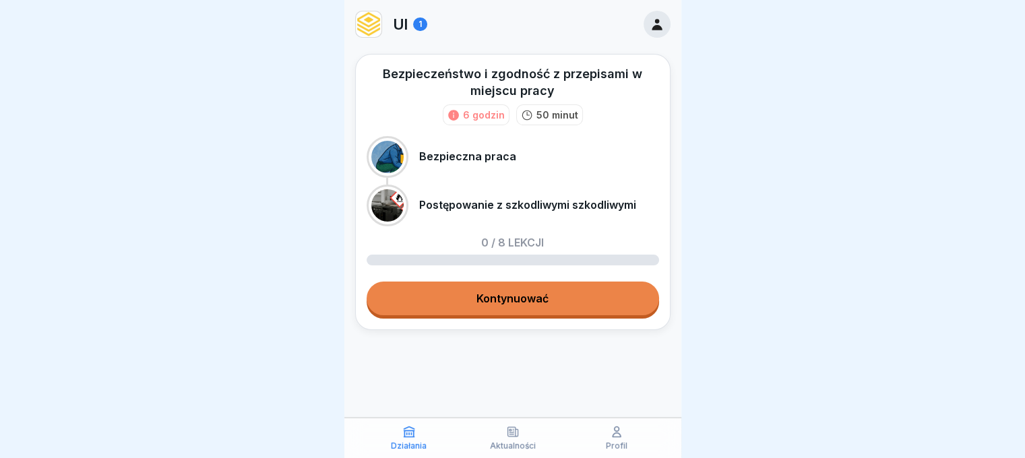
click at [515, 299] on font "Kontynuować" at bounding box center [512, 298] width 72 height 13
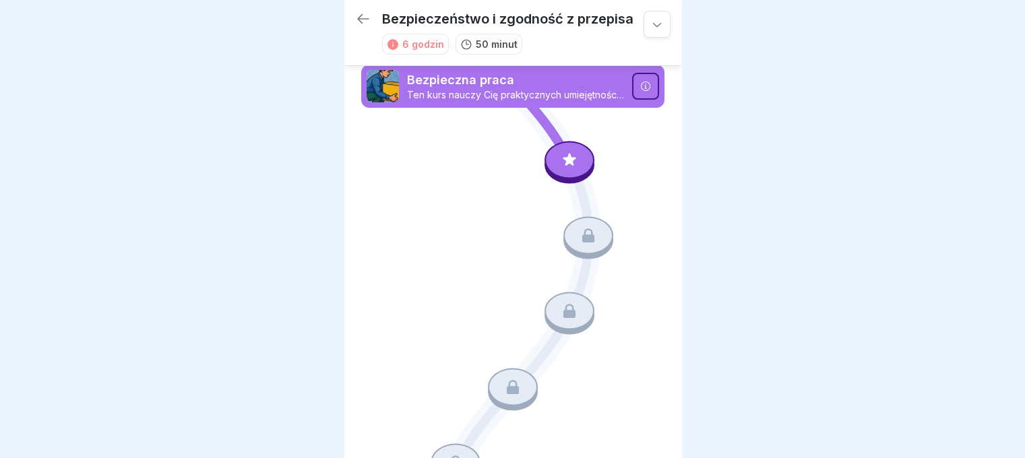
click at [559, 150] on div at bounding box center [569, 160] width 50 height 38
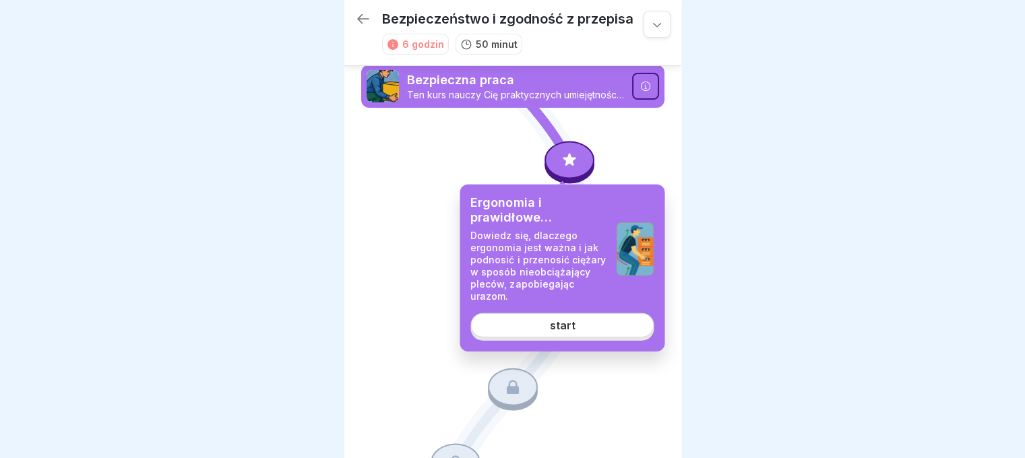
click at [567, 332] on link "start" at bounding box center [561, 325] width 183 height 24
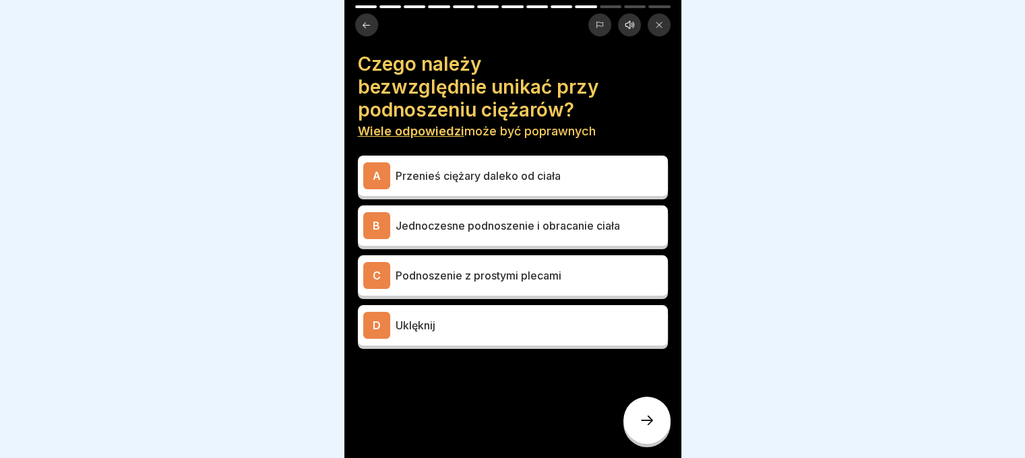
click at [513, 181] on font "Przenieś ciężary daleko od ciała" at bounding box center [477, 175] width 165 height 13
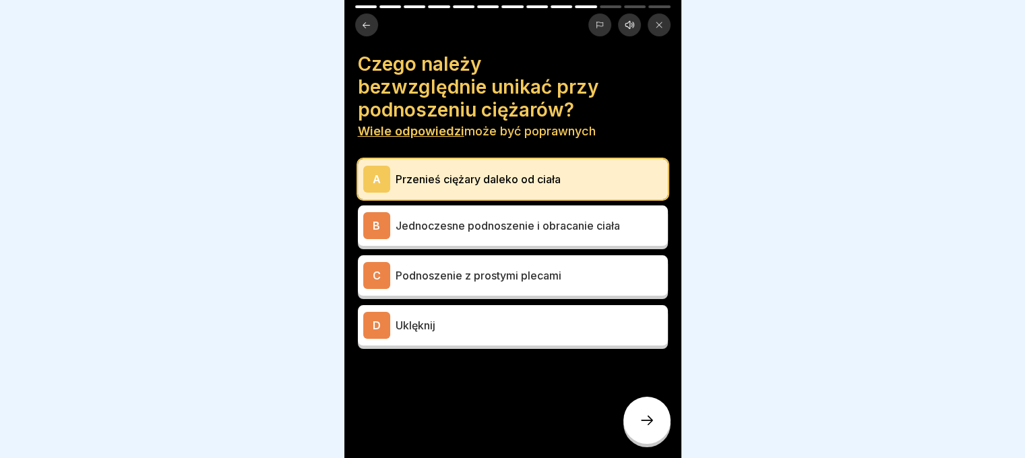
click at [526, 322] on p "Uklęknij" at bounding box center [528, 325] width 267 height 16
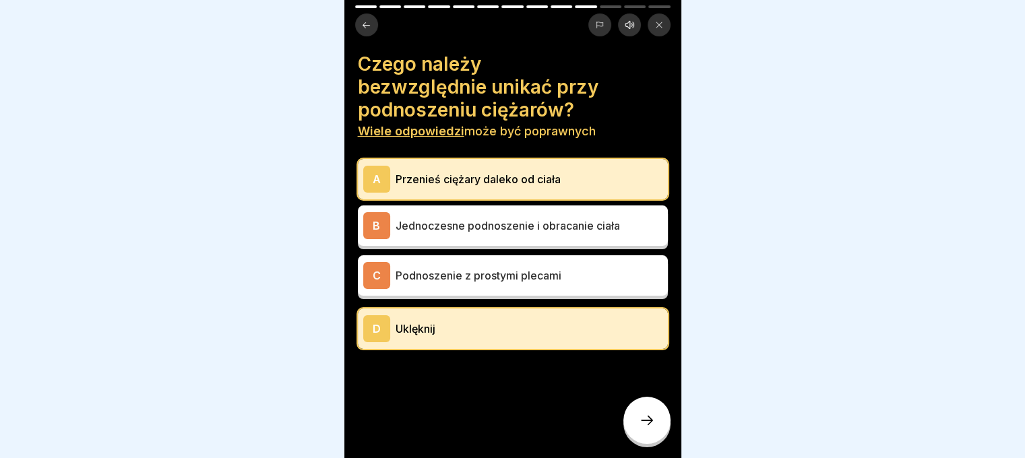
click at [645, 426] on icon at bounding box center [647, 420] width 16 height 16
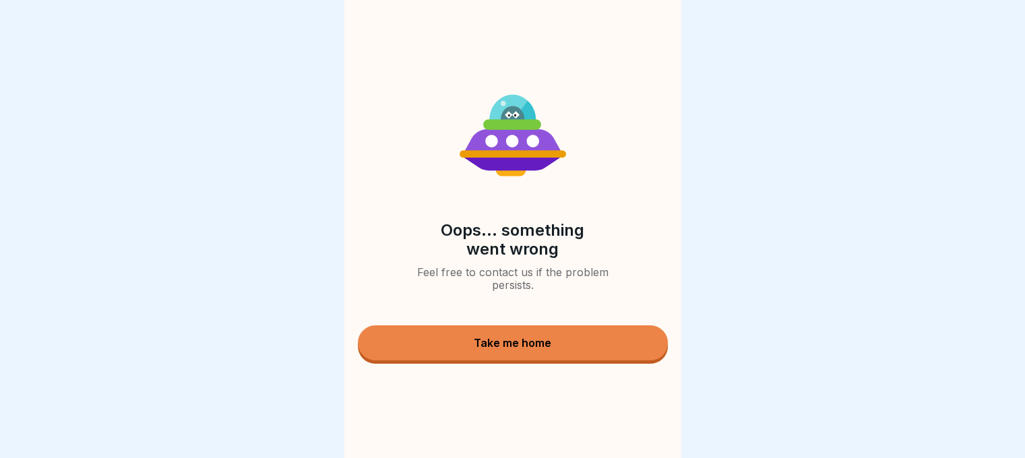
click at [431, 358] on button "Take me home" at bounding box center [513, 342] width 310 height 35
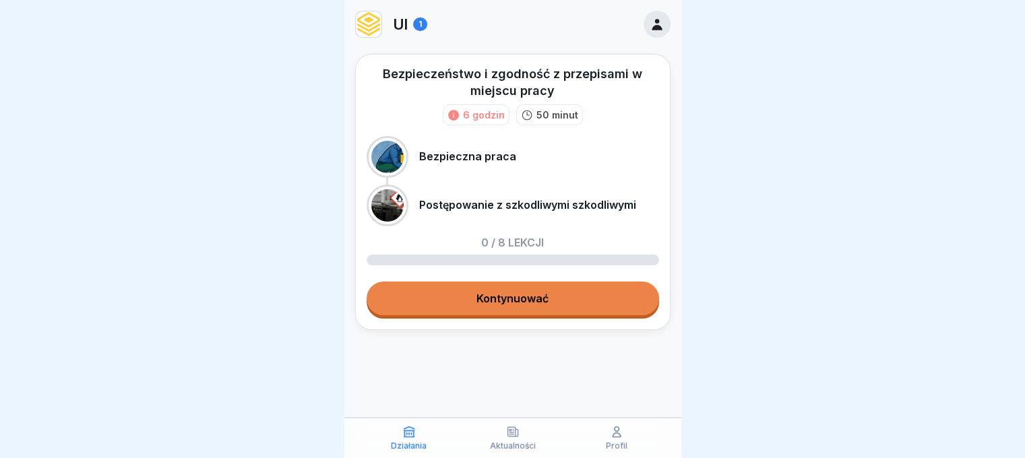
click at [585, 307] on link "Kontynuować" at bounding box center [513, 299] width 292 height 34
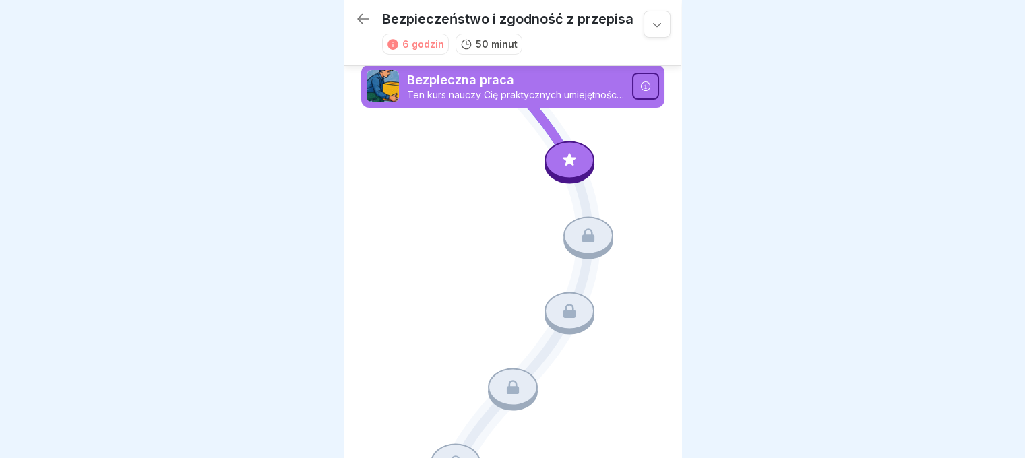
click at [571, 163] on div at bounding box center [569, 160] width 50 height 38
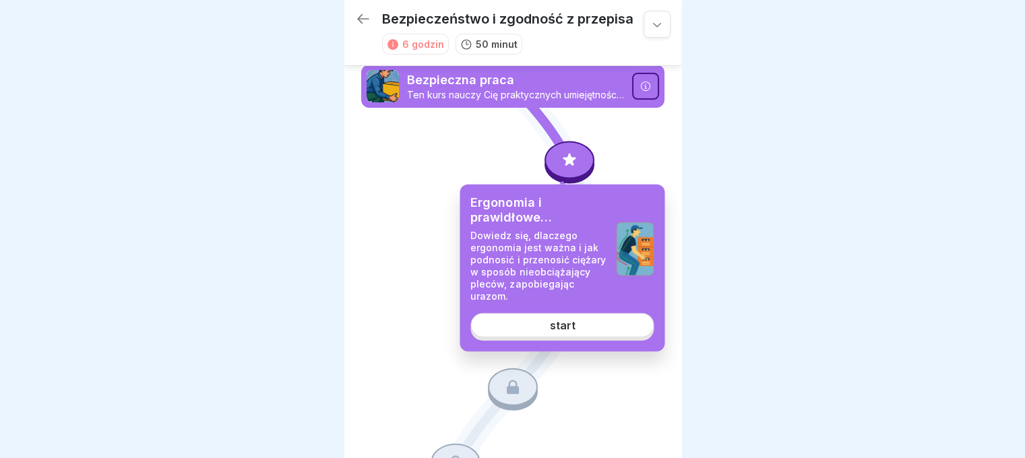
click at [588, 327] on link "start" at bounding box center [561, 325] width 183 height 24
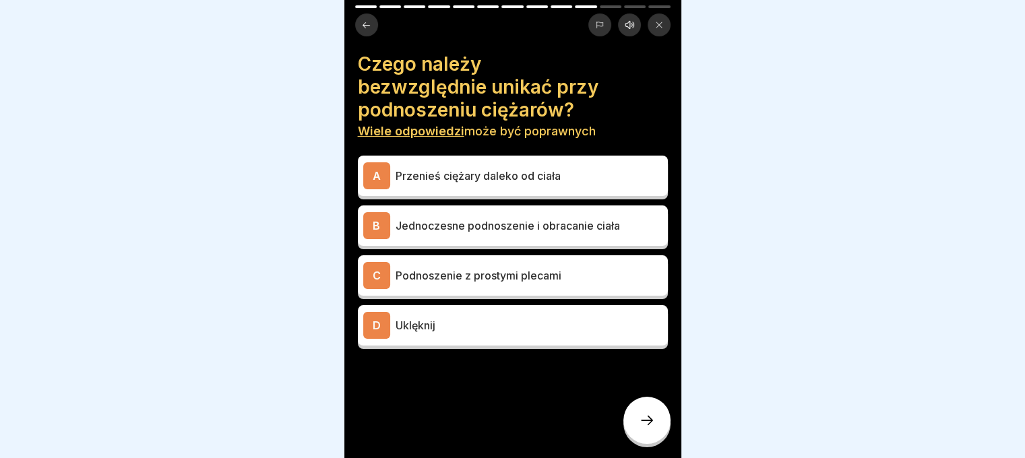
click at [580, 281] on p "Podnoszenie z prostymi plecami" at bounding box center [528, 275] width 267 height 16
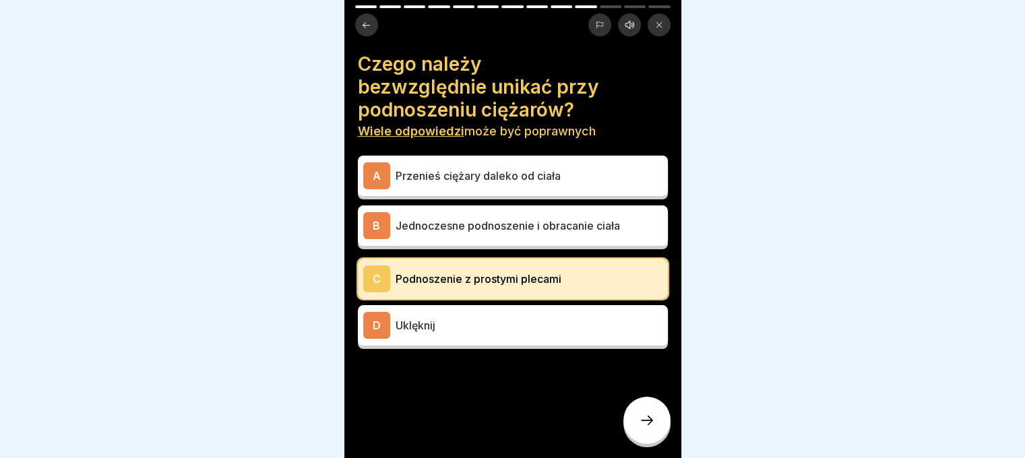
click at [539, 290] on div "C Podnoszenie z prostymi plecami" at bounding box center [512, 278] width 299 height 27
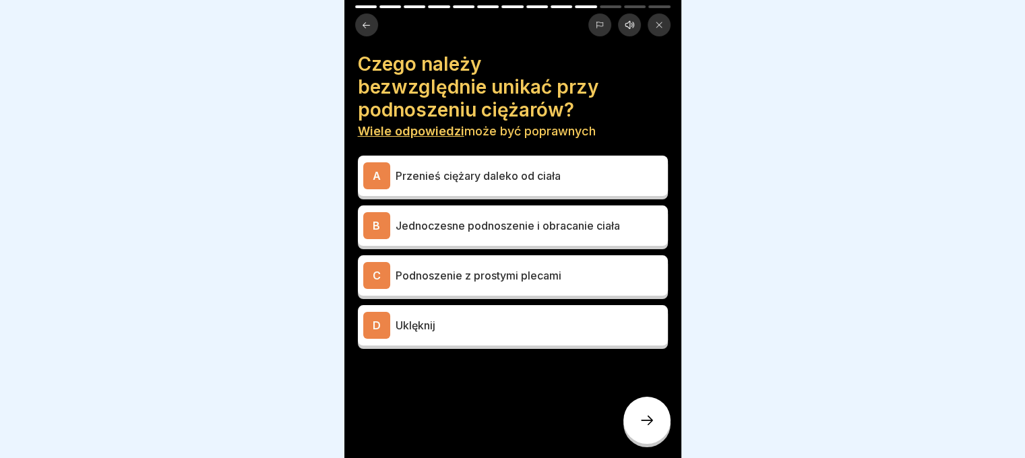
click at [534, 227] on font "Jednoczesne podnoszenie i obracanie ciała" at bounding box center [507, 225] width 224 height 13
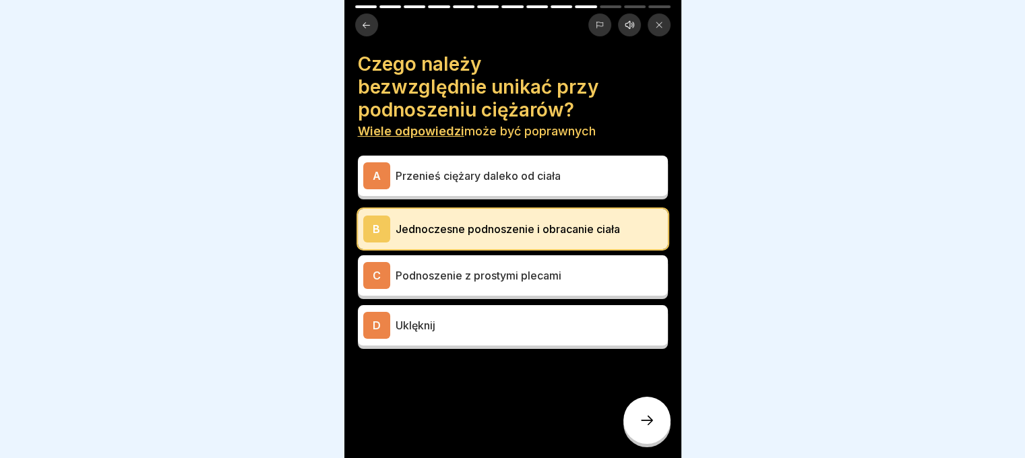
click at [520, 170] on font "Przenieś ciężary daleko od ciała" at bounding box center [477, 175] width 165 height 13
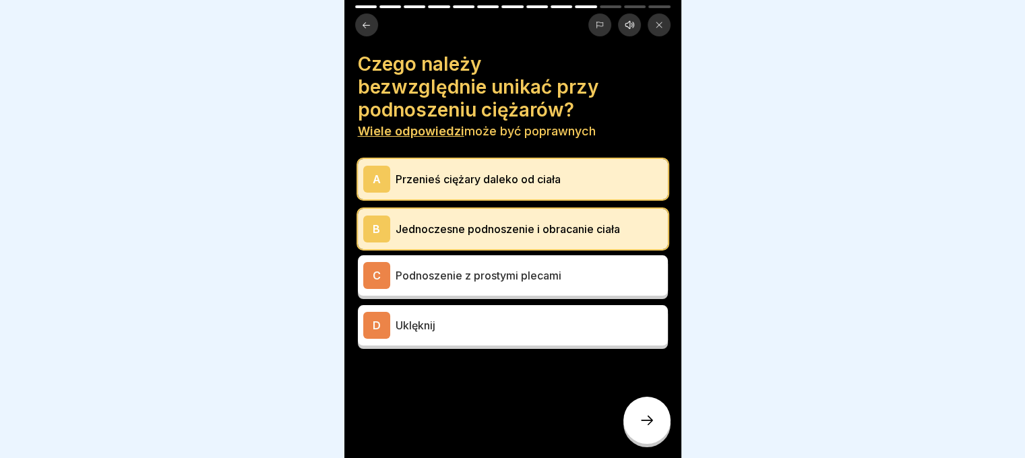
click at [510, 326] on p "Uklęknij" at bounding box center [528, 325] width 267 height 16
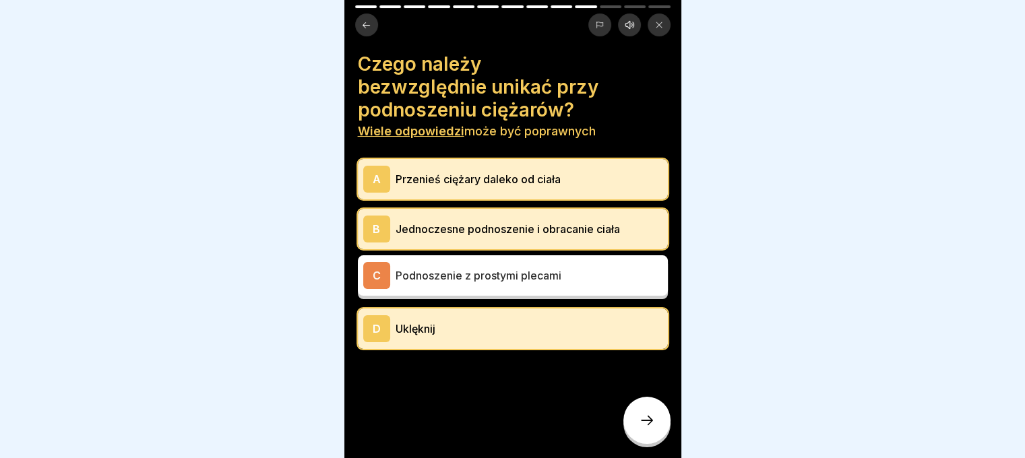
click at [655, 435] on div at bounding box center [646, 420] width 47 height 47
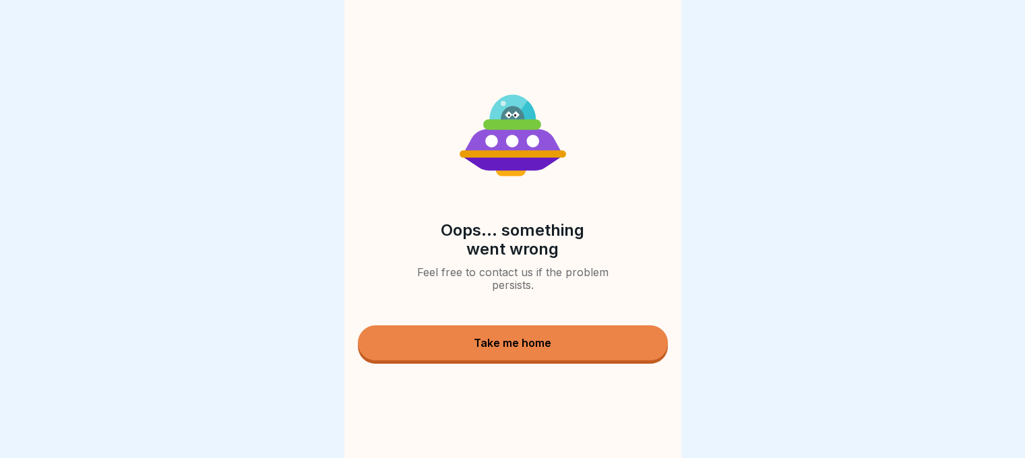
click at [485, 339] on button "Take me home" at bounding box center [513, 342] width 310 height 35
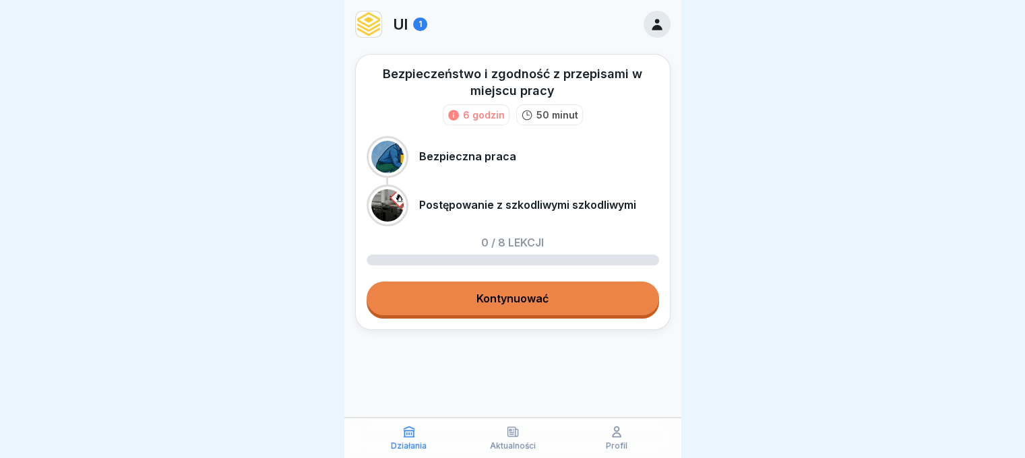
click at [504, 292] on link "Kontynuować" at bounding box center [513, 299] width 292 height 34
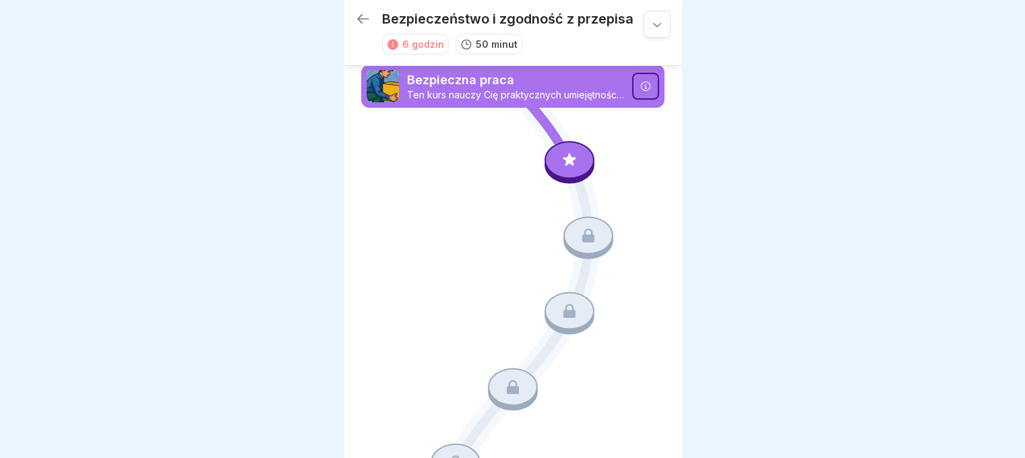
click at [563, 158] on icon at bounding box center [569, 159] width 13 height 13
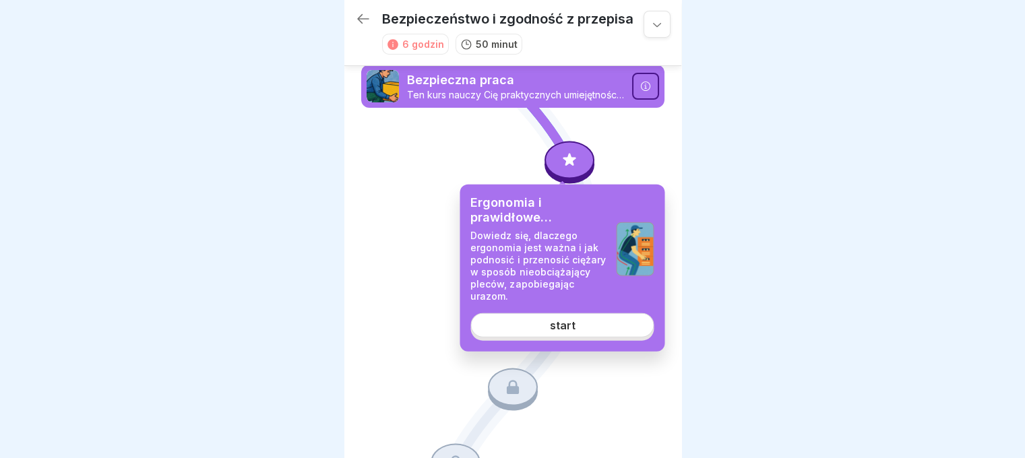
click at [571, 315] on link "start" at bounding box center [561, 325] width 183 height 24
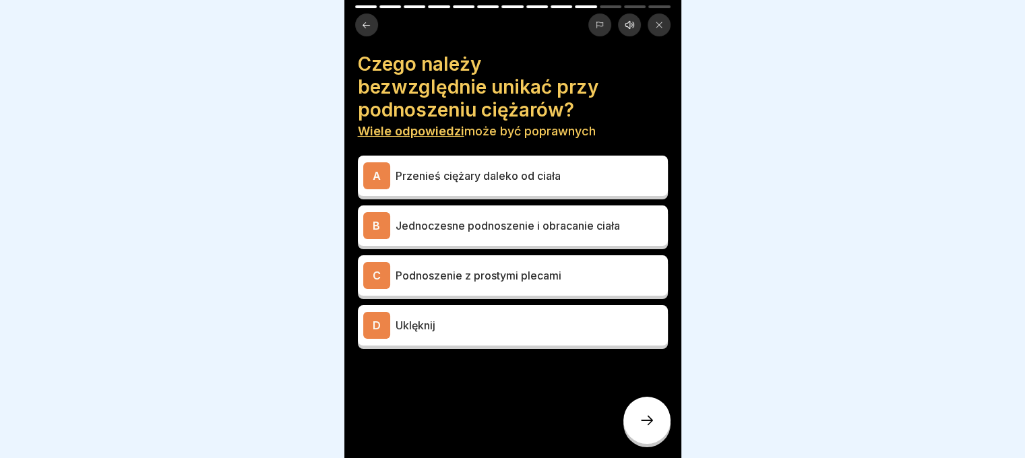
click at [476, 185] on div "A Przenieś ciężary daleko od ciała" at bounding box center [512, 175] width 299 height 27
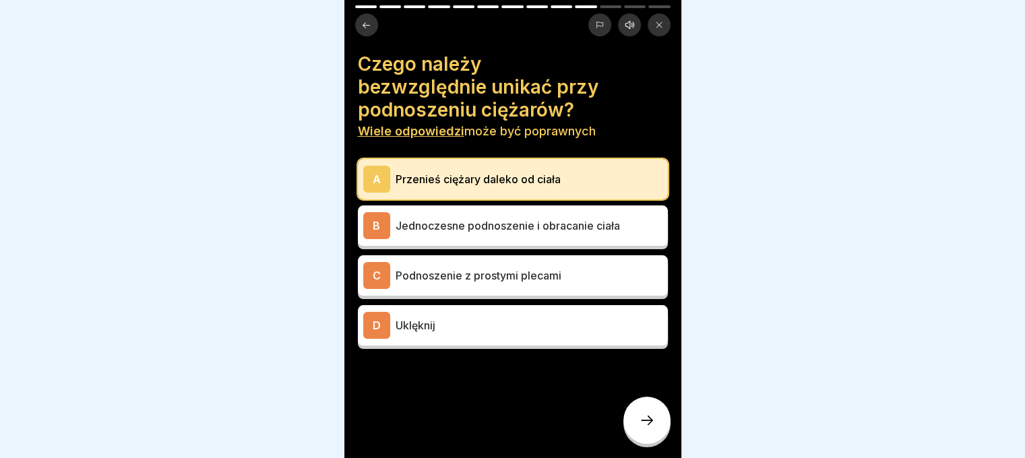
click at [478, 231] on font "Jednoczesne podnoszenie i obracanie ciała" at bounding box center [507, 225] width 224 height 13
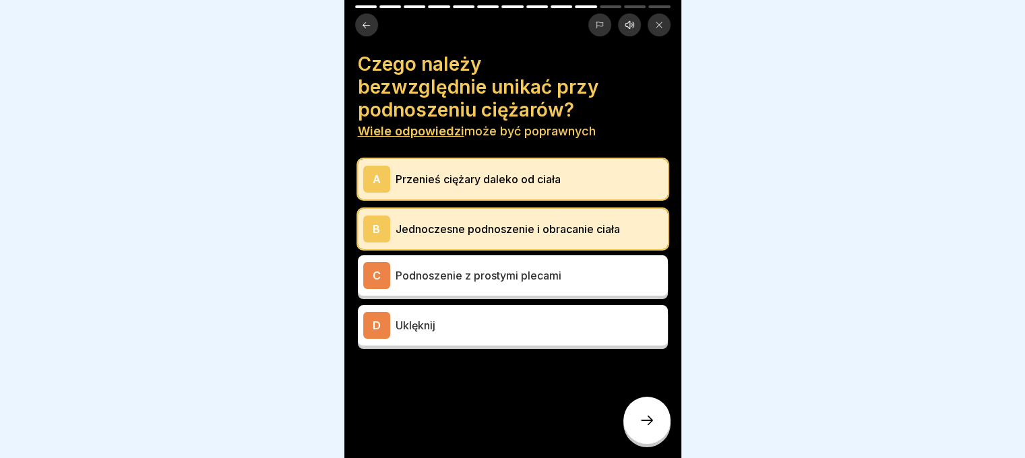
click at [515, 327] on p "Uklęknij" at bounding box center [528, 325] width 267 height 16
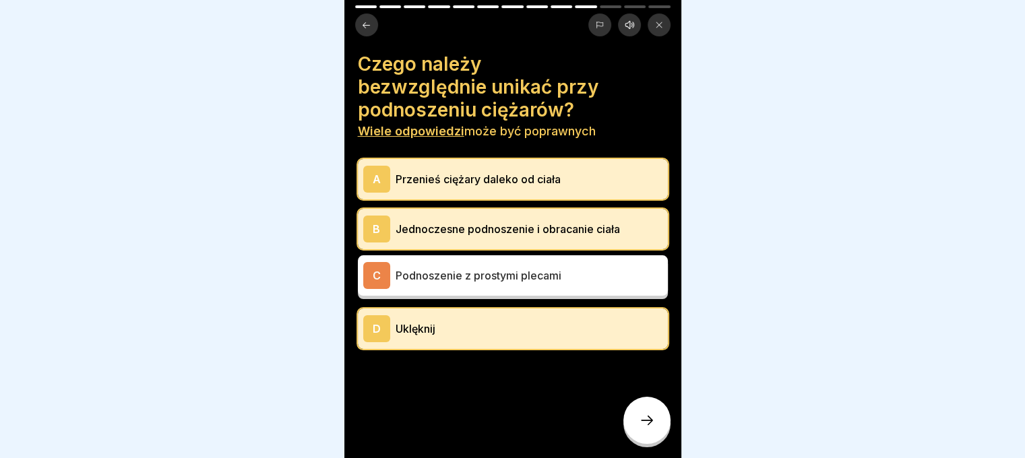
click at [639, 427] on icon at bounding box center [647, 420] width 16 height 16
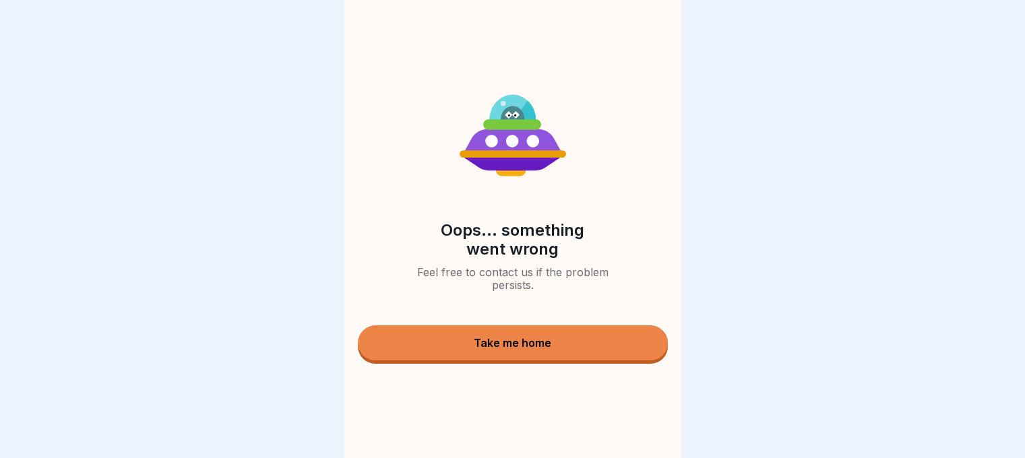
click at [555, 352] on button "Take me home" at bounding box center [513, 342] width 310 height 35
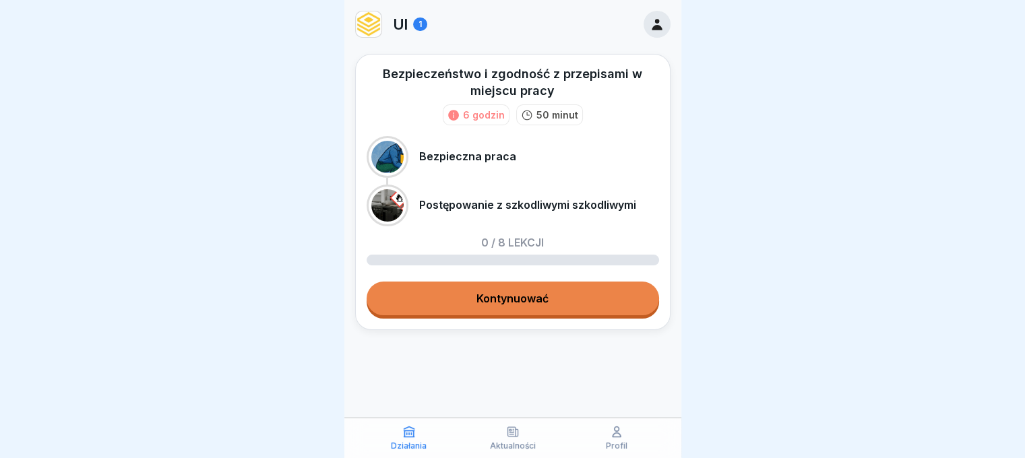
click at [556, 305] on link "Kontynuować" at bounding box center [513, 299] width 292 height 34
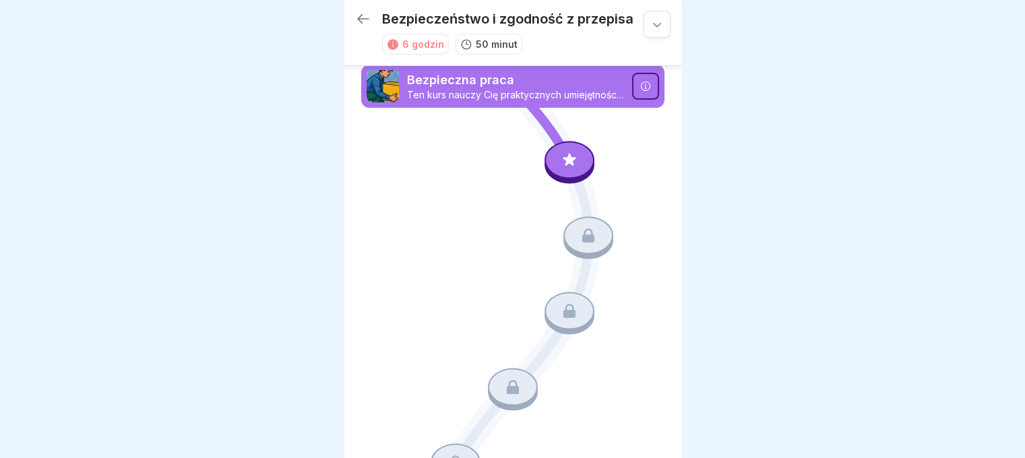
click at [561, 156] on icon at bounding box center [570, 160] width 18 height 18
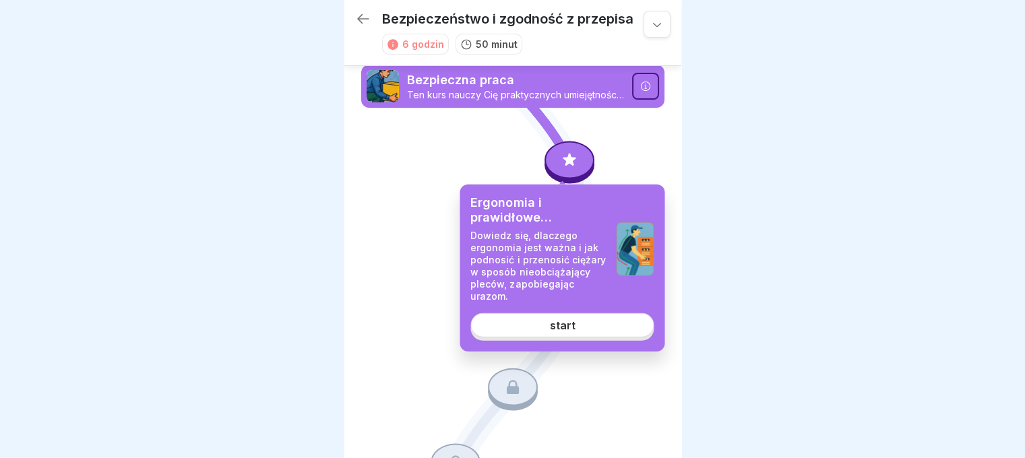
click at [553, 331] on link "start" at bounding box center [561, 325] width 183 height 24
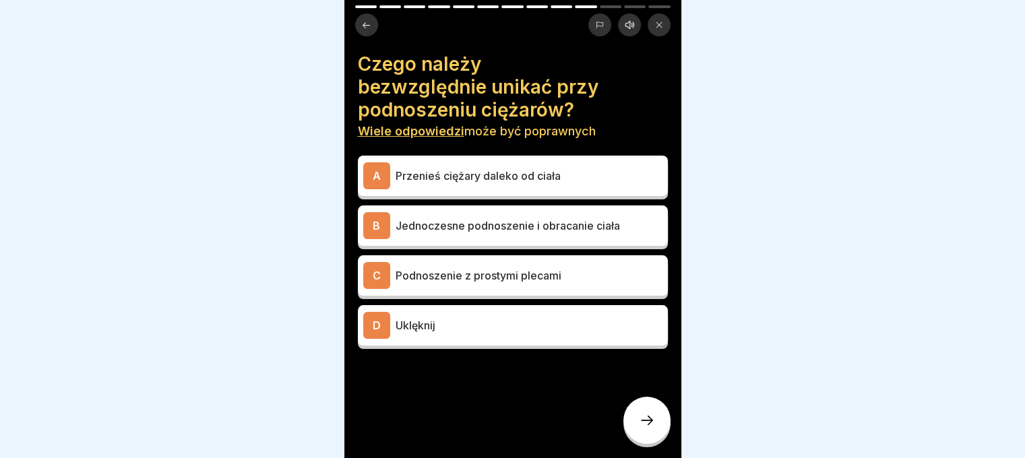
click at [516, 177] on font "Przenieś ciężary daleko od ciała" at bounding box center [477, 175] width 165 height 13
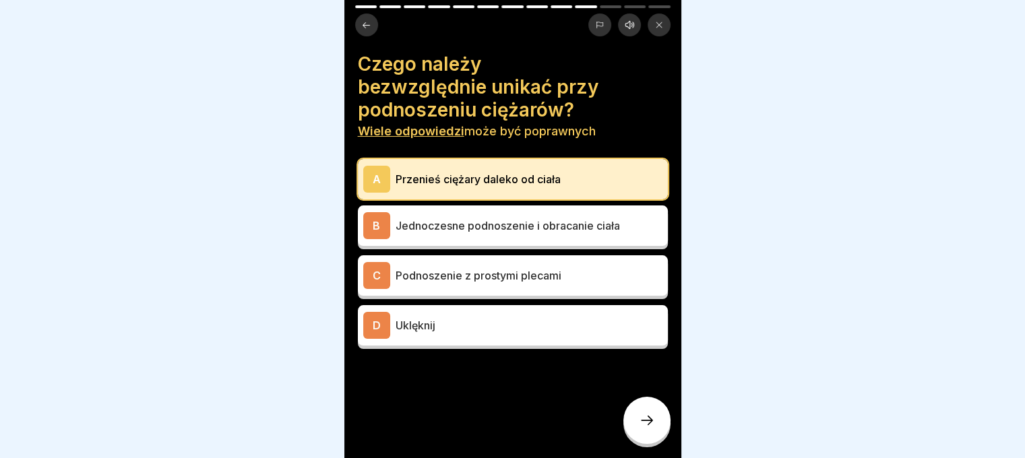
click at [528, 227] on font "Jednoczesne podnoszenie i obracanie ciała" at bounding box center [507, 225] width 224 height 13
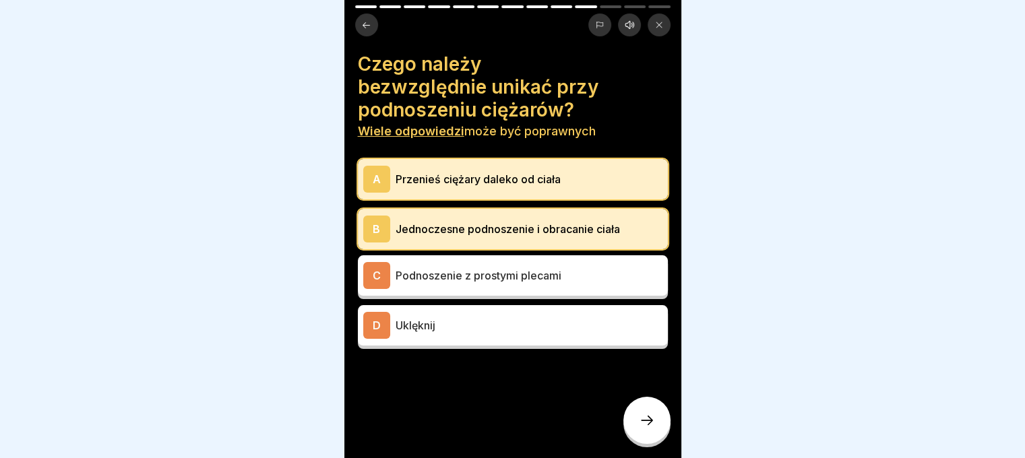
click at [655, 430] on div at bounding box center [646, 420] width 47 height 47
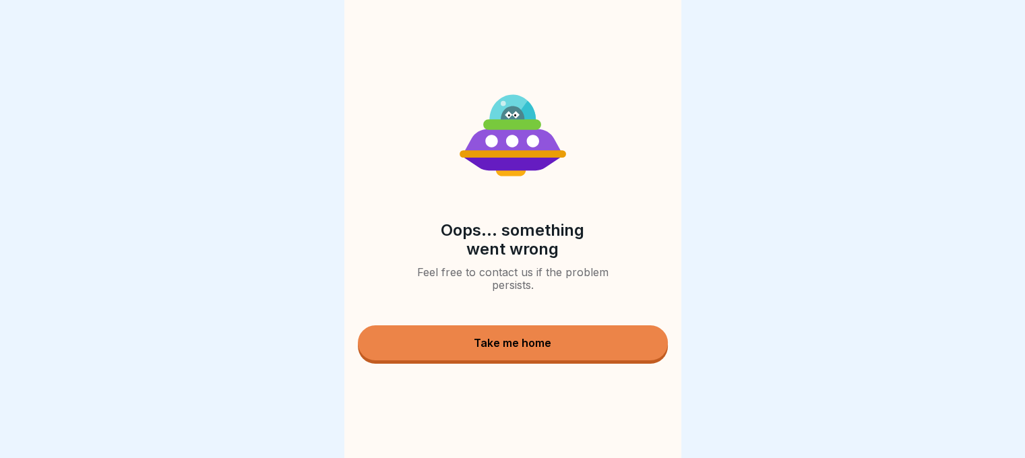
click at [608, 341] on button "Take me home" at bounding box center [513, 342] width 310 height 35
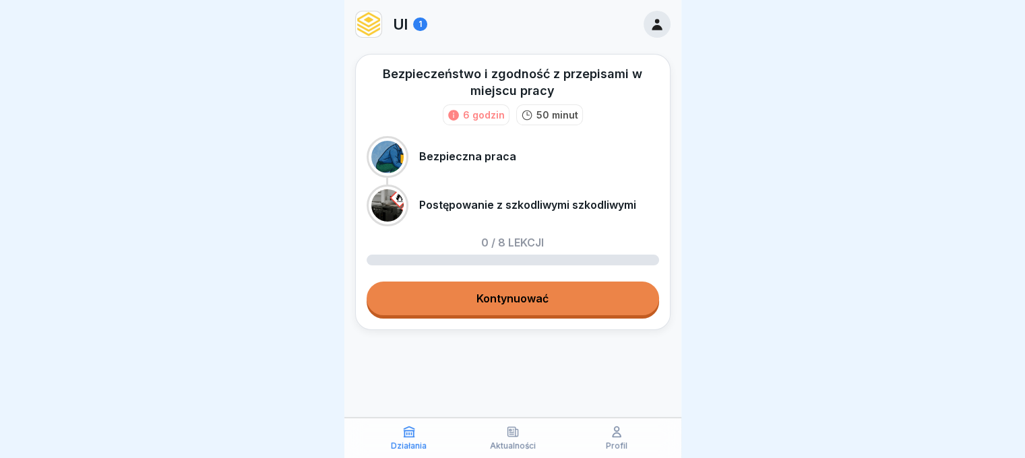
click at [547, 296] on font "Kontynuować" at bounding box center [512, 298] width 72 height 13
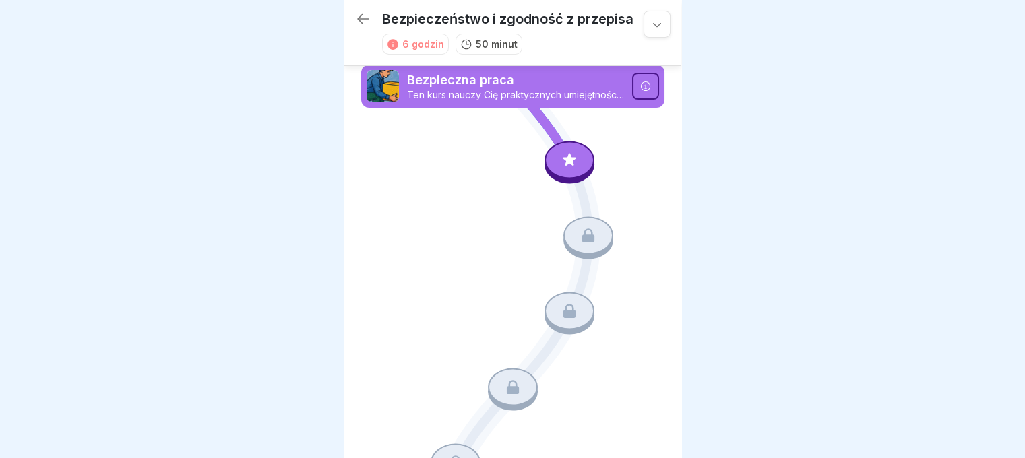
click at [563, 157] on icon at bounding box center [569, 159] width 13 height 13
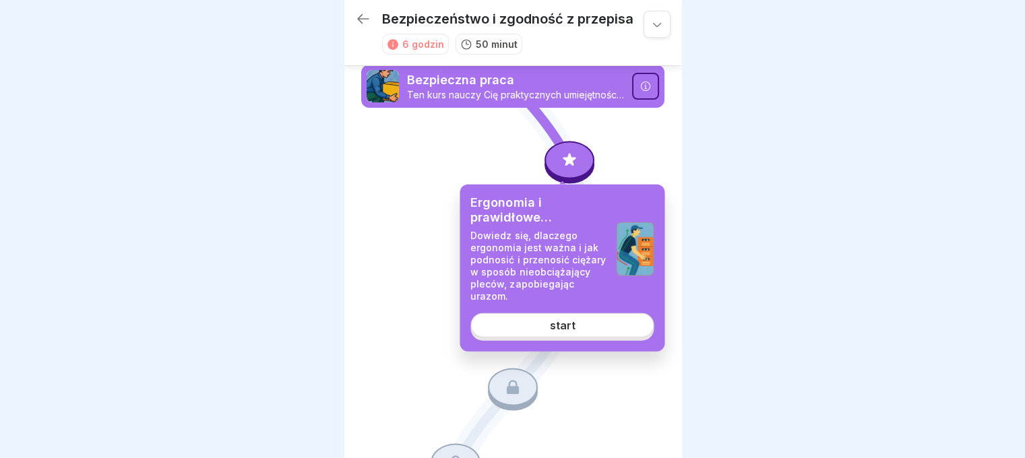
click at [536, 320] on link "start" at bounding box center [561, 325] width 183 height 24
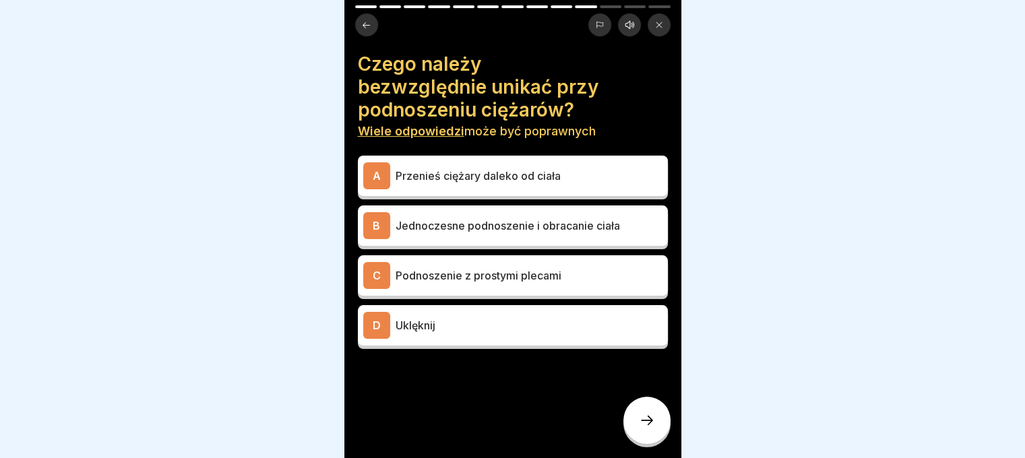
click at [491, 183] on div "A Przenieś ciężary daleko od ciała" at bounding box center [512, 175] width 299 height 27
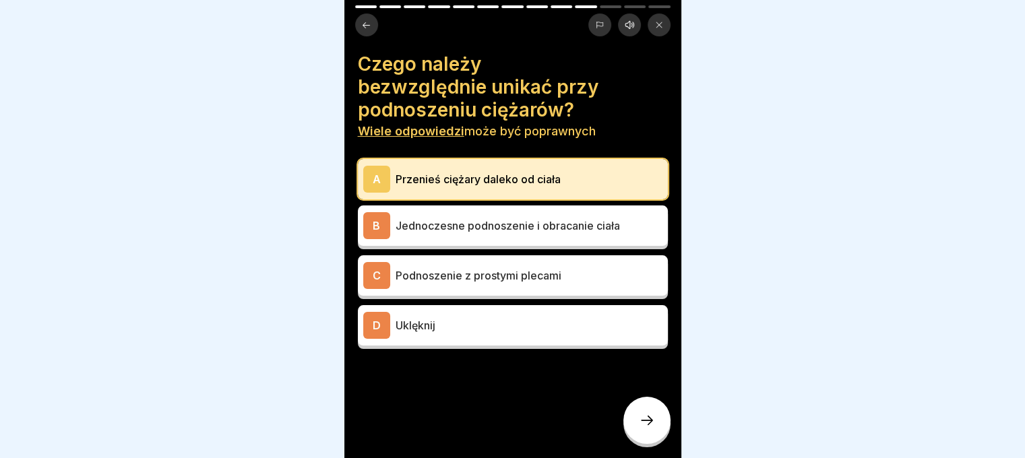
click at [500, 234] on div "B Jednoczesne podnoszenie i obracanie ciała" at bounding box center [512, 225] width 299 height 27
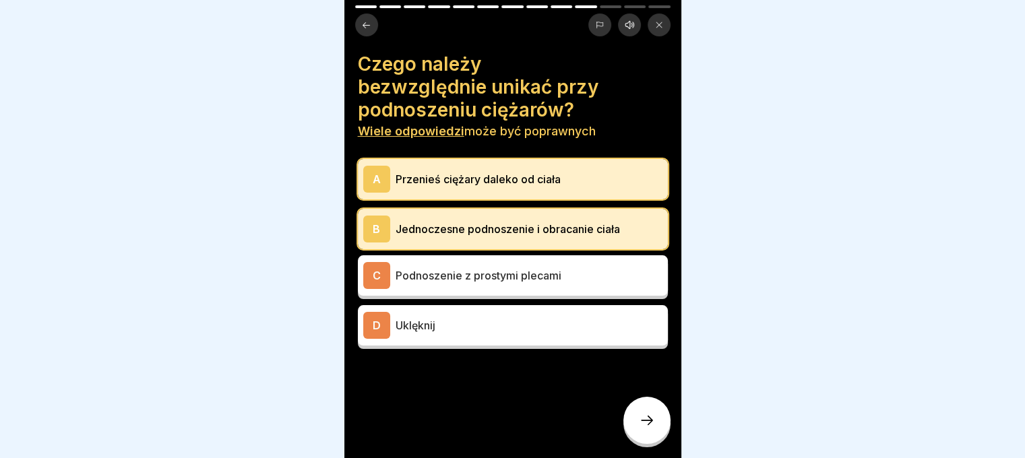
click at [464, 282] on p "Podnoszenie z prostymi plecami" at bounding box center [528, 275] width 267 height 16
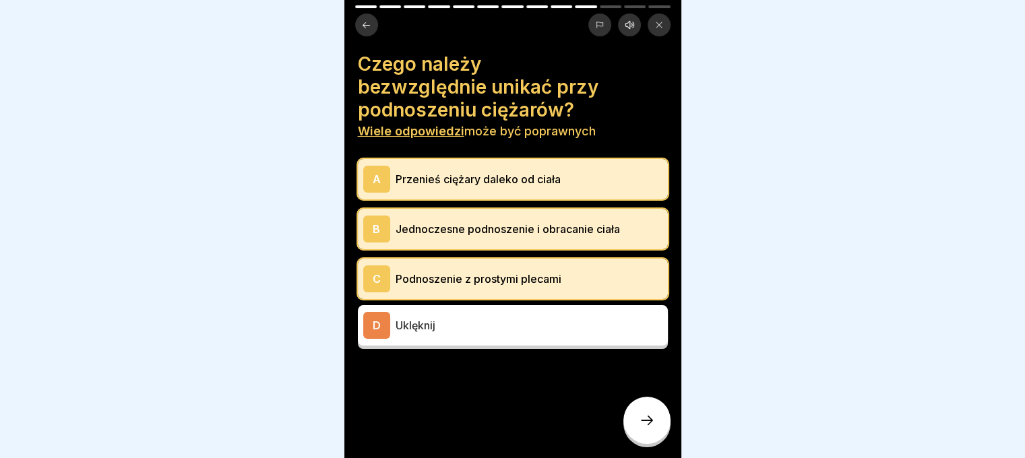
click at [646, 422] on div at bounding box center [646, 420] width 47 height 47
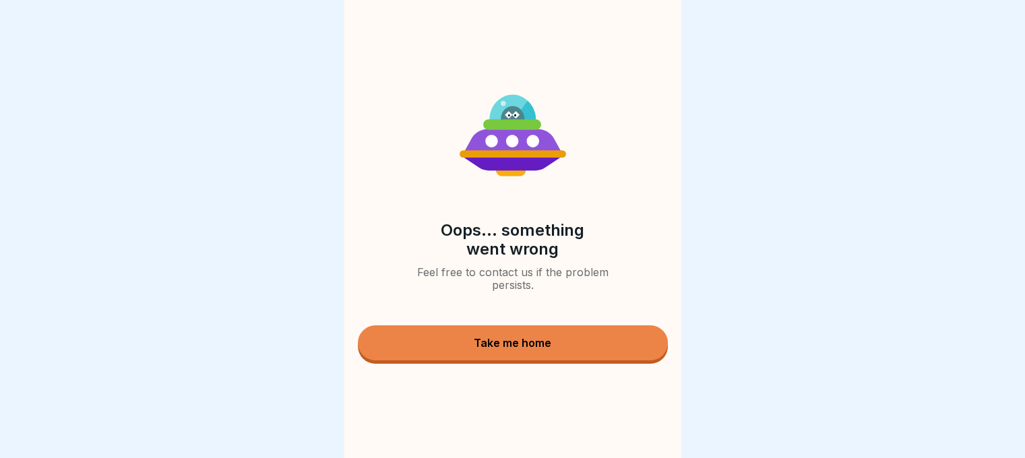
click at [558, 338] on button "Take me home" at bounding box center [513, 342] width 310 height 35
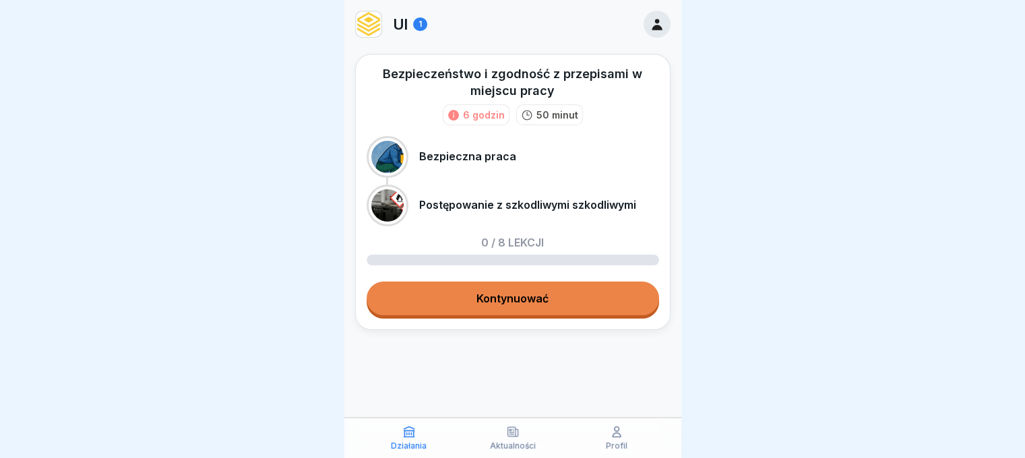
click at [552, 304] on link "Kontynuować" at bounding box center [513, 299] width 292 height 34
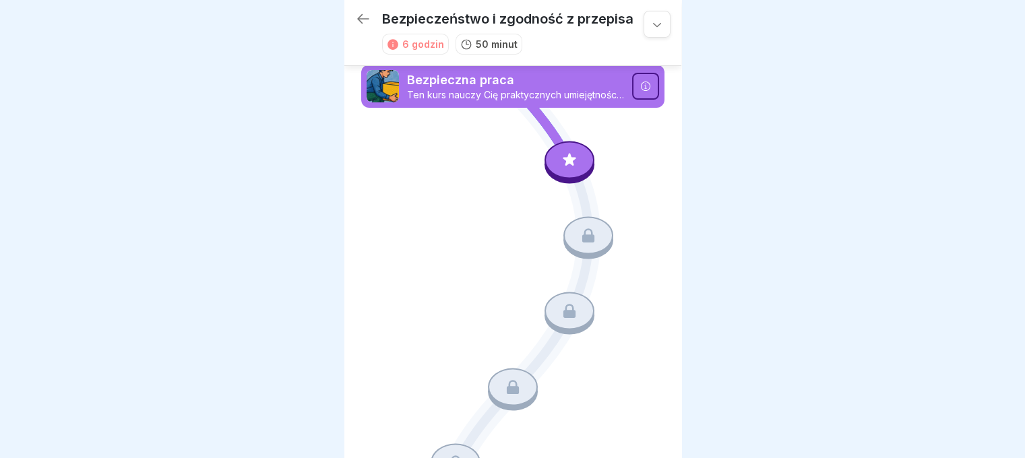
click at [566, 153] on icon at bounding box center [570, 160] width 18 height 18
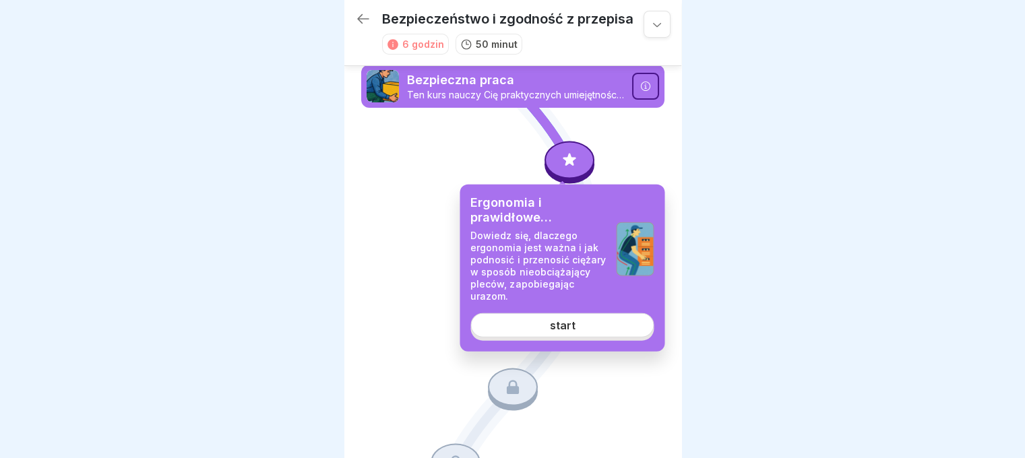
click at [579, 332] on link "start" at bounding box center [561, 325] width 183 height 24
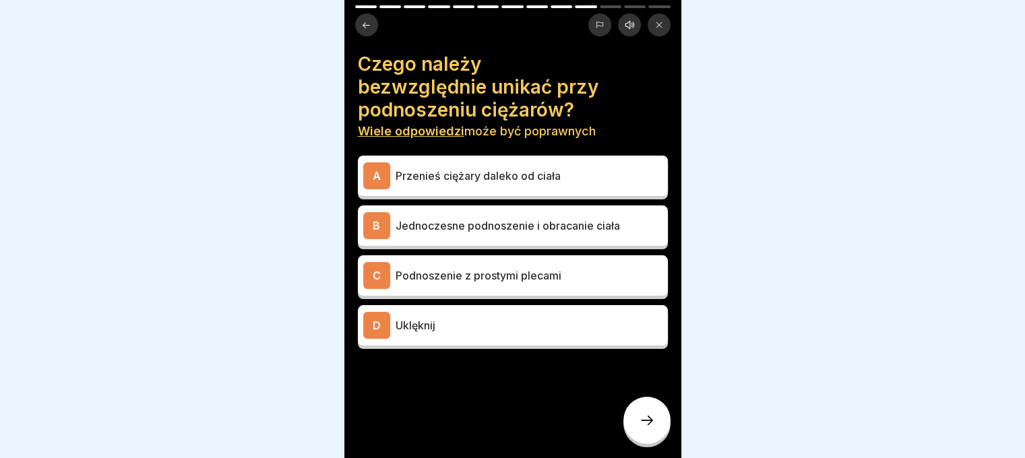
click at [585, 177] on p "Przenieś ciężary daleko od ciała" at bounding box center [528, 176] width 267 height 16
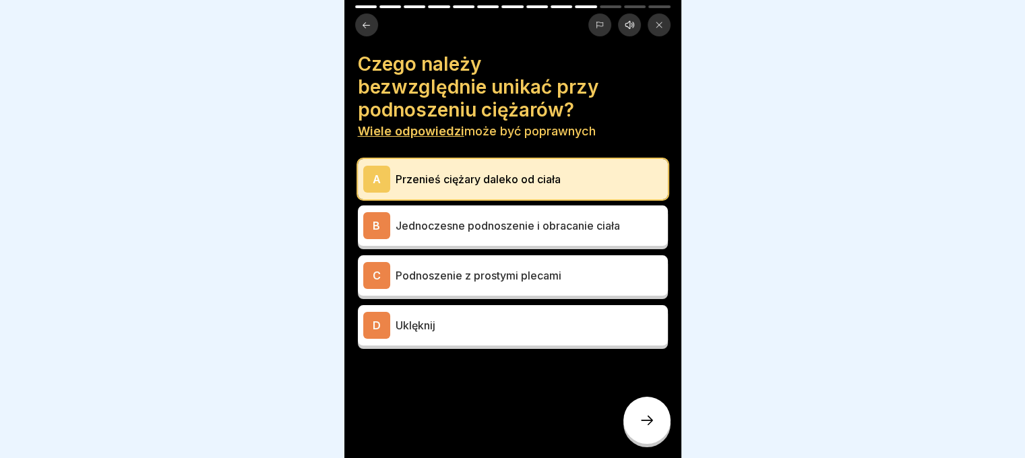
click at [585, 223] on font "Jednoczesne podnoszenie i obracanie ciała" at bounding box center [507, 225] width 224 height 13
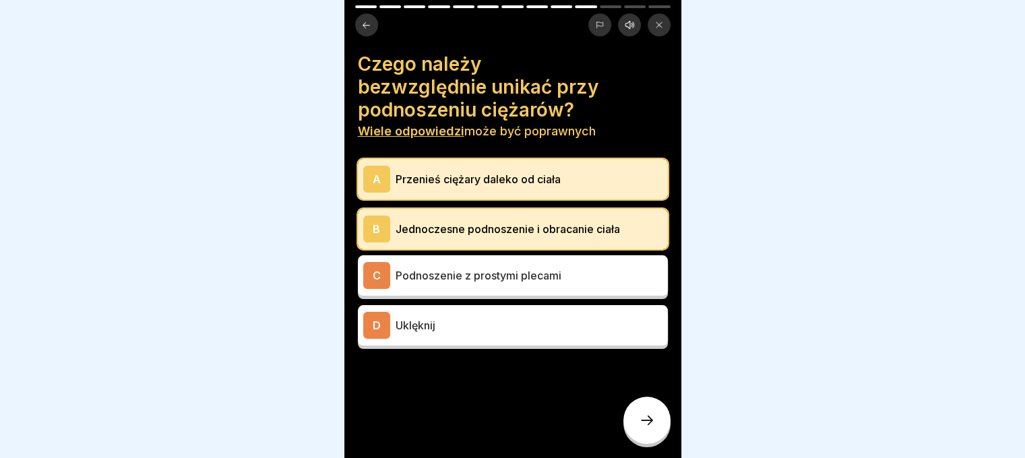
click at [641, 428] on icon at bounding box center [647, 420] width 16 height 16
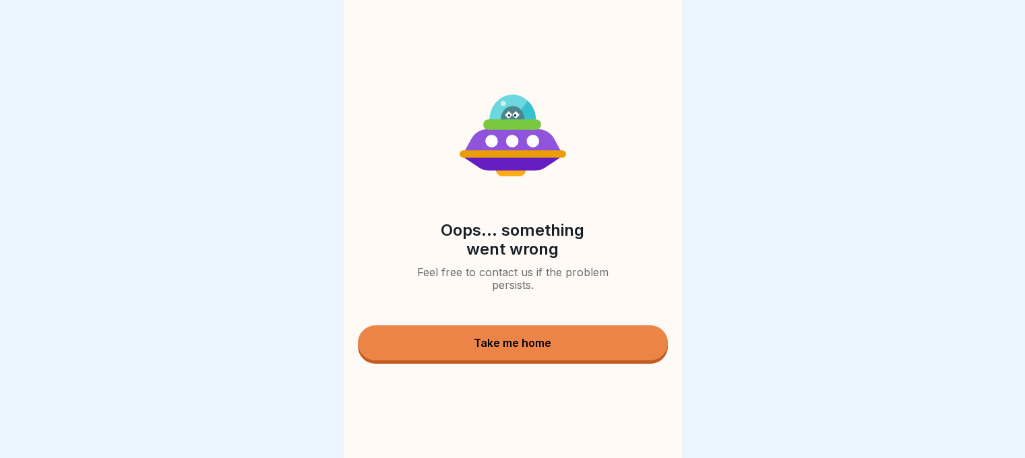
click at [480, 357] on button "Take me home" at bounding box center [513, 342] width 310 height 35
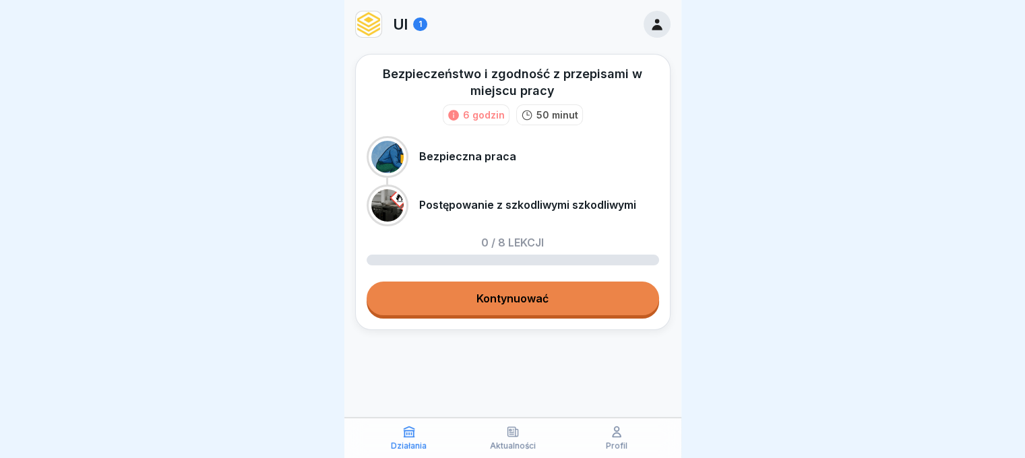
drag, startPoint x: 586, startPoint y: 300, endPoint x: 580, endPoint y: 296, distance: 6.9
click at [585, 300] on link "Kontynuować" at bounding box center [513, 299] width 292 height 34
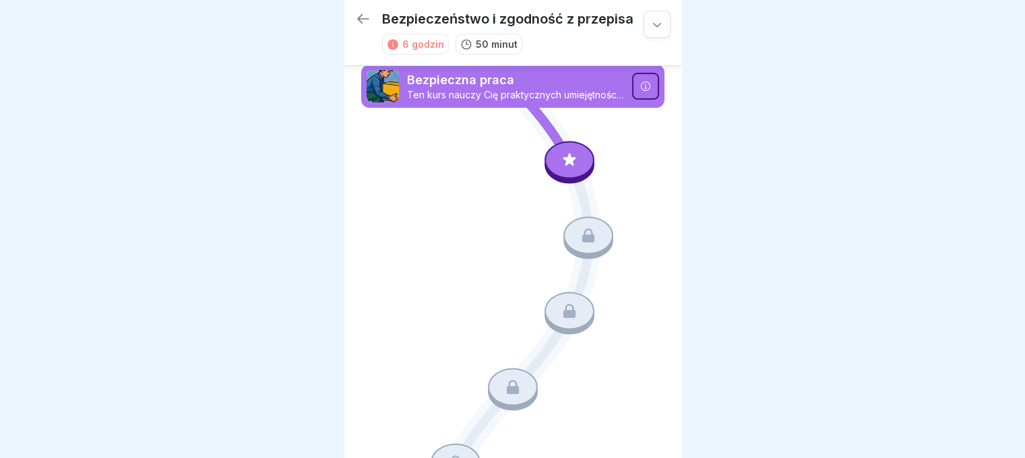
click at [570, 156] on icon at bounding box center [570, 160] width 18 height 18
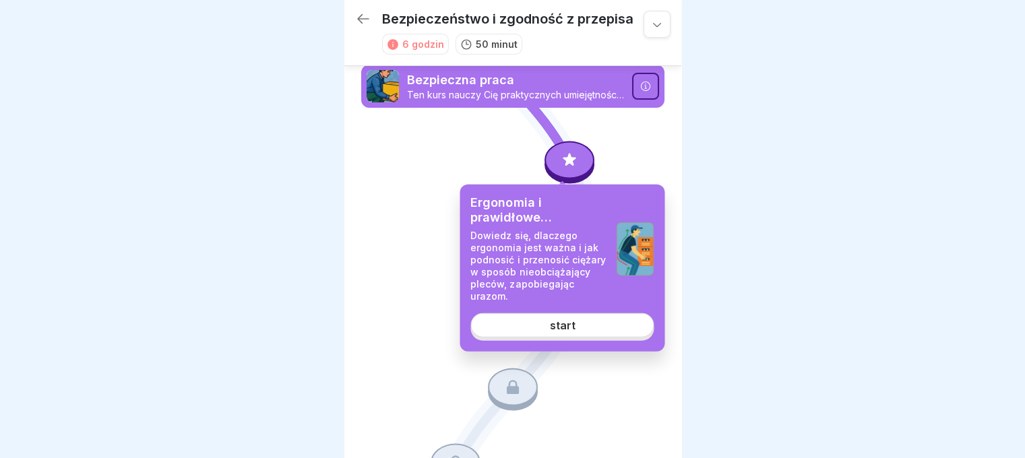
click at [586, 325] on link "start" at bounding box center [561, 325] width 183 height 24
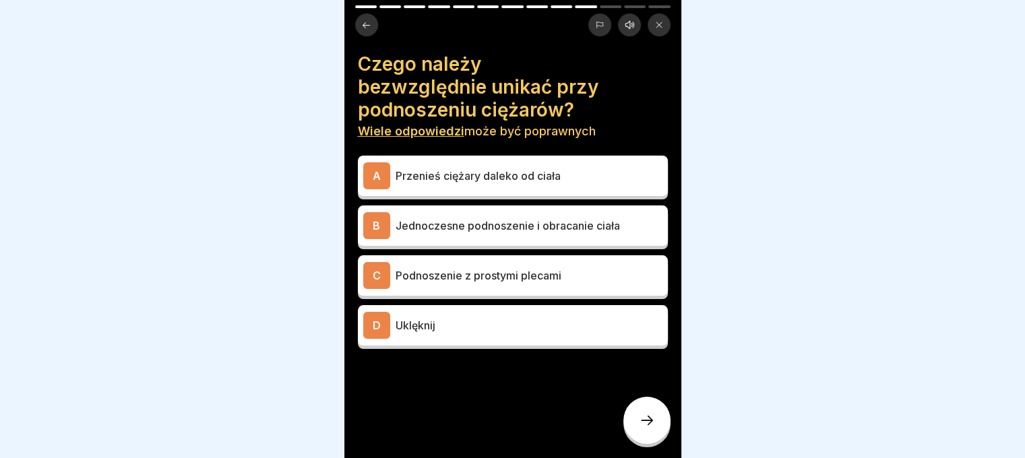
click at [630, 170] on p "Przenieś ciężary daleko od ciała" at bounding box center [528, 176] width 267 height 16
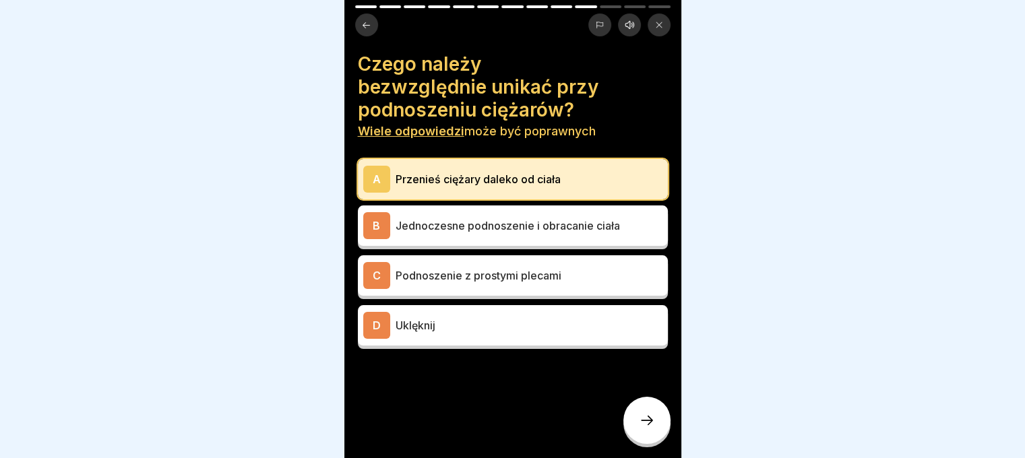
click at [629, 224] on p "Jednoczesne podnoszenie i obracanie ciała" at bounding box center [528, 226] width 267 height 16
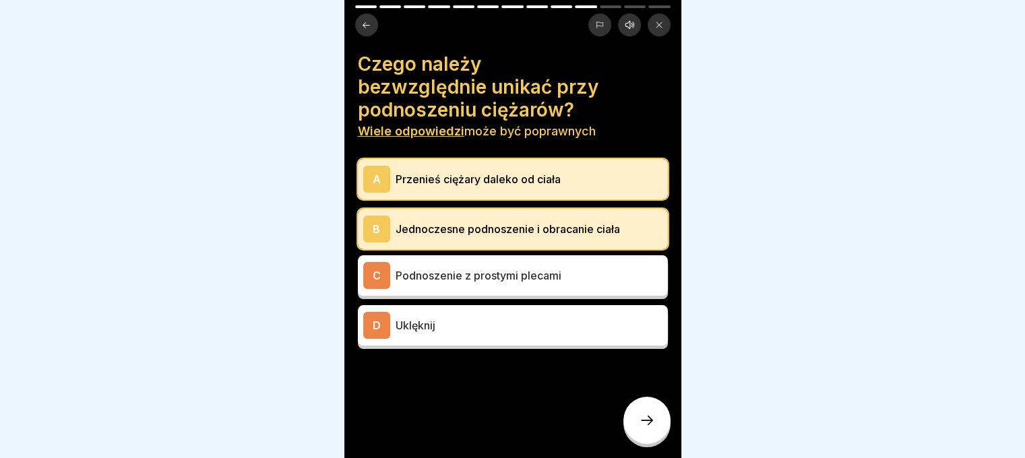
click at [494, 321] on p "Uklęknij" at bounding box center [528, 325] width 267 height 16
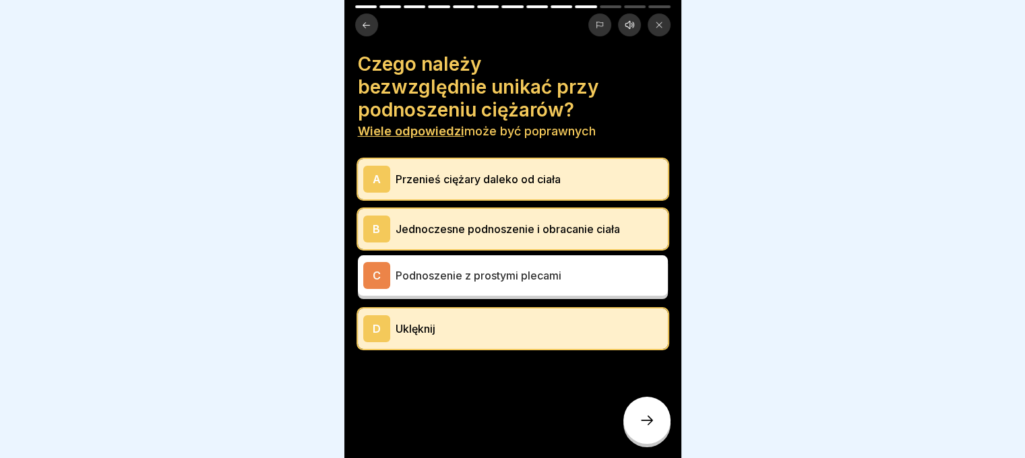
click at [635, 422] on div at bounding box center [646, 420] width 47 height 47
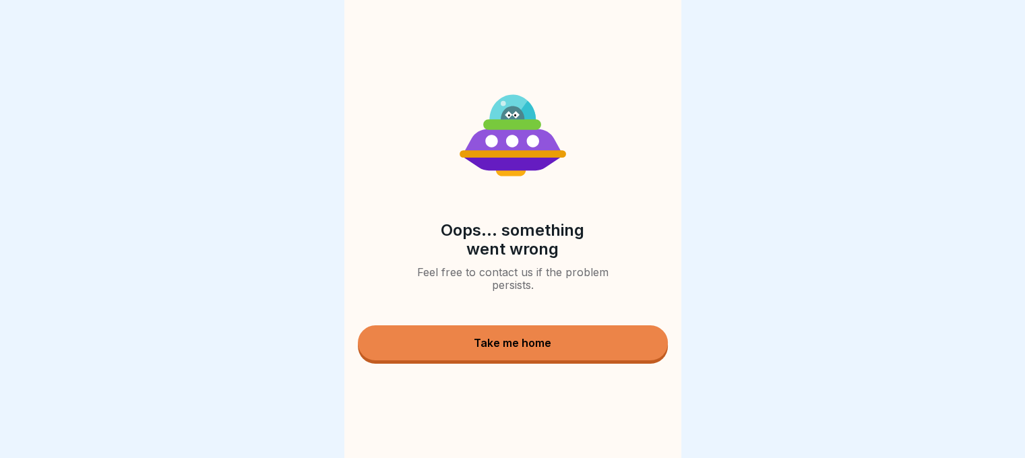
click at [593, 325] on div "Oops... something went wrong Feel free to contact us if the problem persists. T…" at bounding box center [512, 229] width 337 height 458
click at [593, 336] on button "Take me home" at bounding box center [513, 342] width 310 height 35
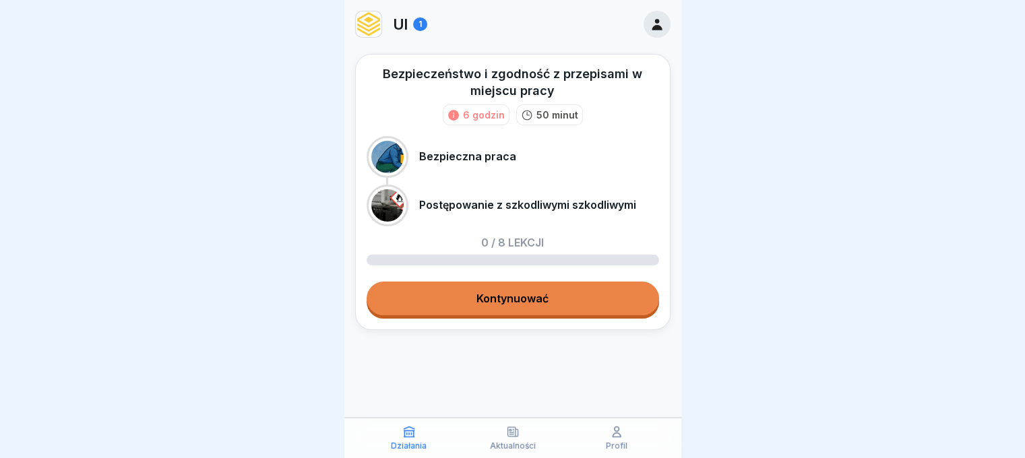
click at [520, 293] on font "Kontynuować" at bounding box center [512, 298] width 72 height 13
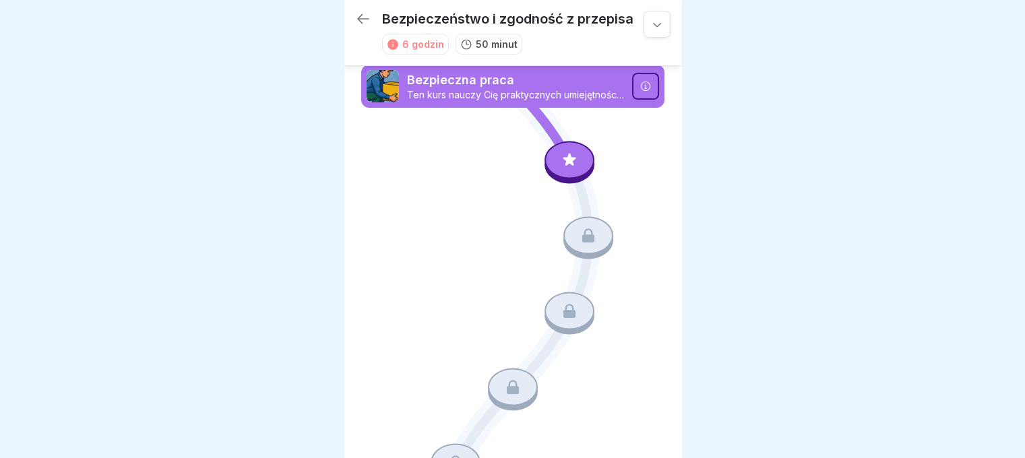
click at [574, 160] on div at bounding box center [569, 160] width 50 height 38
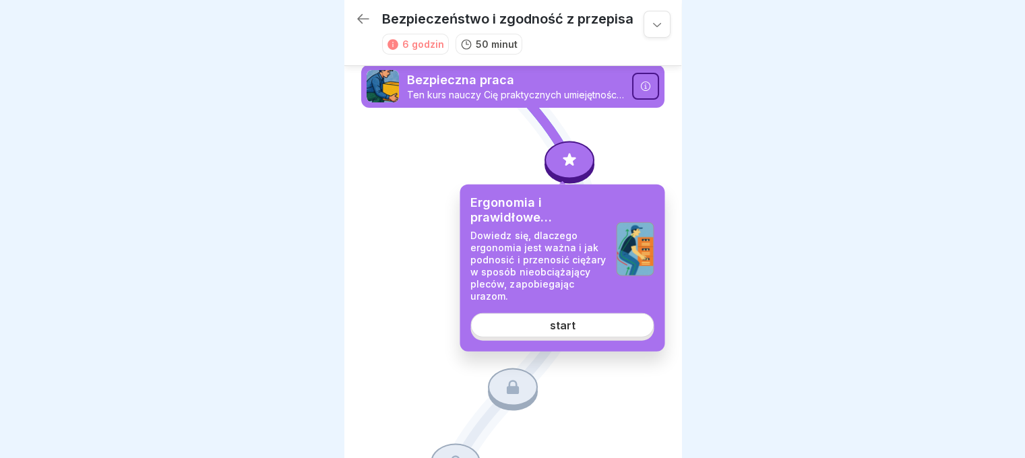
click at [563, 324] on font "start" at bounding box center [562, 325] width 26 height 13
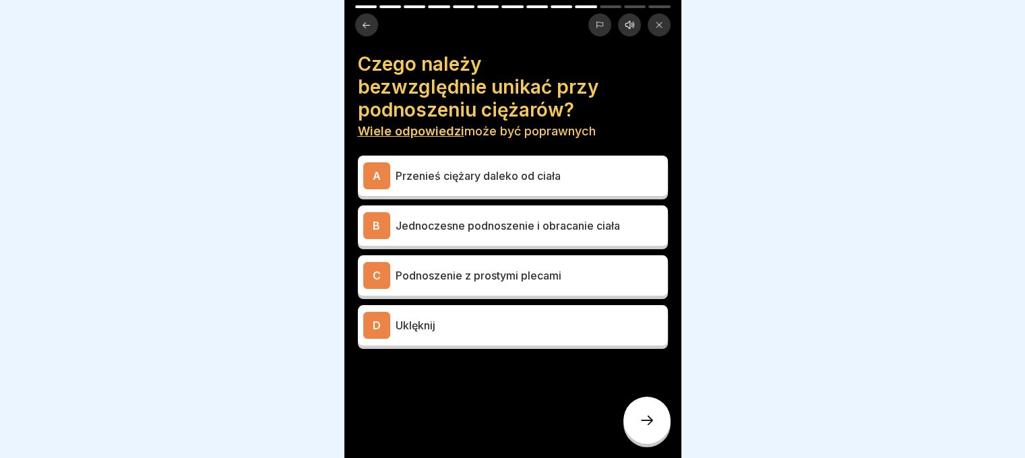
click at [548, 233] on p "Jednoczesne podnoszenie i obracanie ciała" at bounding box center [528, 226] width 267 height 16
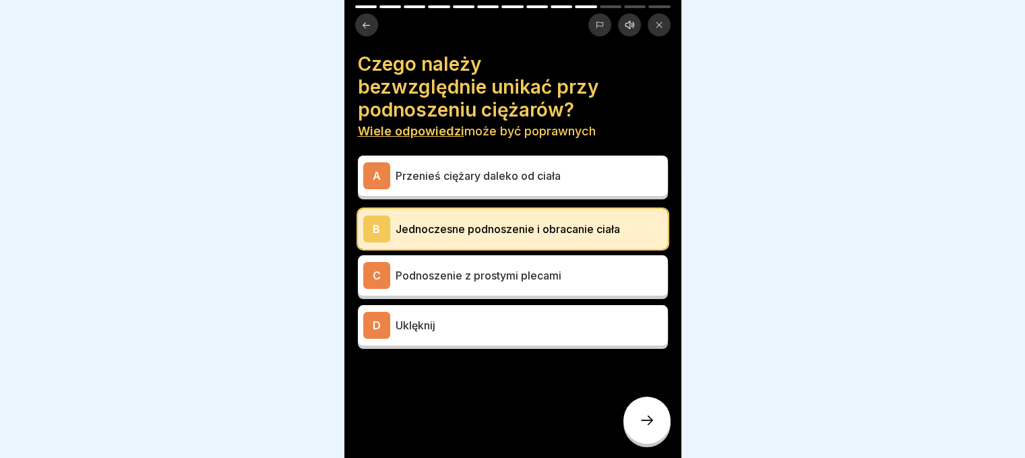
click at [548, 172] on font "Przenieś ciężary daleko od ciała" at bounding box center [477, 175] width 165 height 13
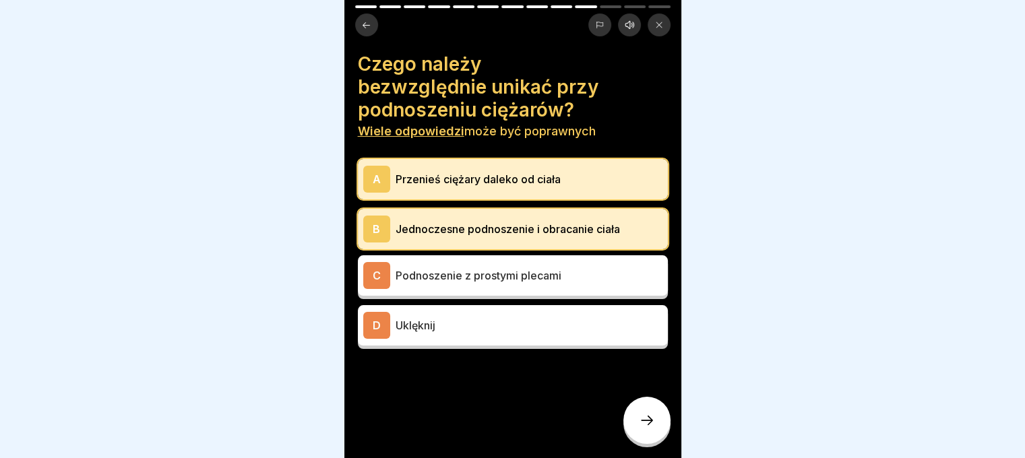
click at [656, 423] on div at bounding box center [646, 420] width 47 height 47
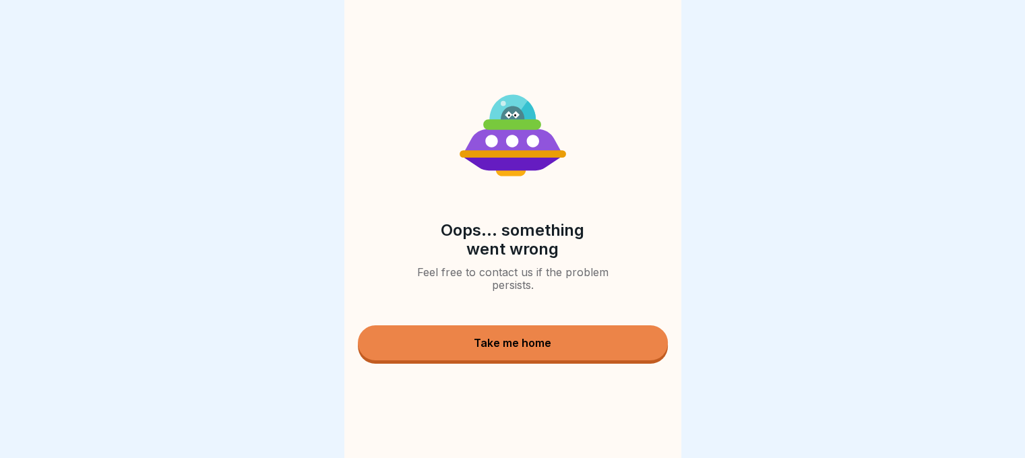
click at [643, 348] on button "Take me home" at bounding box center [513, 342] width 310 height 35
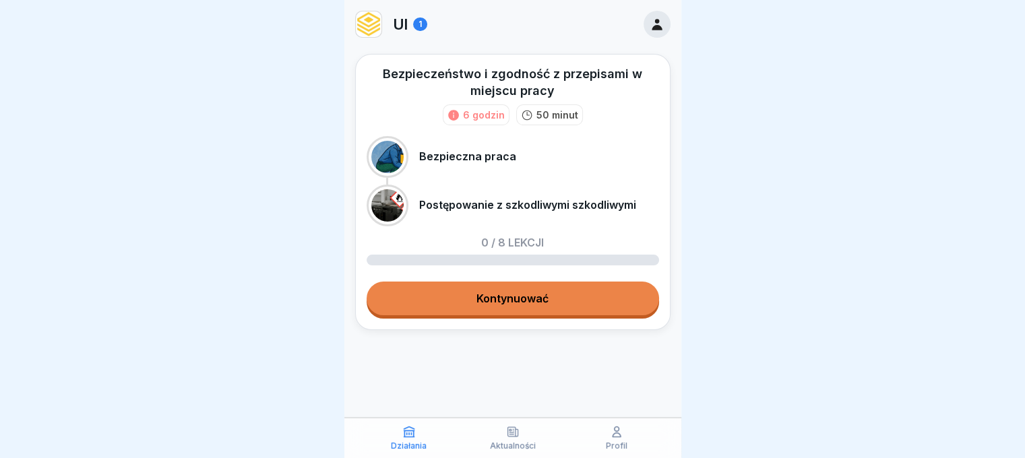
click at [509, 286] on link "Kontynuować" at bounding box center [513, 299] width 292 height 34
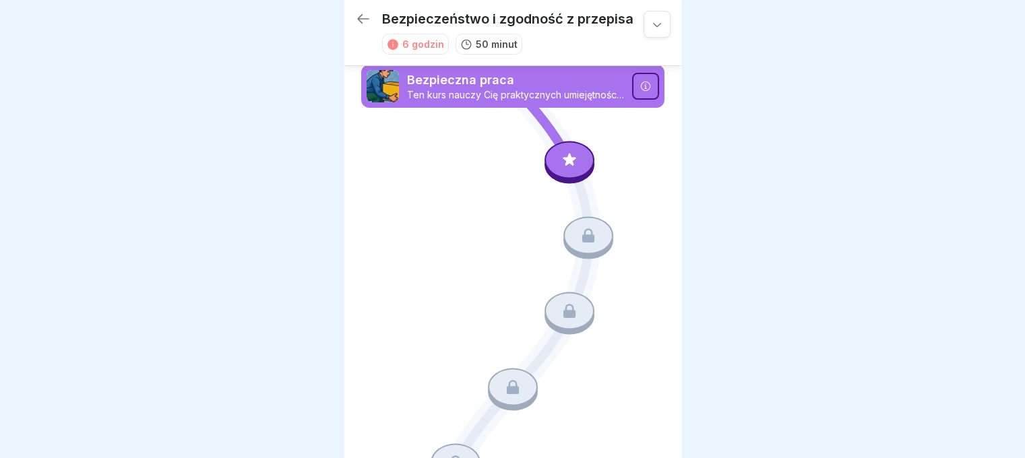
click at [573, 146] on div at bounding box center [569, 160] width 50 height 38
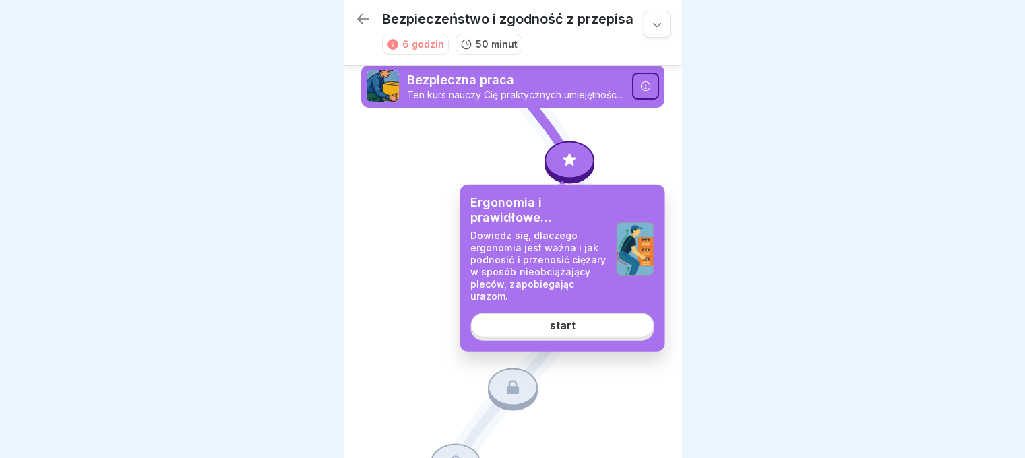
click at [578, 333] on link "start" at bounding box center [561, 325] width 183 height 24
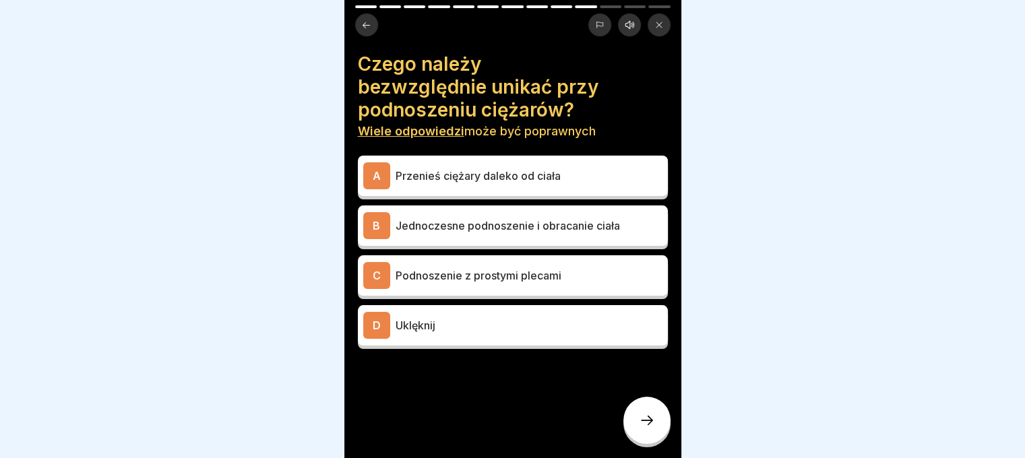
click at [593, 227] on font "Jednoczesne podnoszenie i obracanie ciała" at bounding box center [507, 225] width 224 height 13
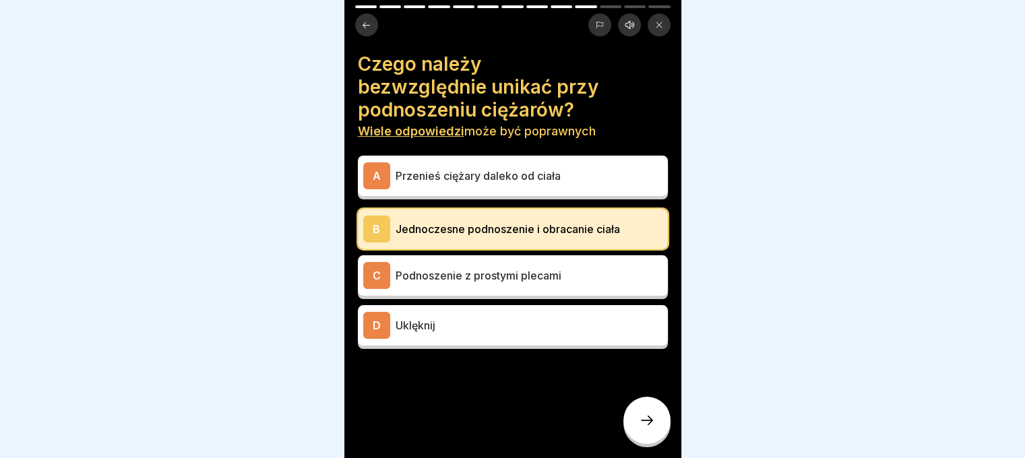
click at [593, 236] on div "B Jednoczesne podnoszenie i obracanie ciała" at bounding box center [512, 229] width 299 height 27
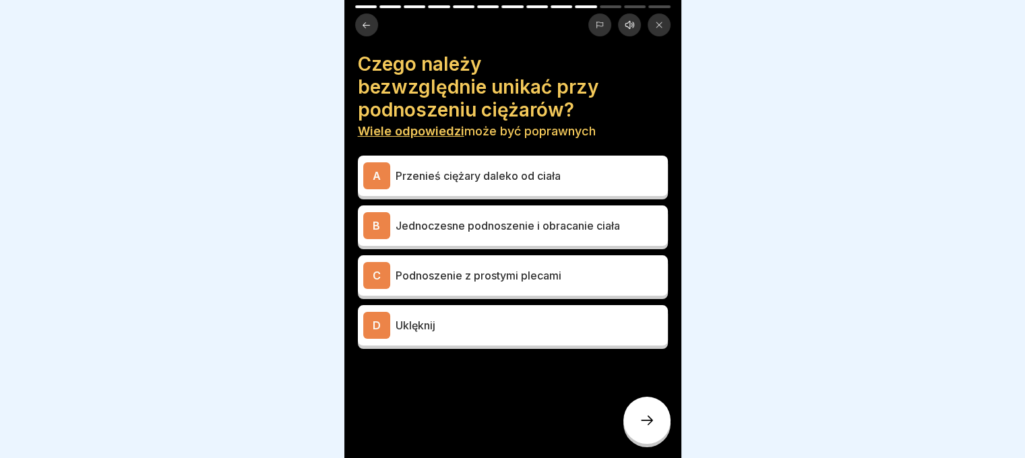
click at [598, 185] on div "A Przenieś ciężary daleko od ciała" at bounding box center [512, 175] width 299 height 27
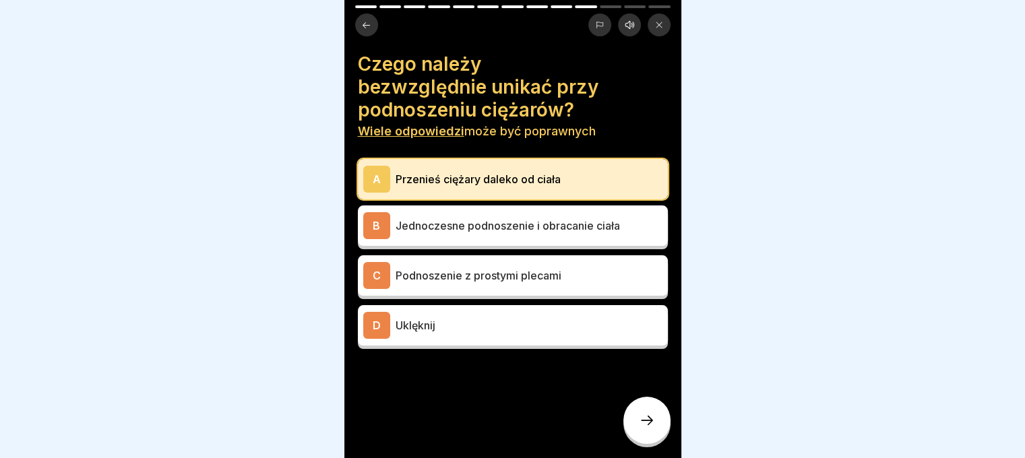
click at [610, 355] on div "Czego należy bezwzględnie unikać przy podnoszeniu ciężarów? Wiele odpowiedzi mo…" at bounding box center [512, 229] width 337 height 458
click at [606, 331] on p "Uklęknij" at bounding box center [528, 325] width 267 height 16
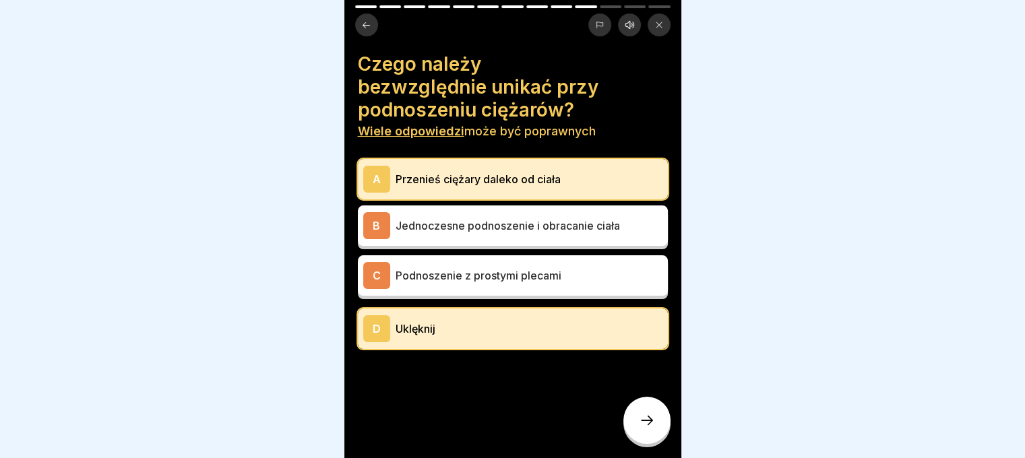
click at [651, 427] on icon at bounding box center [647, 420] width 16 height 16
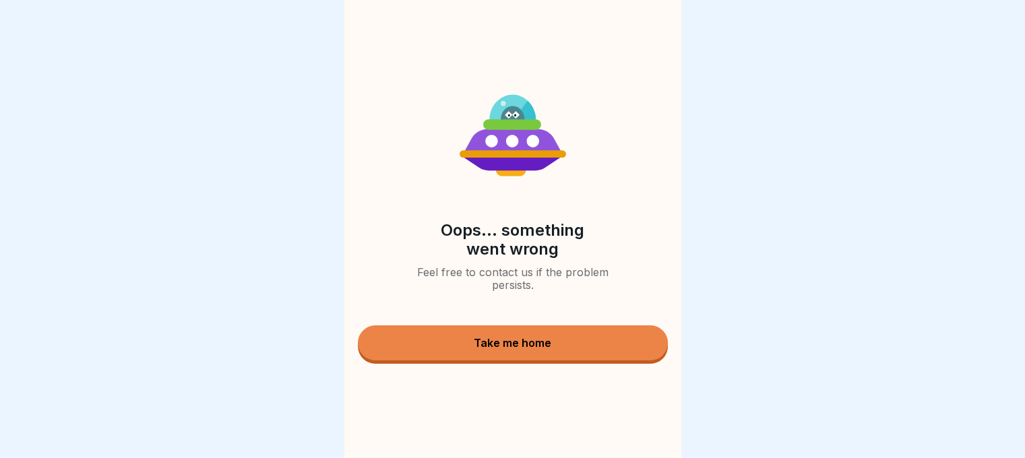
click at [594, 342] on button "Take me home" at bounding box center [513, 342] width 310 height 35
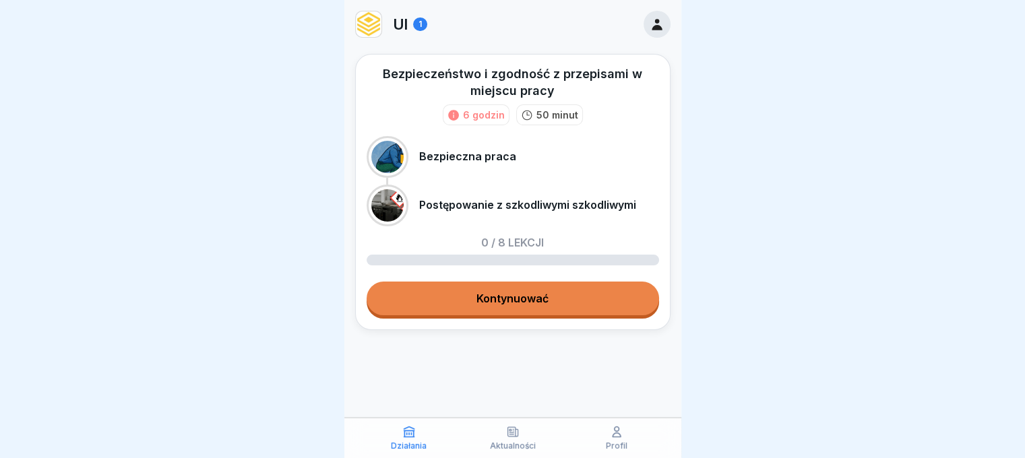
click at [585, 301] on link "Kontynuować" at bounding box center [513, 299] width 292 height 34
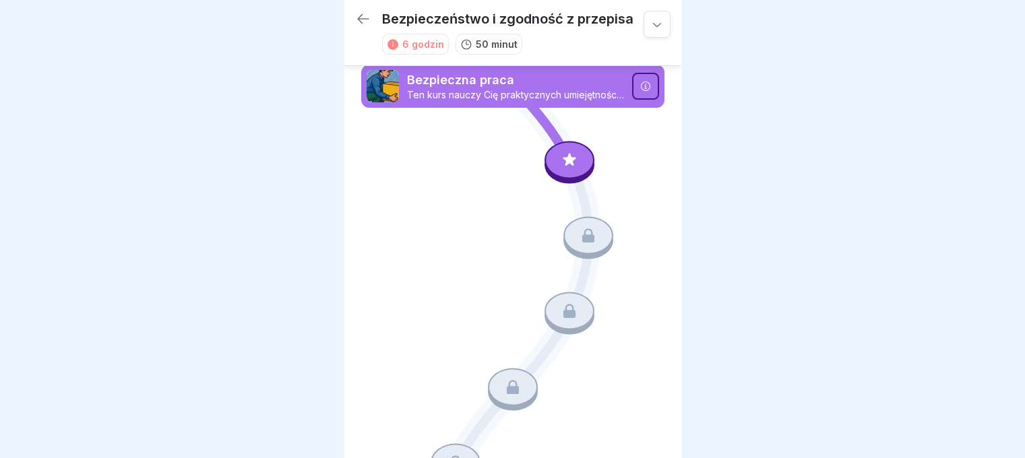
click at [562, 167] on div at bounding box center [569, 160] width 50 height 38
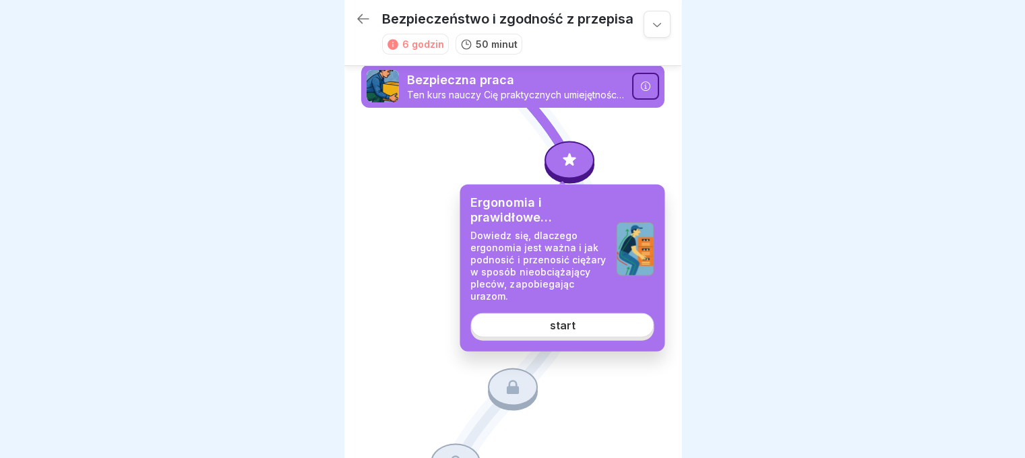
click at [566, 327] on font "start" at bounding box center [562, 325] width 26 height 13
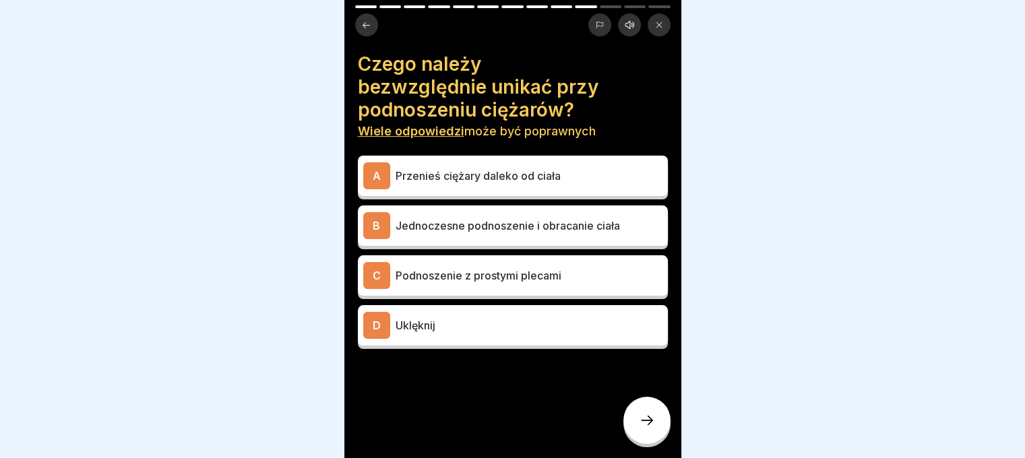
click at [555, 170] on font "Przenieś ciężary daleko od ciała" at bounding box center [477, 175] width 165 height 13
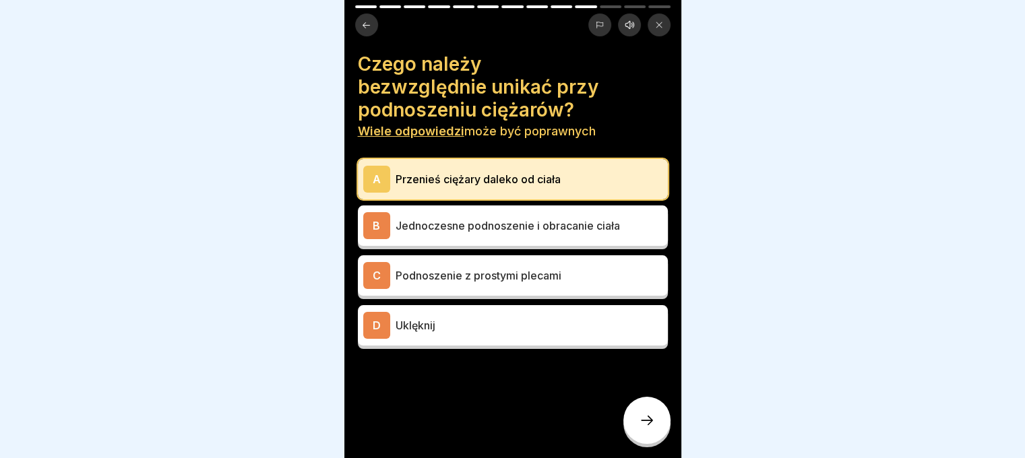
click at [445, 218] on p "Jednoczesne podnoszenie i obracanie ciała" at bounding box center [528, 226] width 267 height 16
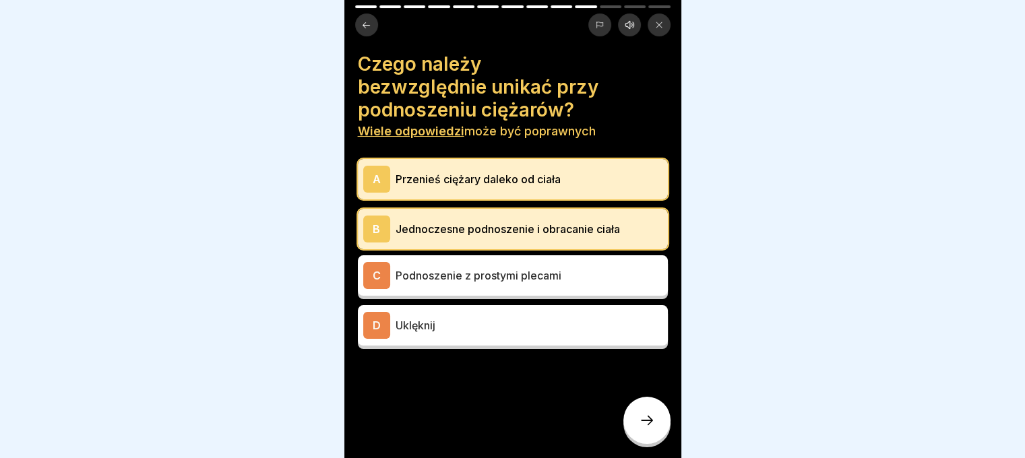
click at [659, 416] on div at bounding box center [646, 420] width 47 height 47
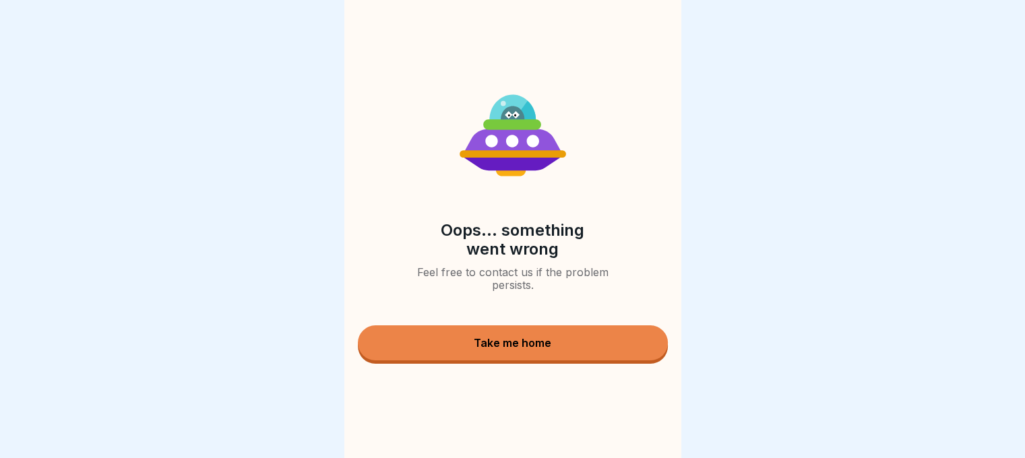
click at [534, 348] on div "Take me home" at bounding box center [512, 343] width 77 height 12
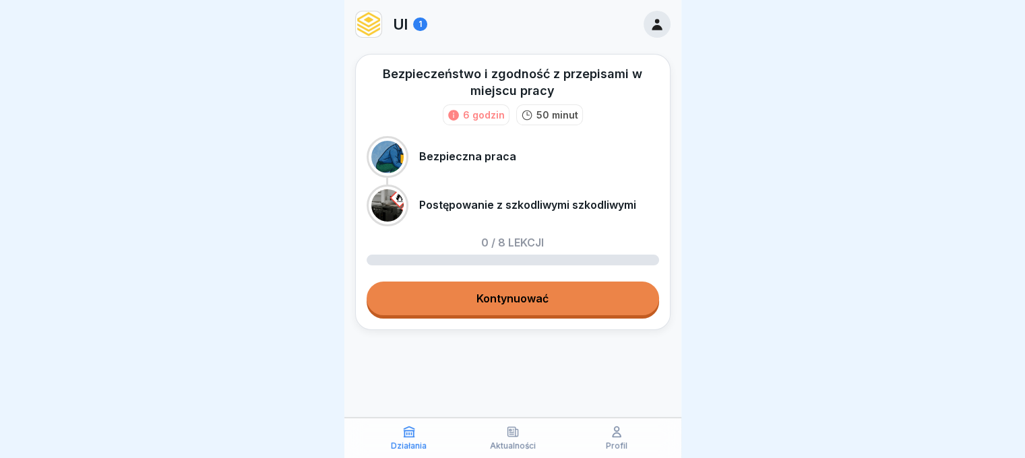
click at [571, 304] on link "Kontynuować" at bounding box center [513, 299] width 292 height 34
